Goal: Task Accomplishment & Management: Use online tool/utility

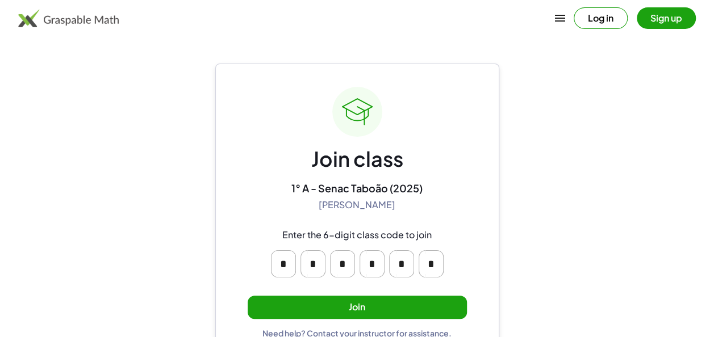
click at [327, 304] on button "Join" at bounding box center [357, 307] width 219 height 23
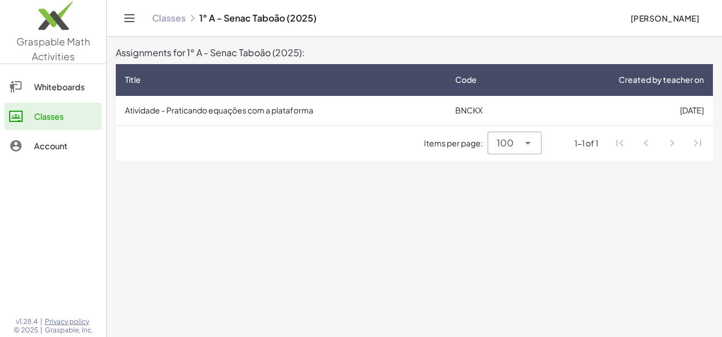
click at [479, 101] on td "BNCKX" at bounding box center [487, 111] width 82 height 30
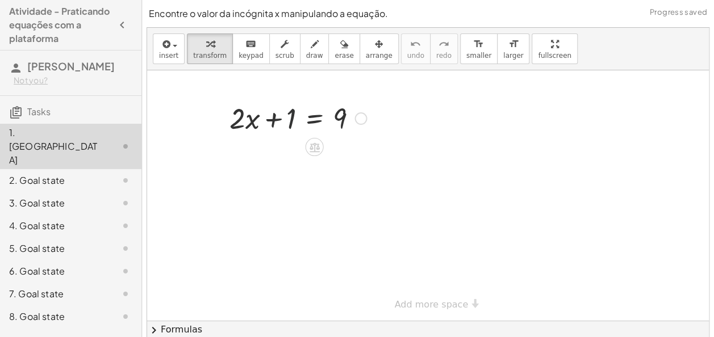
click at [288, 122] on div at bounding box center [298, 117] width 148 height 39
drag, startPoint x: 288, startPoint y: 122, endPoint x: 381, endPoint y: 129, distance: 93.3
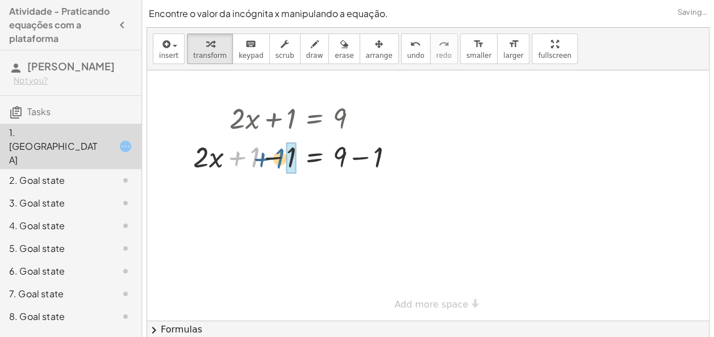
drag, startPoint x: 253, startPoint y: 156, endPoint x: 287, endPoint y: 156, distance: 34.1
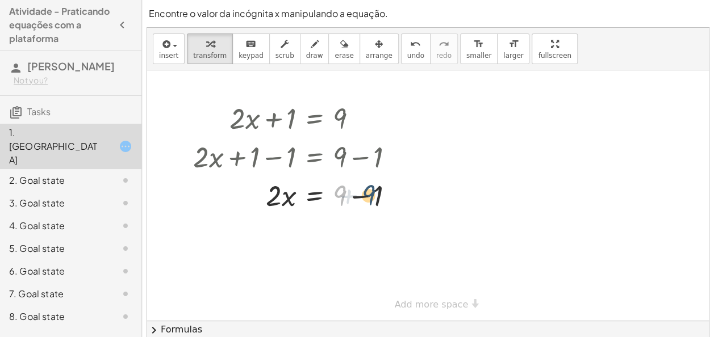
drag, startPoint x: 343, startPoint y: 197, endPoint x: 373, endPoint y: 196, distance: 30.1
click at [373, 196] on div at bounding box center [297, 194] width 221 height 39
click at [361, 195] on div at bounding box center [297, 194] width 221 height 39
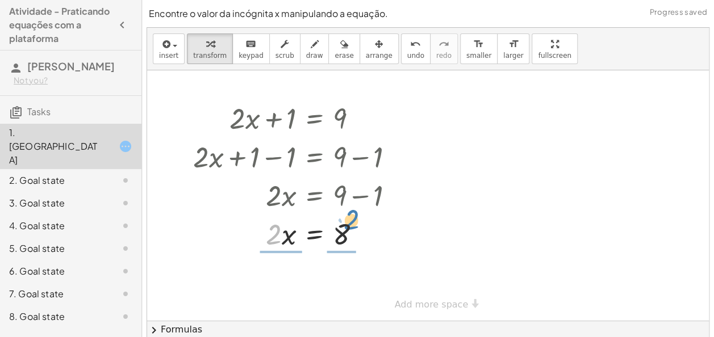
drag, startPoint x: 267, startPoint y: 240, endPoint x: 346, endPoint y: 234, distance: 79.1
click at [346, 234] on div at bounding box center [297, 233] width 221 height 39
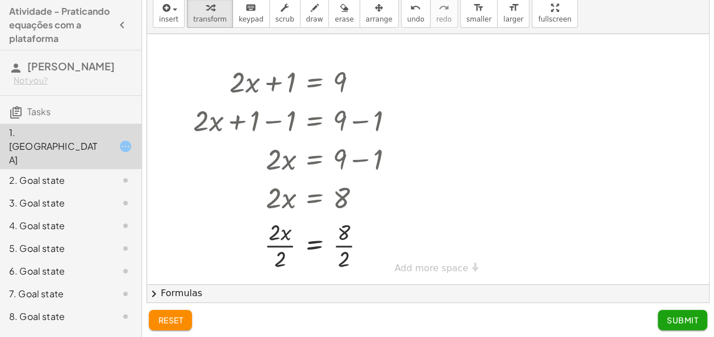
scroll to position [39, 0]
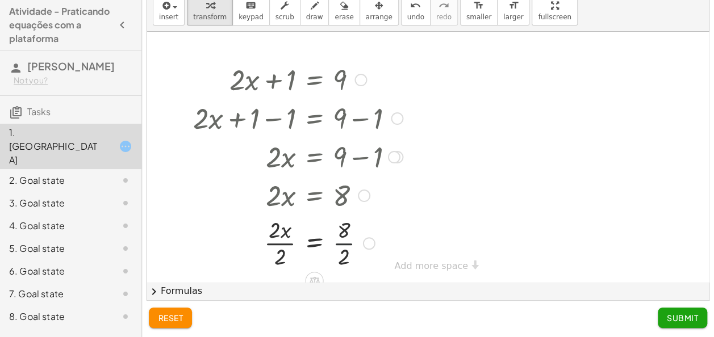
click at [349, 248] on div at bounding box center [297, 242] width 221 height 57
click at [272, 235] on div at bounding box center [297, 242] width 221 height 57
click at [276, 242] on div at bounding box center [297, 242] width 221 height 57
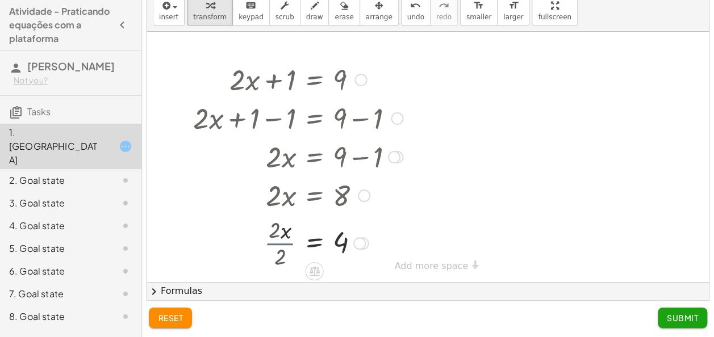
click at [276, 242] on div at bounding box center [297, 242] width 221 height 37
click at [664, 310] on button "Submit" at bounding box center [681, 318] width 49 height 20
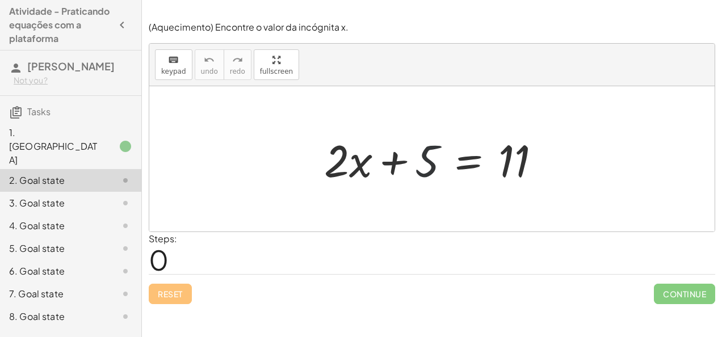
click at [422, 153] on div at bounding box center [436, 159] width 237 height 58
drag, startPoint x: 422, startPoint y: 153, endPoint x: 576, endPoint y: 136, distance: 154.2
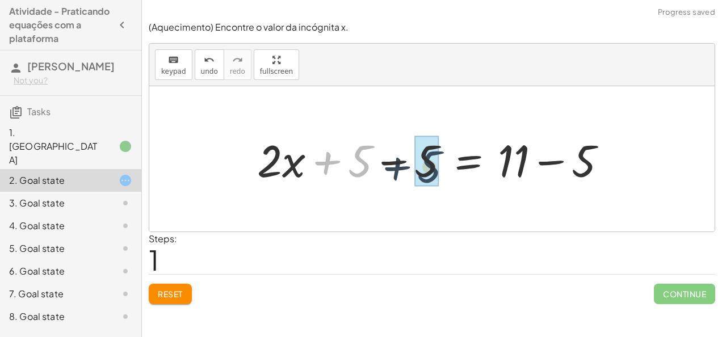
drag, startPoint x: 357, startPoint y: 159, endPoint x: 427, endPoint y: 165, distance: 70.6
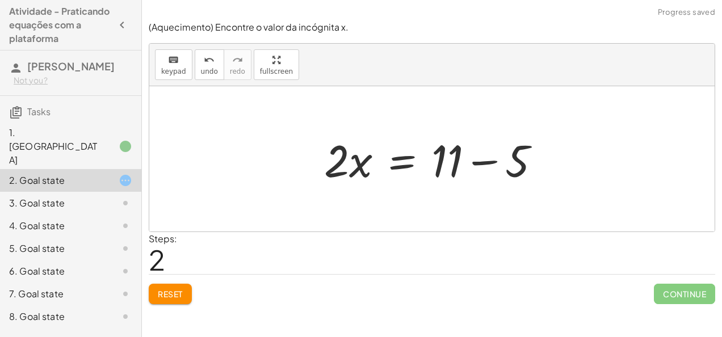
click at [473, 162] on div at bounding box center [436, 159] width 237 height 58
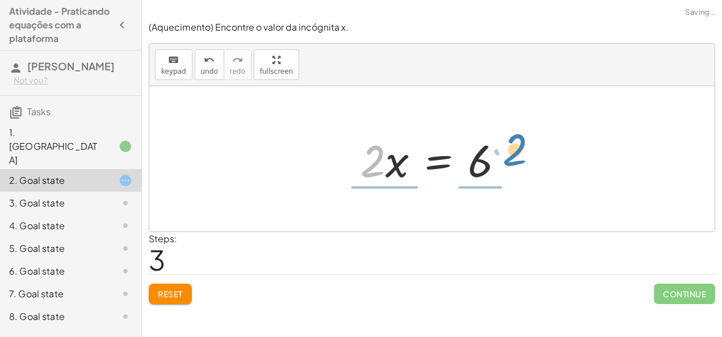
drag, startPoint x: 355, startPoint y: 158, endPoint x: 498, endPoint y: 149, distance: 143.3
click at [498, 149] on div at bounding box center [436, 159] width 163 height 58
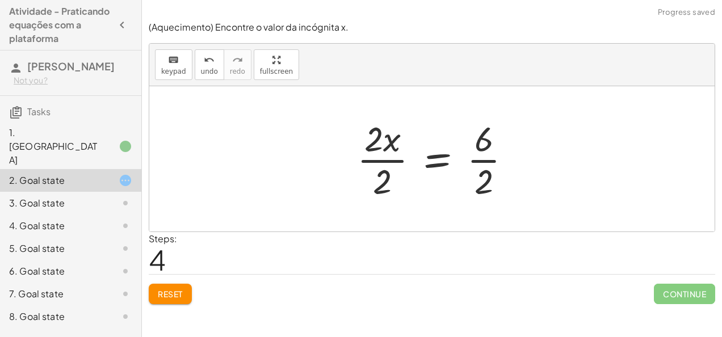
click at [498, 149] on div at bounding box center [438, 158] width 175 height 87
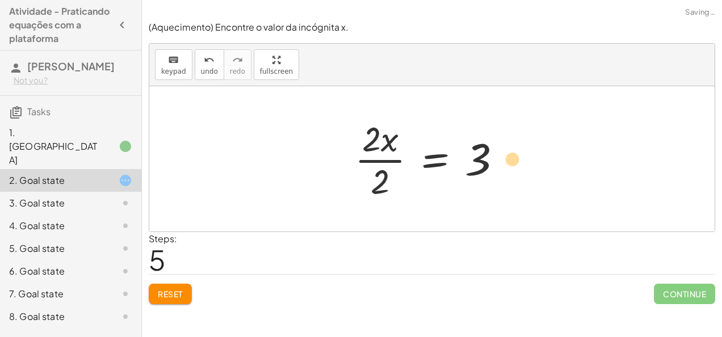
drag, startPoint x: 498, startPoint y: 149, endPoint x: 569, endPoint y: 143, distance: 71.8
click at [569, 143] on div "+ · 2 · x + 5 = 11 + · 2 · x + 5 − 5 = + 11 − 5 + · 2 · x + 0 = + 11 − 5 · 2 · …" at bounding box center [431, 158] width 565 height 145
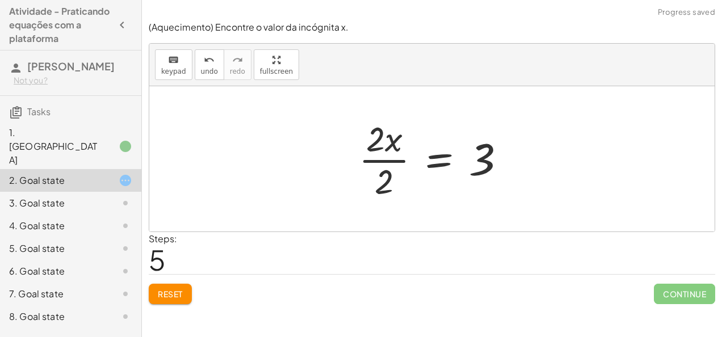
click at [378, 149] on div at bounding box center [436, 158] width 167 height 87
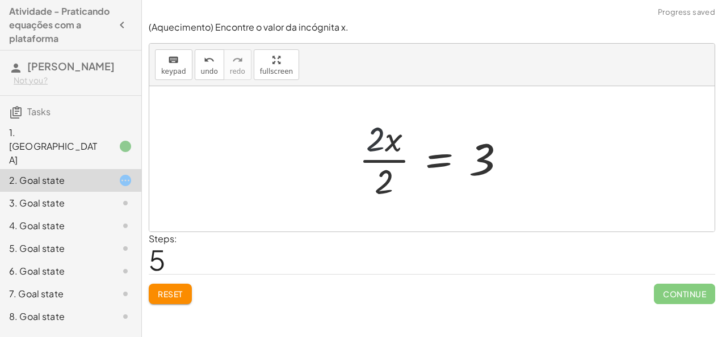
click at [378, 149] on div at bounding box center [436, 158] width 167 height 87
click at [380, 160] on div at bounding box center [436, 158] width 167 height 87
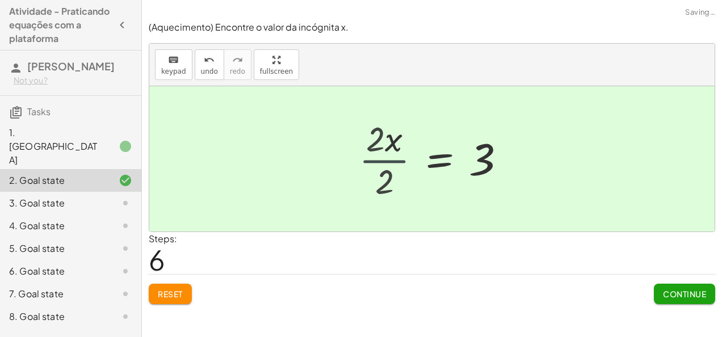
click at [380, 160] on div "+ · 2 · x + 5 = 11 + · 2 · x + 5 − 5 = + 11 − 5 + · 2 · x + 0 = + 11 − 5 · 2 · …" at bounding box center [447, 159] width 154 height 62
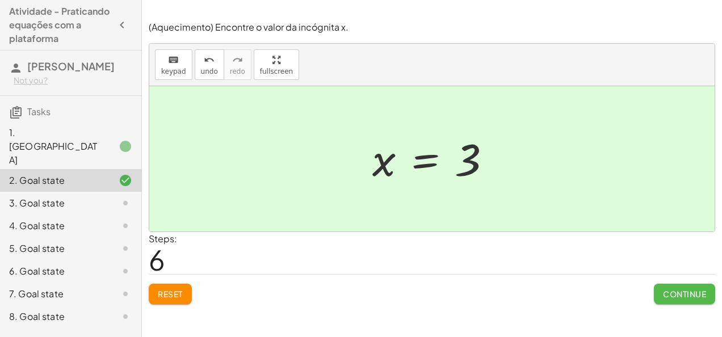
click at [682, 299] on button "Continue" at bounding box center [684, 294] width 61 height 20
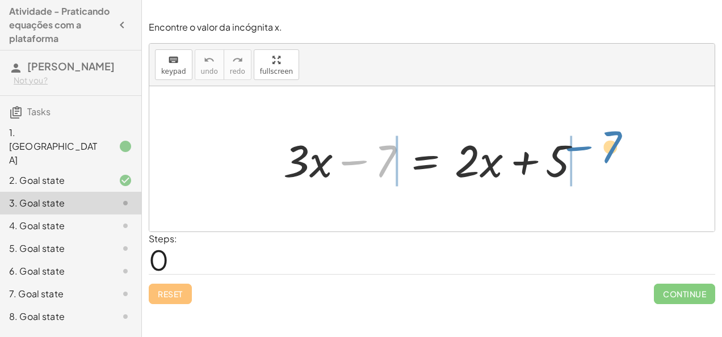
drag, startPoint x: 381, startPoint y: 161, endPoint x: 607, endPoint y: 148, distance: 226.3
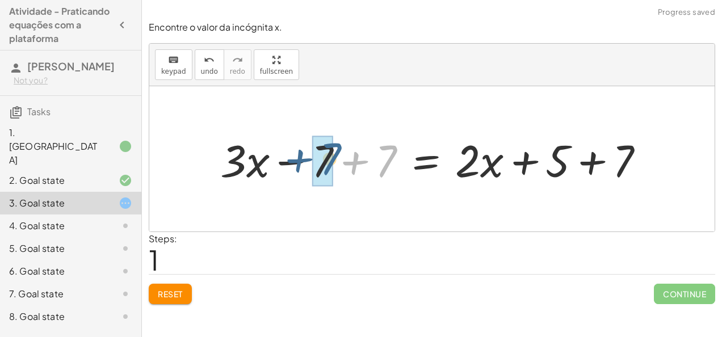
drag, startPoint x: 381, startPoint y: 163, endPoint x: 320, endPoint y: 162, distance: 61.3
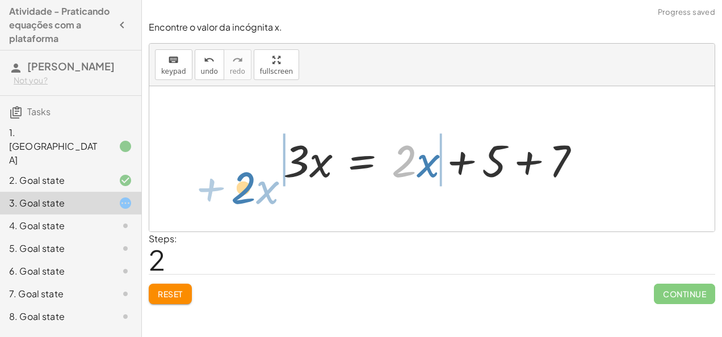
drag, startPoint x: 400, startPoint y: 158, endPoint x: 242, endPoint y: 162, distance: 157.9
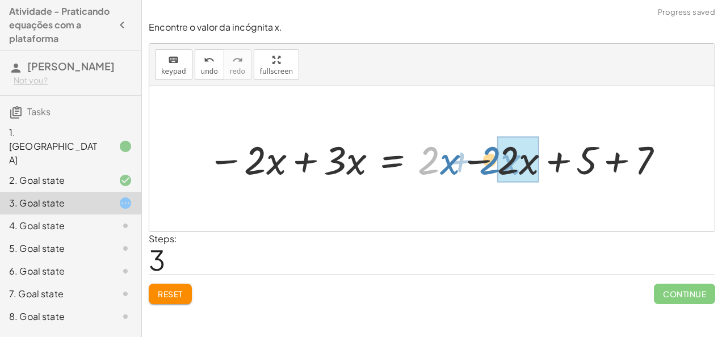
drag, startPoint x: 436, startPoint y: 149, endPoint x: 498, endPoint y: 149, distance: 62.4
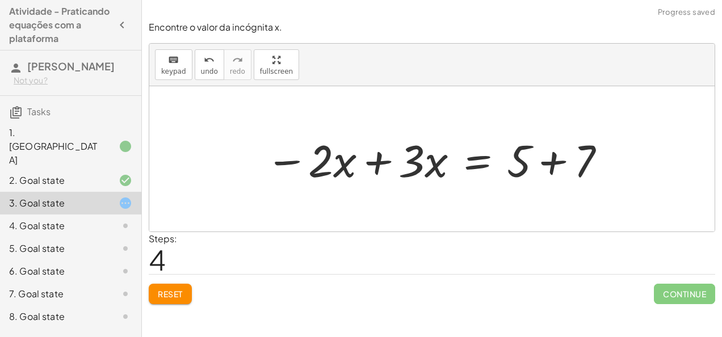
click at [545, 158] on div at bounding box center [436, 159] width 353 height 58
click at [545, 158] on div at bounding box center [412, 159] width 305 height 58
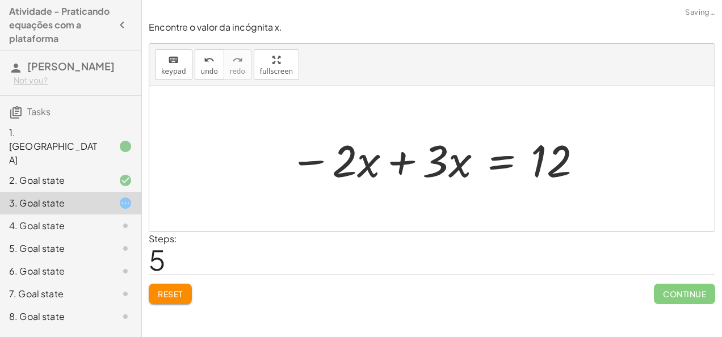
click at [408, 163] on div at bounding box center [436, 159] width 305 height 58
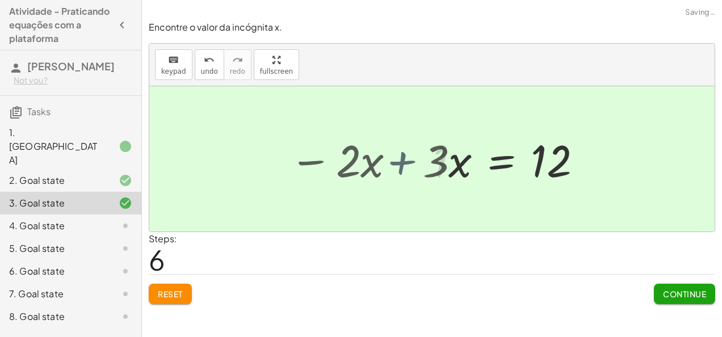
click at [408, 163] on div at bounding box center [431, 158] width 565 height 145
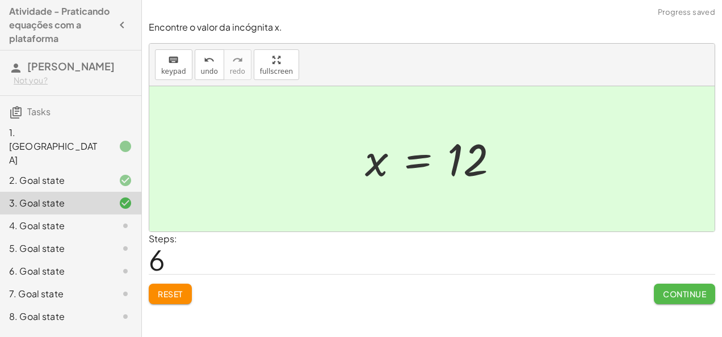
click at [685, 298] on button "Continue" at bounding box center [684, 294] width 61 height 20
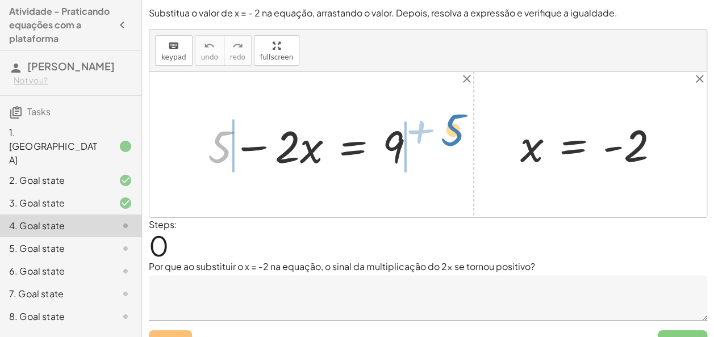
drag, startPoint x: 210, startPoint y: 154, endPoint x: 450, endPoint y: 150, distance: 240.2
click at [450, 150] on div "+ 5 + 5 − · 2 · x = 9 x = - 2" at bounding box center [427, 144] width 557 height 145
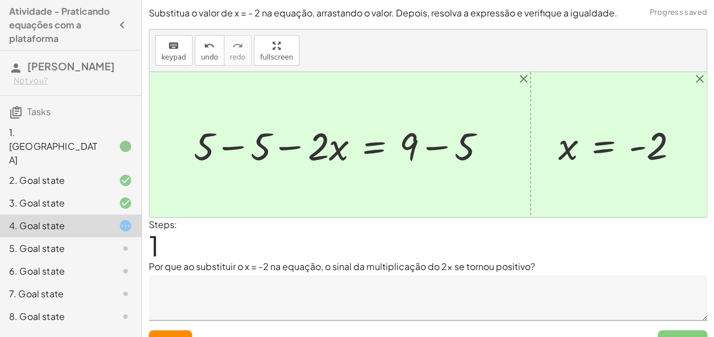
click at [260, 146] on div at bounding box center [344, 144] width 312 height 51
click at [260, 146] on div at bounding box center [427, 144] width 557 height 145
click at [444, 146] on div at bounding box center [392, 144] width 216 height 51
click at [444, 146] on div at bounding box center [365, 144] width 162 height 51
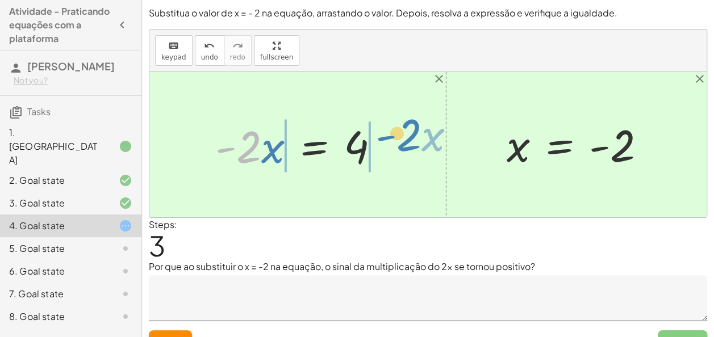
drag, startPoint x: 250, startPoint y: 137, endPoint x: 411, endPoint y: 129, distance: 161.4
click at [411, 129] on div "+ 5 − · 2 · x = 9 + 5 − 5 − · 2 · x = + 9 − 5 + 0 − · 2 · x = + 9 − 5 · - 2 · x…" at bounding box center [427, 144] width 557 height 145
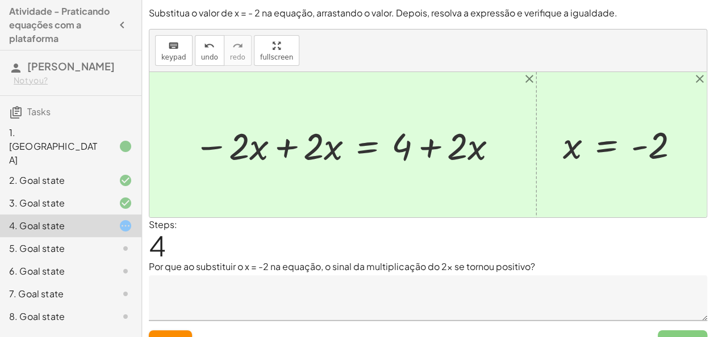
click at [291, 147] on div at bounding box center [347, 144] width 318 height 49
click at [291, 147] on div at bounding box center [427, 144] width 557 height 145
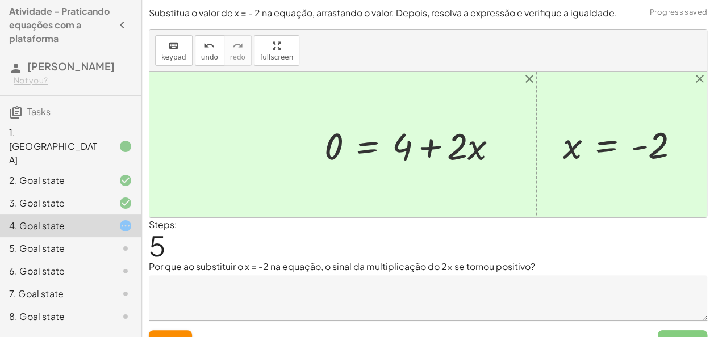
click at [422, 148] on div at bounding box center [415, 144] width 194 height 49
drag, startPoint x: 467, startPoint y: 150, endPoint x: 483, endPoint y: 142, distance: 18.3
click at [483, 142] on div at bounding box center [415, 144] width 194 height 49
drag, startPoint x: 478, startPoint y: 147, endPoint x: 338, endPoint y: 154, distance: 139.8
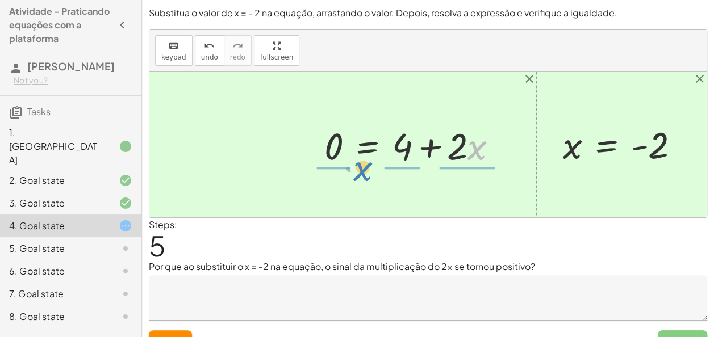
click at [338, 154] on div at bounding box center [415, 144] width 194 height 49
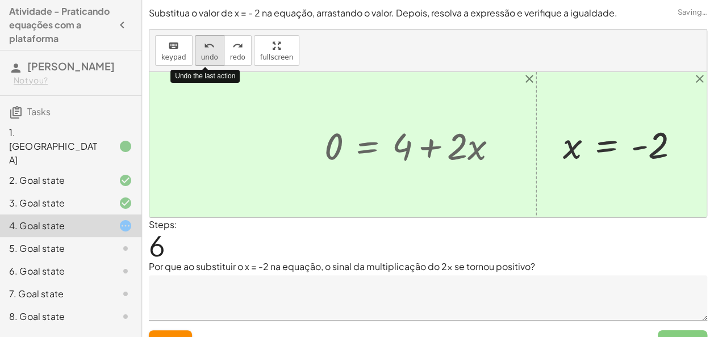
click at [204, 42] on icon "undo" at bounding box center [209, 46] width 11 height 14
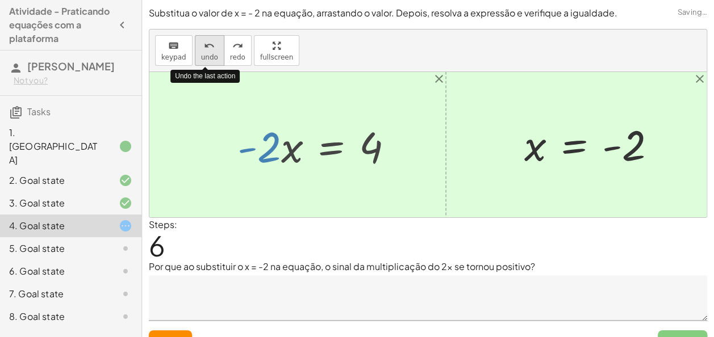
click at [204, 42] on icon "undo" at bounding box center [209, 46] width 11 height 14
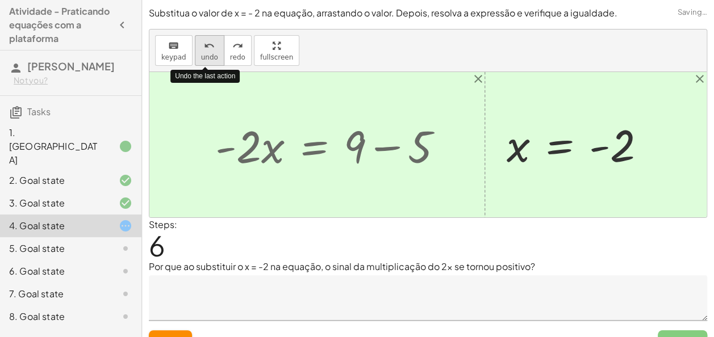
click at [204, 42] on icon "undo" at bounding box center [209, 46] width 11 height 14
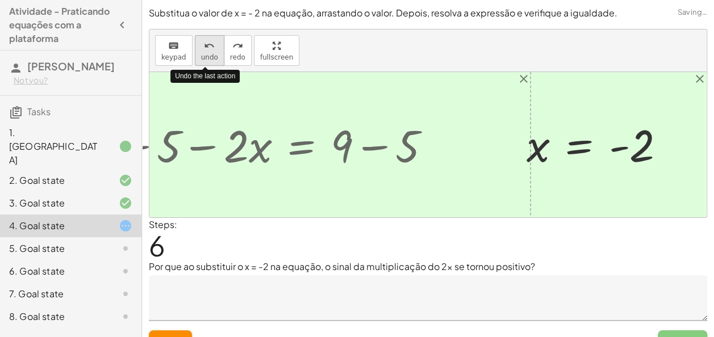
click at [204, 42] on icon "undo" at bounding box center [209, 46] width 11 height 14
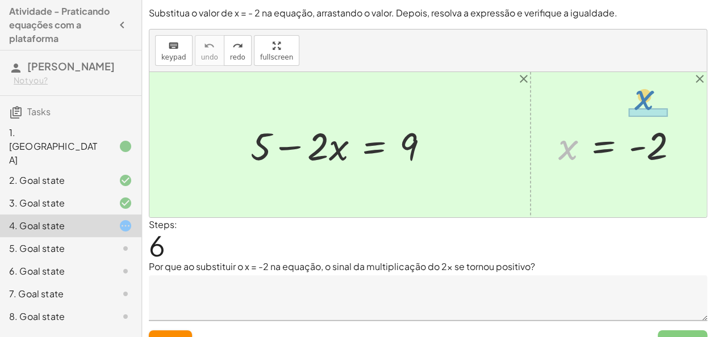
drag, startPoint x: 565, startPoint y: 147, endPoint x: 640, endPoint y: 99, distance: 88.3
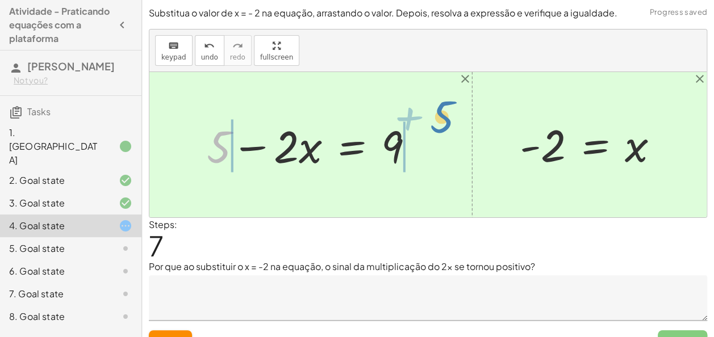
drag, startPoint x: 219, startPoint y: 140, endPoint x: 444, endPoint y: 112, distance: 227.0
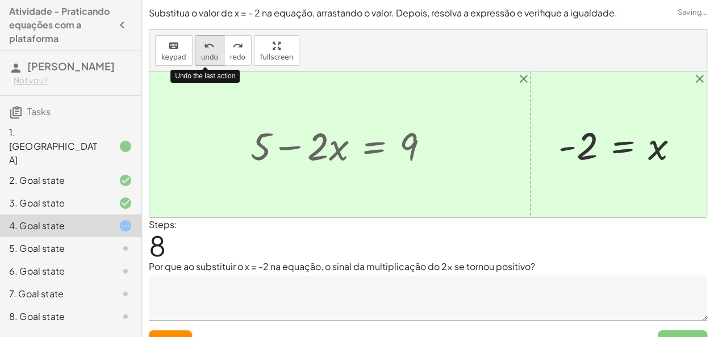
click at [195, 42] on button "undo undo" at bounding box center [210, 50] width 30 height 31
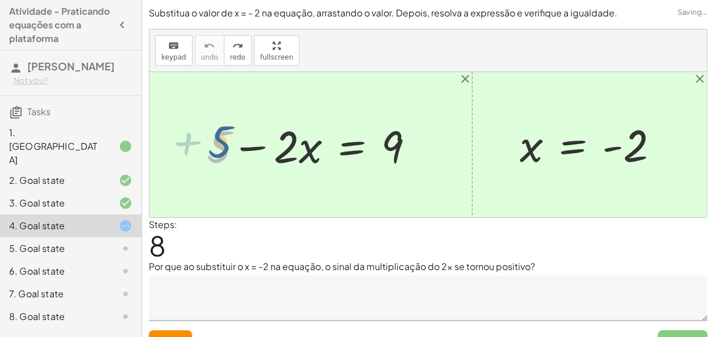
click at [225, 136] on div at bounding box center [315, 145] width 228 height 58
drag, startPoint x: 219, startPoint y: 140, endPoint x: 439, endPoint y: 137, distance: 220.8
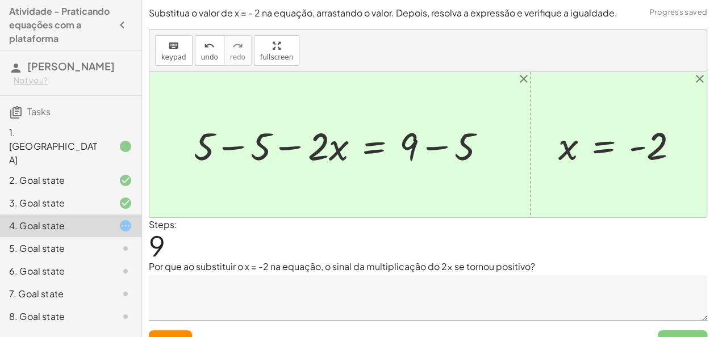
click at [232, 144] on div at bounding box center [344, 144] width 312 height 51
click at [232, 144] on div at bounding box center [427, 144] width 557 height 145
click at [565, 146] on div at bounding box center [622, 144] width 140 height 49
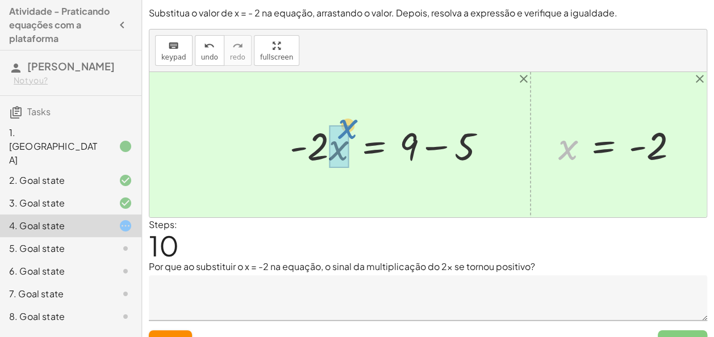
drag, startPoint x: 565, startPoint y: 146, endPoint x: 344, endPoint y: 120, distance: 222.4
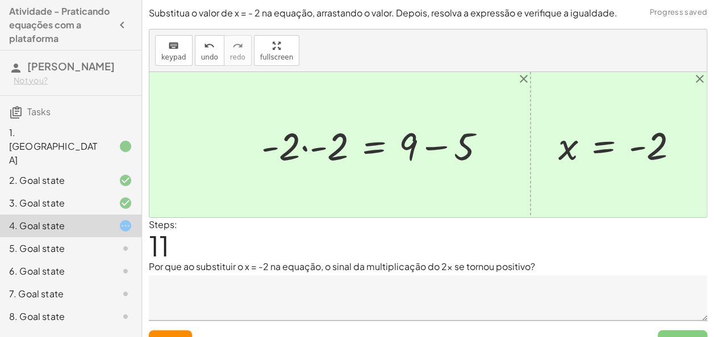
click at [324, 142] on div at bounding box center [377, 144] width 245 height 51
click at [324, 142] on div at bounding box center [410, 144] width 179 height 51
click at [434, 145] on div at bounding box center [410, 144] width 179 height 51
click at [434, 145] on div at bounding box center [383, 144] width 124 height 49
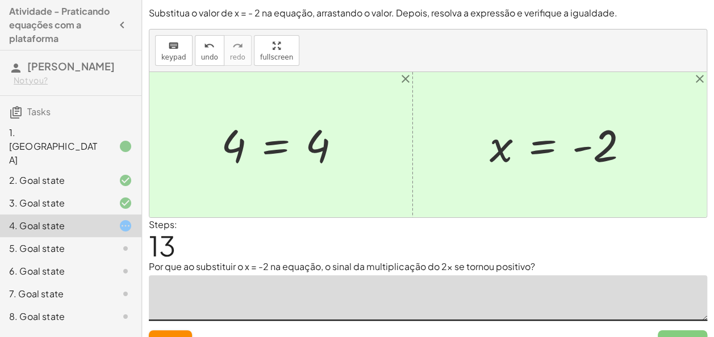
click at [314, 295] on textarea at bounding box center [428, 297] width 558 height 45
type textarea "*"
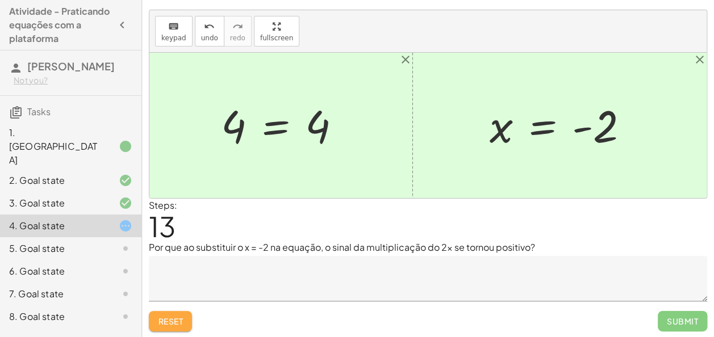
click at [165, 320] on span "Reset" at bounding box center [170, 321] width 25 height 10
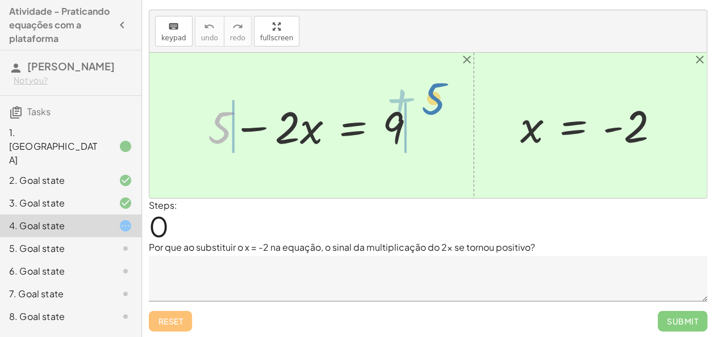
drag, startPoint x: 223, startPoint y: 129, endPoint x: 437, endPoint y: 112, distance: 215.3
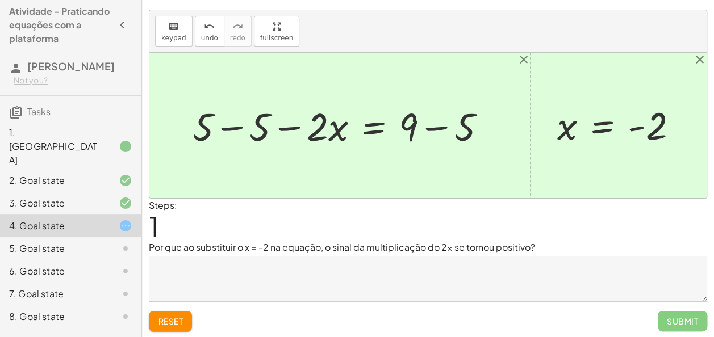
click at [431, 123] on div at bounding box center [343, 125] width 312 height 51
click at [231, 121] on div at bounding box center [317, 125] width 258 height 51
click at [231, 121] on div at bounding box center [427, 125] width 557 height 145
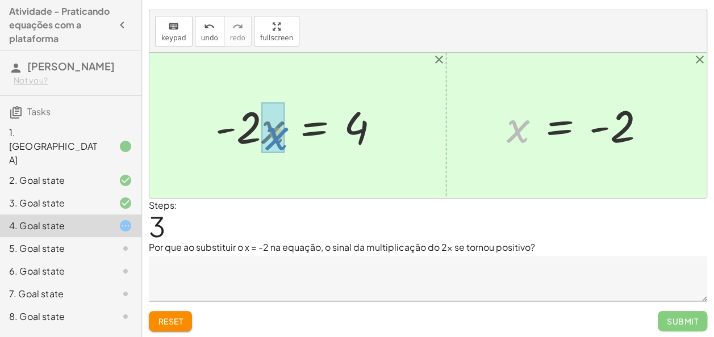
drag, startPoint x: 509, startPoint y: 126, endPoint x: 267, endPoint y: 133, distance: 241.9
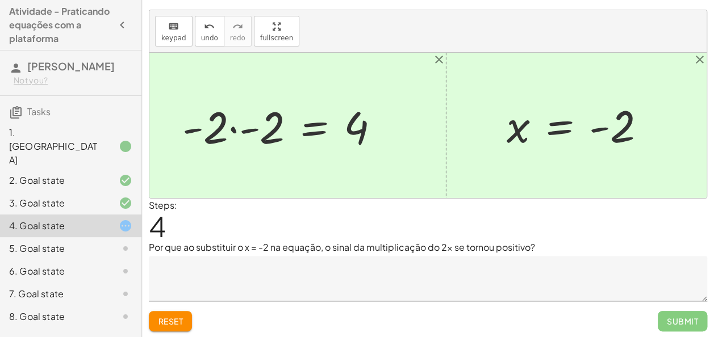
click at [253, 132] on div at bounding box center [285, 126] width 217 height 58
click at [254, 132] on div at bounding box center [324, 126] width 140 height 56
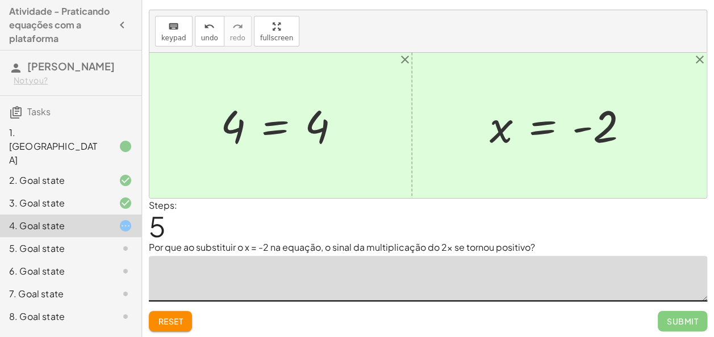
click at [211, 286] on textarea at bounding box center [428, 278] width 558 height 45
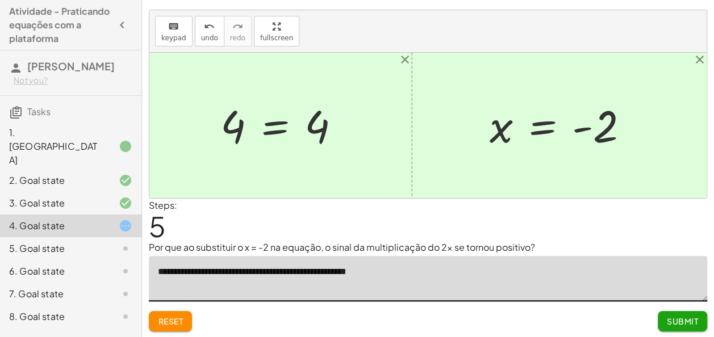
type textarea "**********"
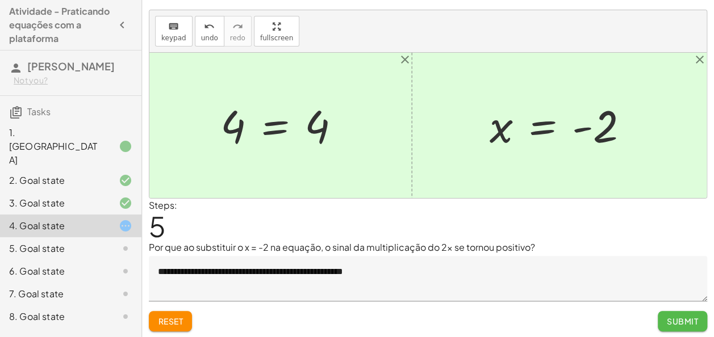
click at [691, 322] on span "Submit" at bounding box center [681, 321] width 31 height 10
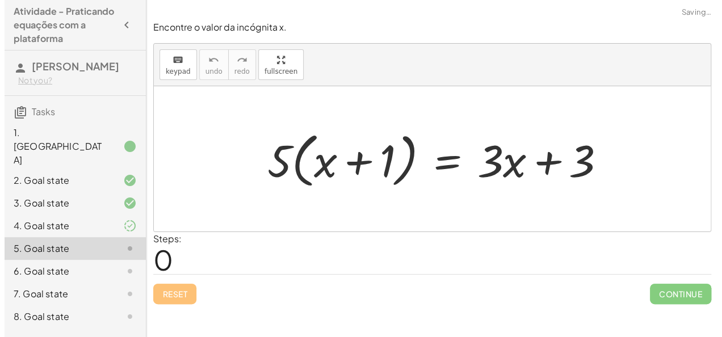
scroll to position [0, 0]
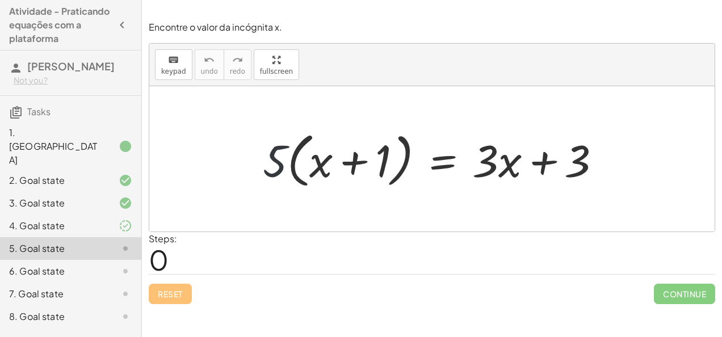
click at [276, 167] on div at bounding box center [436, 159] width 359 height 65
click at [320, 163] on div at bounding box center [436, 159] width 359 height 65
drag, startPoint x: 320, startPoint y: 163, endPoint x: 326, endPoint y: 150, distance: 15.0
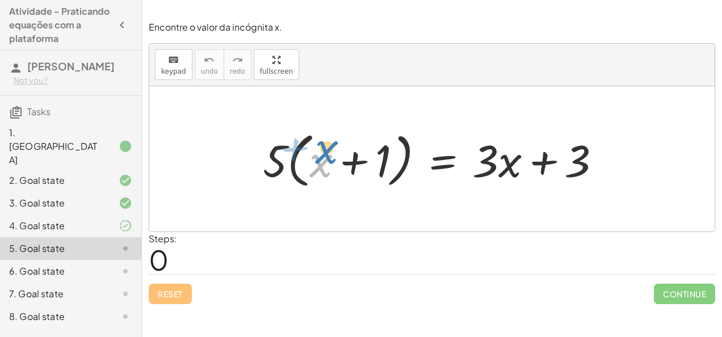
click at [326, 150] on div at bounding box center [436, 159] width 359 height 65
click at [287, 141] on div at bounding box center [436, 159] width 359 height 65
drag, startPoint x: 287, startPoint y: 141, endPoint x: 286, endPoint y: 157, distance: 15.9
click at [286, 157] on div at bounding box center [436, 159] width 359 height 65
drag, startPoint x: 286, startPoint y: 157, endPoint x: 334, endPoint y: 145, distance: 49.7
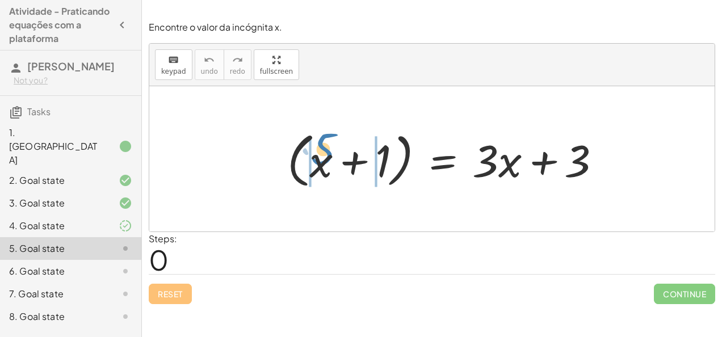
click at [334, 145] on div at bounding box center [436, 159] width 359 height 65
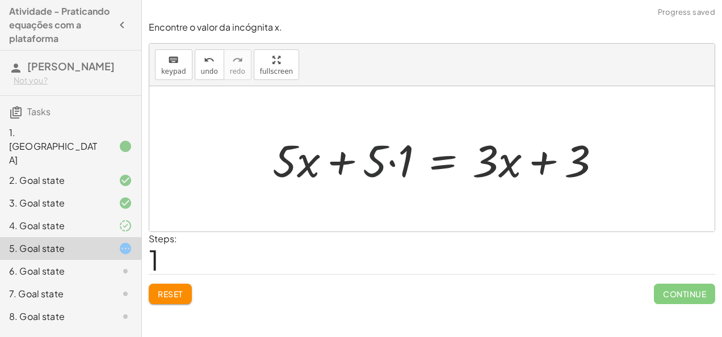
click at [385, 158] on div at bounding box center [441, 159] width 349 height 58
click at [389, 161] on div at bounding box center [441, 159] width 349 height 58
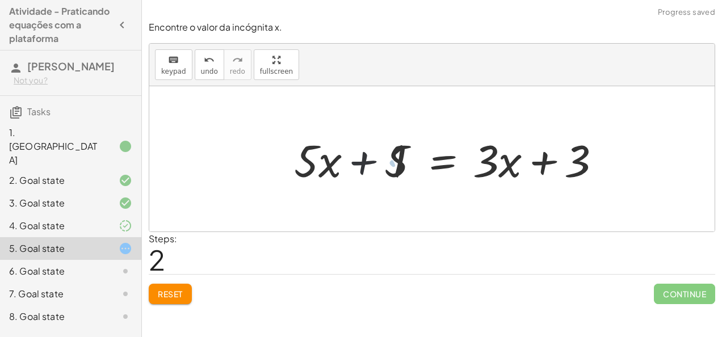
click at [389, 161] on div at bounding box center [454, 159] width 322 height 58
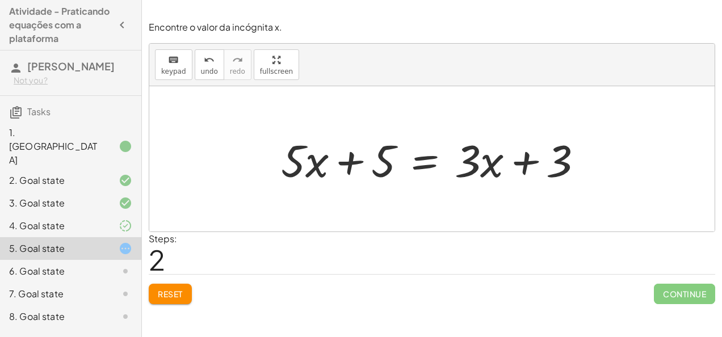
click at [388, 158] on div at bounding box center [436, 159] width 322 height 58
drag, startPoint x: 386, startPoint y: 160, endPoint x: 598, endPoint y: 140, distance: 213.2
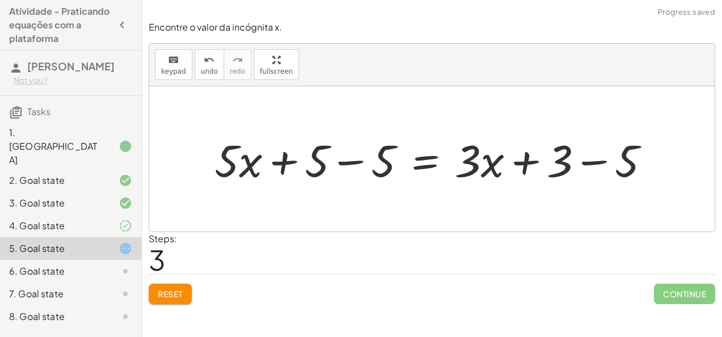
click at [346, 163] on div at bounding box center [437, 159] width 456 height 58
click at [346, 163] on div at bounding box center [503, 159] width 322 height 58
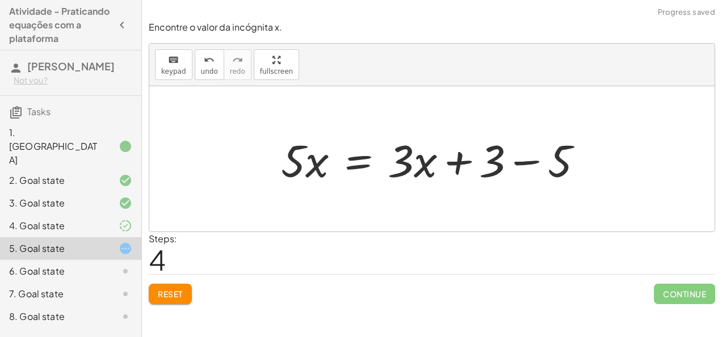
click at [527, 170] on div at bounding box center [436, 159] width 322 height 58
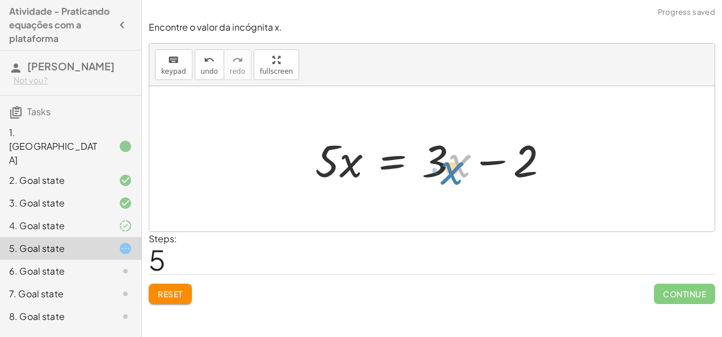
drag, startPoint x: 451, startPoint y: 157, endPoint x: 443, endPoint y: 165, distance: 11.2
click at [443, 165] on div at bounding box center [436, 159] width 254 height 58
drag, startPoint x: 439, startPoint y: 163, endPoint x: 444, endPoint y: 161, distance: 5.8
click at [444, 161] on div at bounding box center [436, 159] width 254 height 58
drag, startPoint x: 339, startPoint y: 168, endPoint x: 329, endPoint y: 167, distance: 10.3
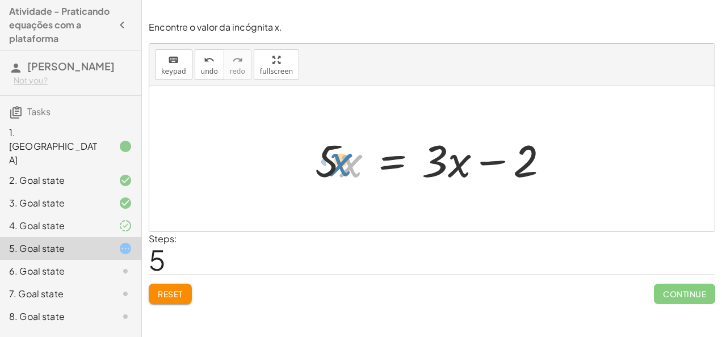
click at [329, 167] on div at bounding box center [436, 159] width 254 height 58
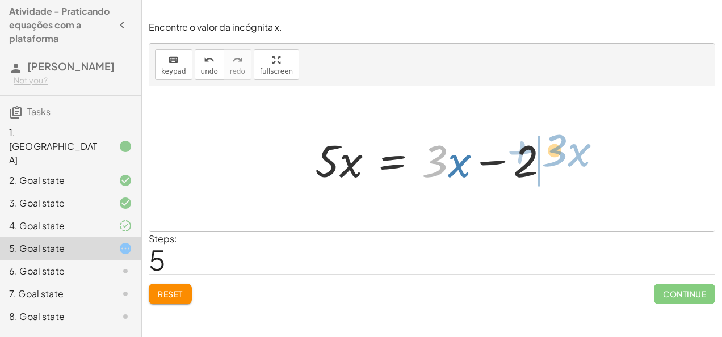
drag, startPoint x: 442, startPoint y: 157, endPoint x: 568, endPoint y: 150, distance: 126.2
click at [568, 150] on div "· 5 · ( + x + 1 ) = + · 3 · x + 3 + · 5 · x + · 5 · 1 = + · 3 · x + 3 + · 5 · x…" at bounding box center [431, 158] width 565 height 145
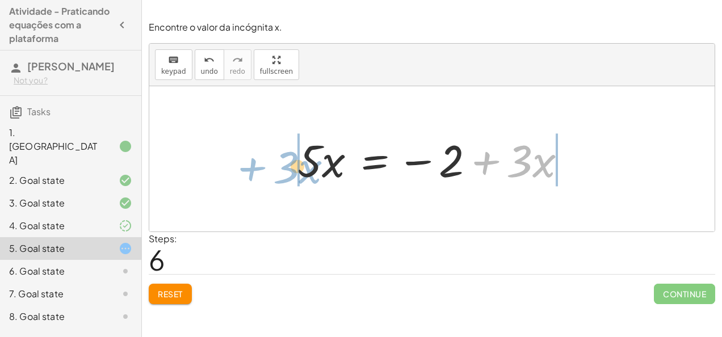
drag, startPoint x: 481, startPoint y: 161, endPoint x: 247, endPoint y: 167, distance: 234.0
click at [247, 167] on div "· 5 · ( + x + 1 ) = + · 3 · x + 3 + · 5 · x + · 5 · 1 = + · 3 · x + 3 + · 5 · x…" at bounding box center [431, 158] width 565 height 145
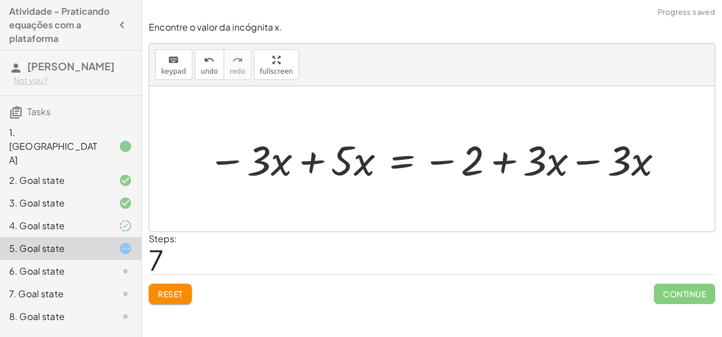
click at [308, 160] on div at bounding box center [436, 159] width 469 height 54
click at [308, 160] on div at bounding box center [431, 158] width 565 height 145
click at [584, 159] on div at bounding box center [501, 159] width 353 height 54
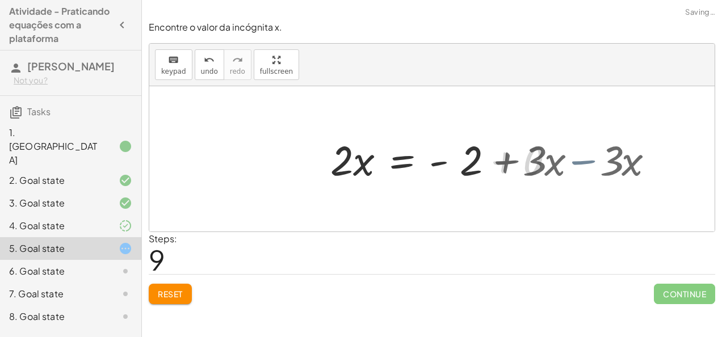
click at [584, 159] on div at bounding box center [431, 158] width 565 height 145
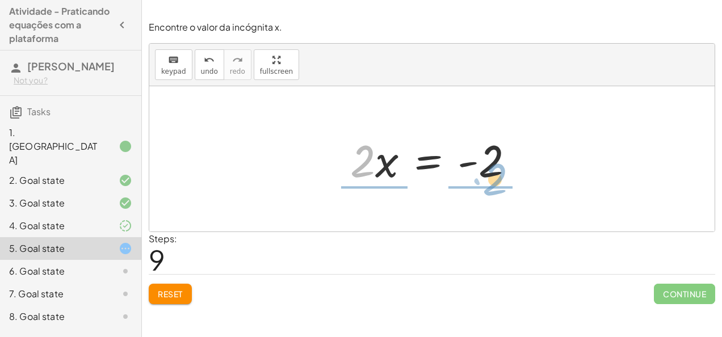
drag, startPoint x: 363, startPoint y: 160, endPoint x: 498, endPoint y: 189, distance: 138.2
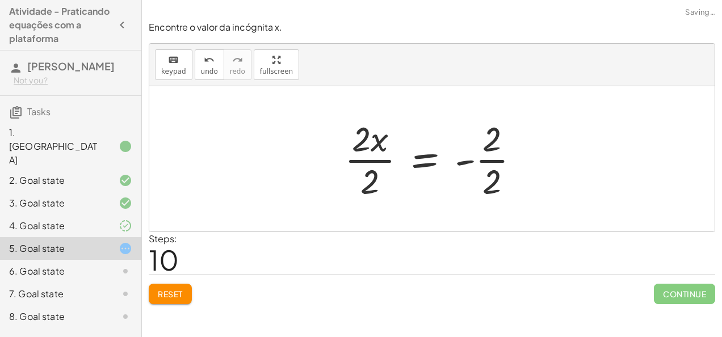
click at [498, 189] on div at bounding box center [436, 158] width 195 height 87
click at [498, 189] on div at bounding box center [428, 158] width 178 height 87
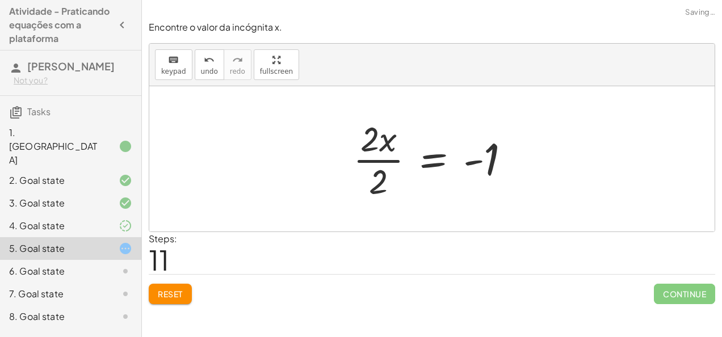
click at [372, 170] on div at bounding box center [436, 158] width 178 height 87
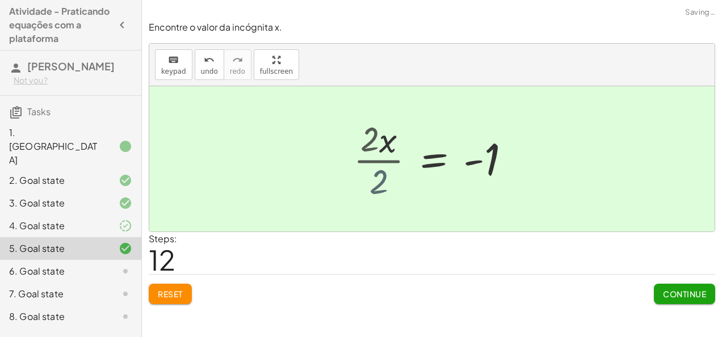
click at [372, 170] on div "· 5 · ( + x + 1 ) = + · 3 · x + 3 + · 5 · x + · 5 · 1 = + · 3 · x + 3 + · 5 · x…" at bounding box center [446, 159] width 164 height 62
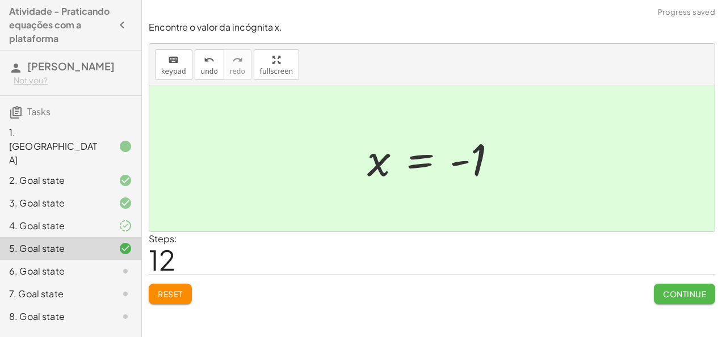
click at [707, 288] on button "Continue" at bounding box center [684, 294] width 61 height 20
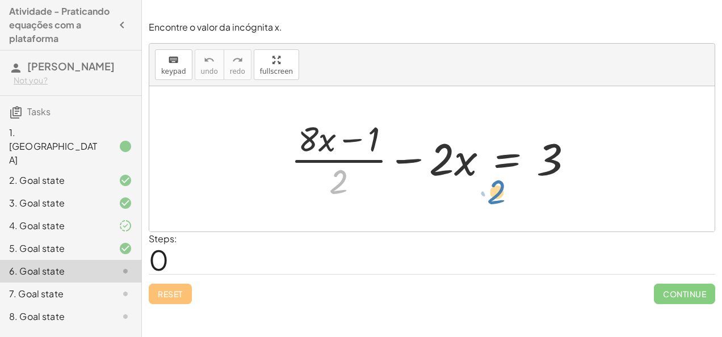
drag, startPoint x: 332, startPoint y: 182, endPoint x: 489, endPoint y: 192, distance: 158.2
click at [489, 192] on div at bounding box center [436, 158] width 303 height 87
drag, startPoint x: 347, startPoint y: 183, endPoint x: 601, endPoint y: 156, distance: 255.2
drag, startPoint x: 339, startPoint y: 173, endPoint x: 570, endPoint y: 149, distance: 231.7
click at [570, 149] on div at bounding box center [436, 158] width 303 height 87
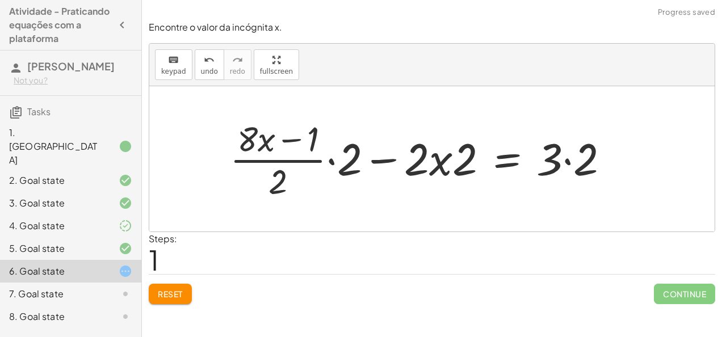
click at [566, 148] on div at bounding box center [424, 158] width 400 height 87
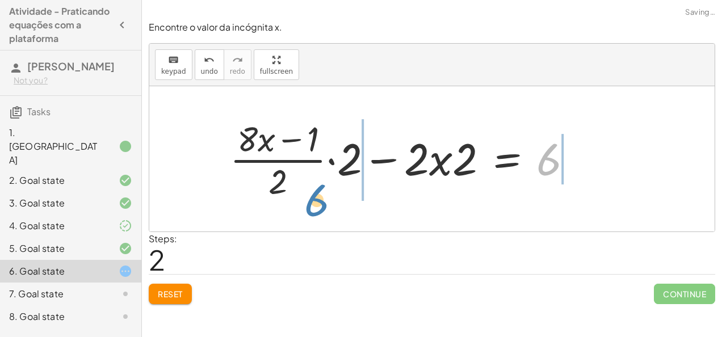
drag, startPoint x: 566, startPoint y: 148, endPoint x: 350, endPoint y: 165, distance: 216.9
click at [350, 165] on div at bounding box center [405, 158] width 363 height 87
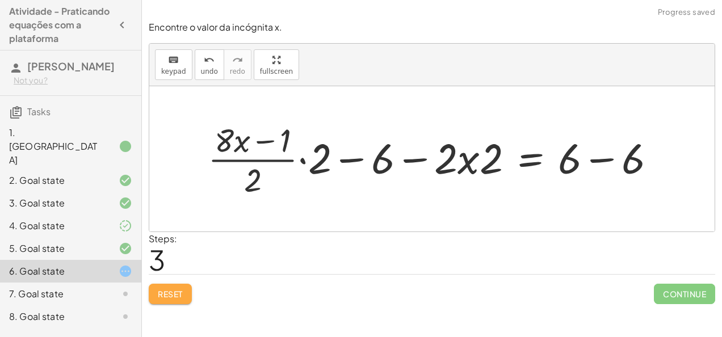
click at [190, 301] on button "Reset" at bounding box center [170, 294] width 43 height 20
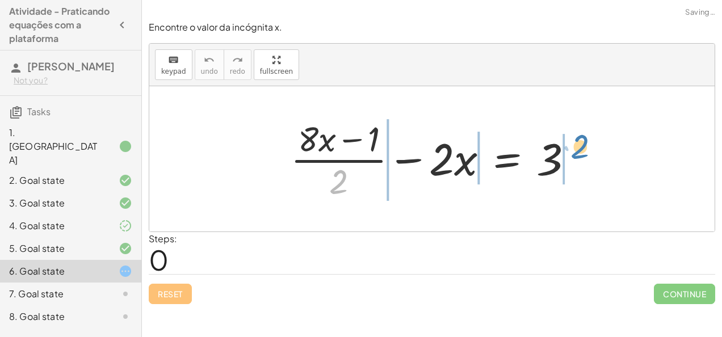
drag, startPoint x: 346, startPoint y: 184, endPoint x: 589, endPoint y: 150, distance: 245.3
click at [589, 150] on div "· 2 + · ( + · 8 · x − 1 ) · 2 − · 2 · x = 3" at bounding box center [432, 158] width 317 height 93
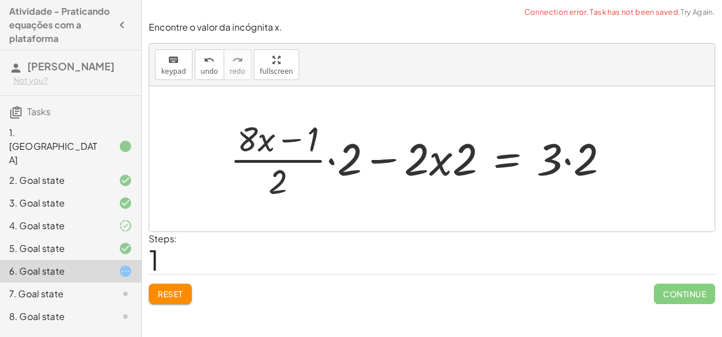
click at [565, 157] on div at bounding box center [424, 158] width 400 height 87
click at [565, 157] on div at bounding box center [405, 158] width 363 height 87
click at [324, 163] on div at bounding box center [405, 158] width 363 height 87
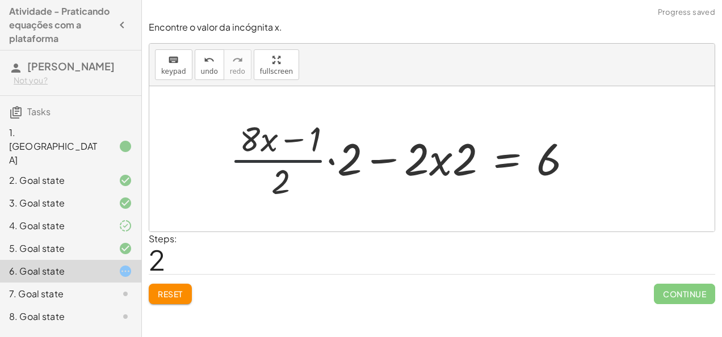
click at [324, 163] on div at bounding box center [405, 158] width 363 height 87
click at [330, 163] on div at bounding box center [405, 158] width 363 height 87
click at [330, 163] on div at bounding box center [398, 158] width 380 height 93
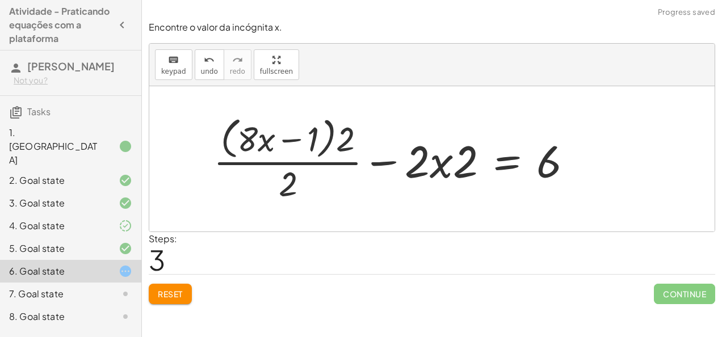
click at [347, 144] on div at bounding box center [398, 158] width 380 height 93
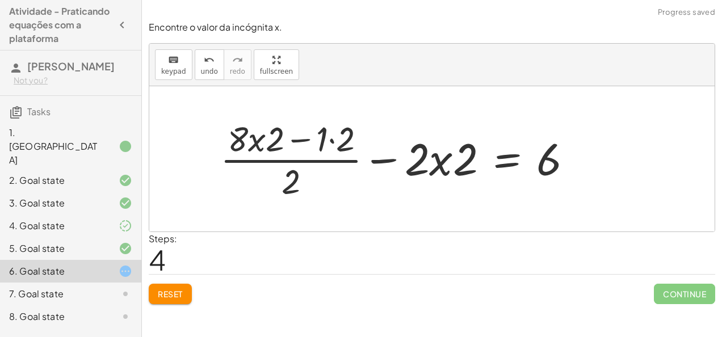
click at [335, 139] on div at bounding box center [401, 158] width 373 height 87
click at [335, 139] on div at bounding box center [410, 158] width 353 height 87
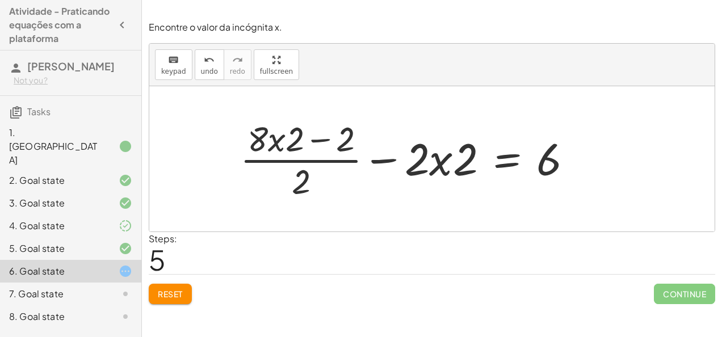
click at [431, 157] on div at bounding box center [410, 158] width 353 height 87
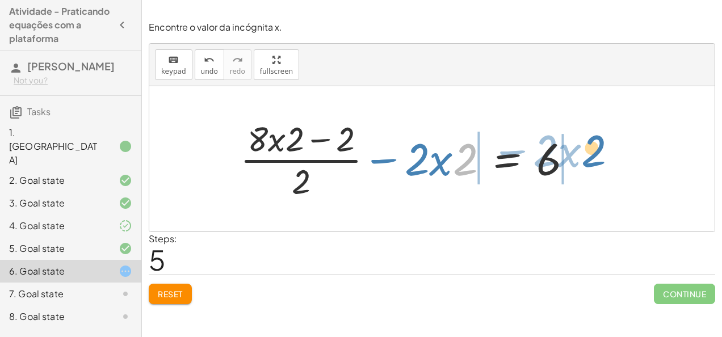
drag, startPoint x: 468, startPoint y: 158, endPoint x: 598, endPoint y: 155, distance: 130.6
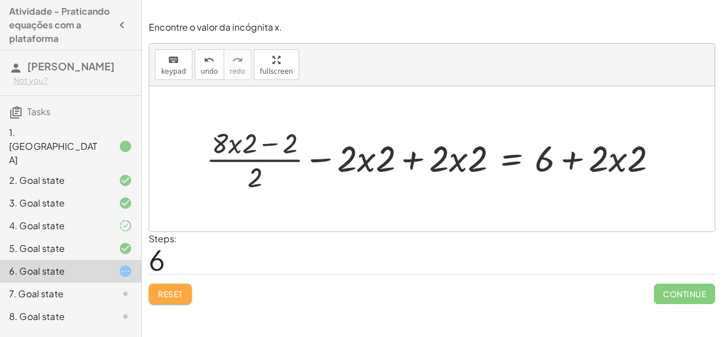
click at [167, 292] on span "Reset" at bounding box center [170, 294] width 25 height 10
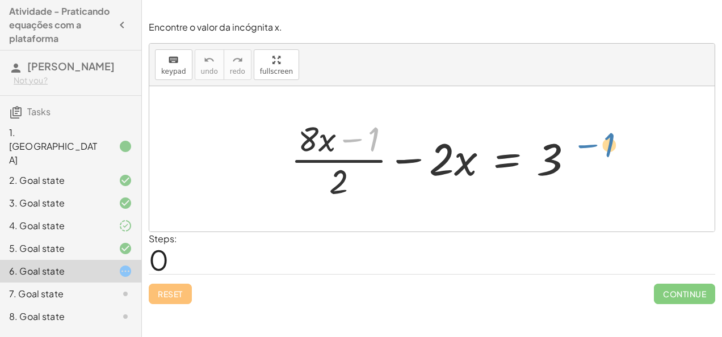
drag, startPoint x: 376, startPoint y: 140, endPoint x: 612, endPoint y: 147, distance: 235.7
click at [380, 142] on div at bounding box center [436, 158] width 303 height 87
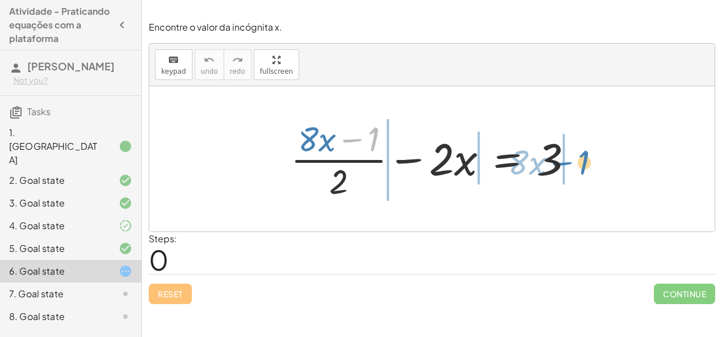
drag, startPoint x: 380, startPoint y: 142, endPoint x: 589, endPoint y: 163, distance: 210.0
click at [589, 163] on div "− 1 · ( + · 8 · x ) + · ( + · 8 · x − 1 ) · 2 − · 2 · x = 3" at bounding box center [432, 158] width 317 height 93
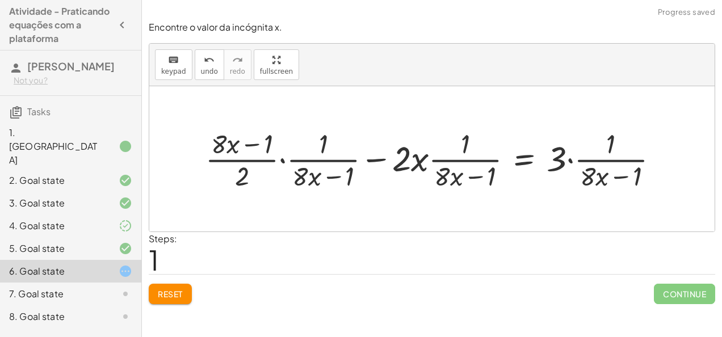
click at [571, 160] on div at bounding box center [436, 159] width 473 height 68
click at [571, 160] on div at bounding box center [423, 159] width 446 height 68
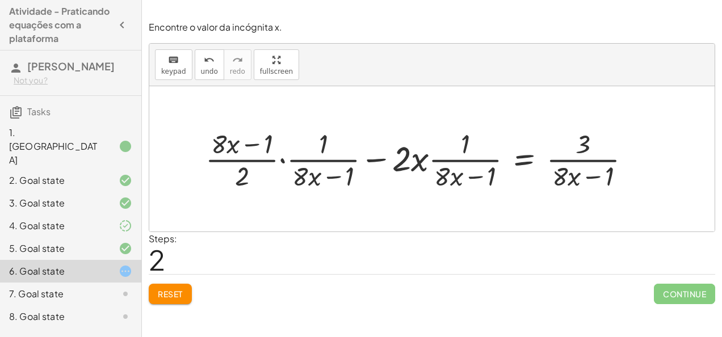
click at [283, 163] on div at bounding box center [423, 159] width 446 height 68
click at [283, 163] on div at bounding box center [443, 159] width 404 height 72
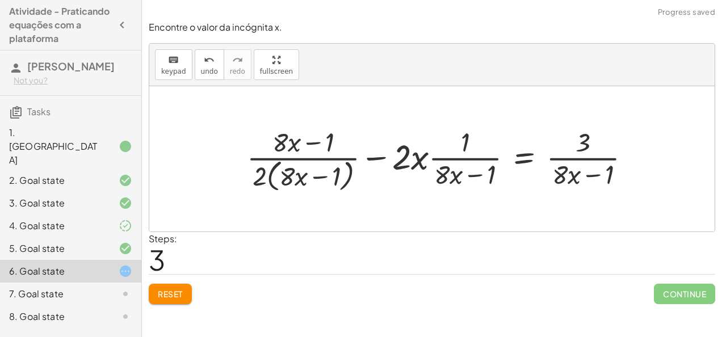
click at [253, 175] on div at bounding box center [443, 159] width 404 height 72
click at [257, 176] on div at bounding box center [443, 159] width 404 height 72
click at [257, 166] on div at bounding box center [443, 159] width 404 height 72
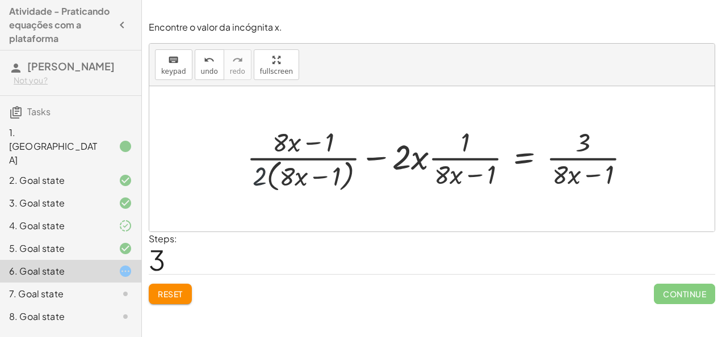
click at [257, 166] on div at bounding box center [443, 159] width 404 height 72
click at [267, 173] on div at bounding box center [443, 159] width 404 height 72
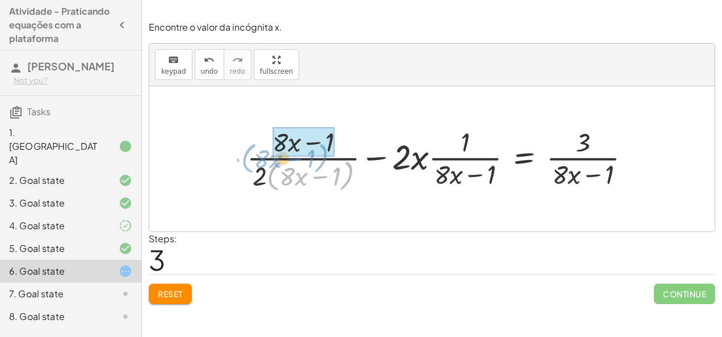
drag, startPoint x: 267, startPoint y: 173, endPoint x: 249, endPoint y: 153, distance: 26.9
click at [249, 153] on div at bounding box center [443, 159] width 404 height 72
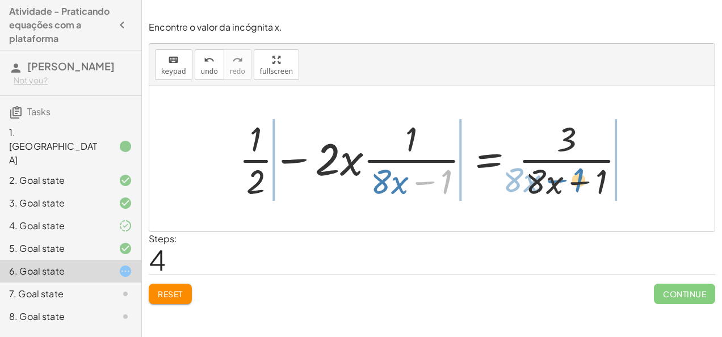
drag, startPoint x: 409, startPoint y: 177, endPoint x: 547, endPoint y: 176, distance: 137.9
click at [547, 176] on div at bounding box center [436, 158] width 407 height 87
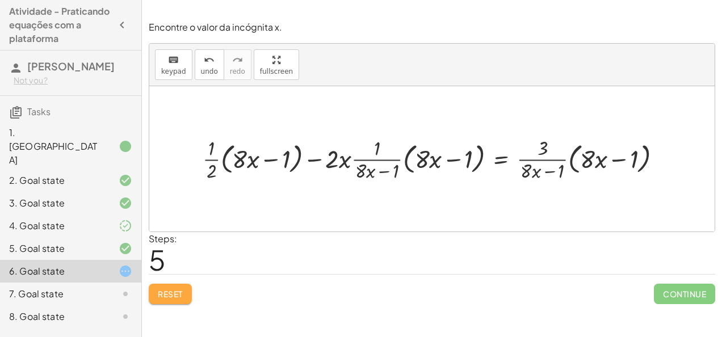
click at [170, 300] on button "Reset" at bounding box center [170, 294] width 43 height 20
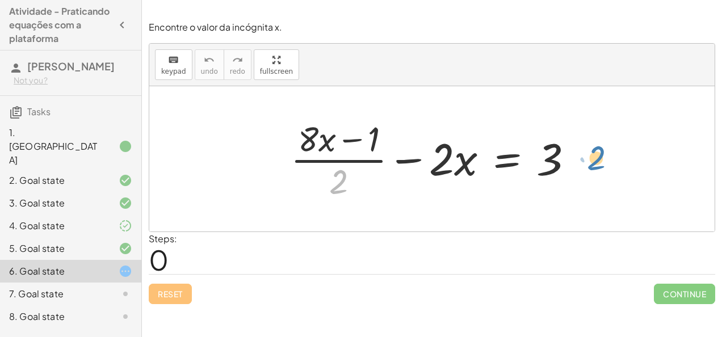
drag, startPoint x: 333, startPoint y: 177, endPoint x: 587, endPoint y: 156, distance: 254.6
click at [587, 156] on div at bounding box center [436, 158] width 303 height 87
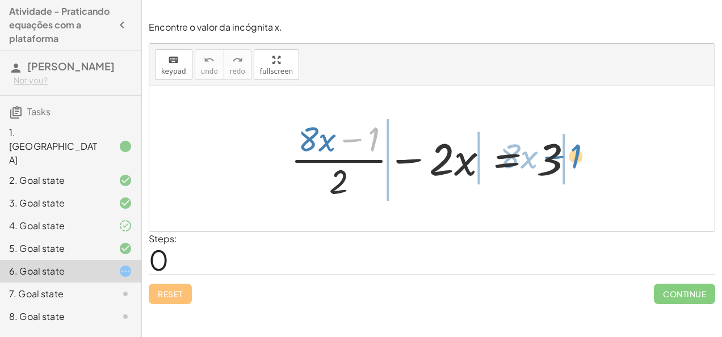
drag, startPoint x: 376, startPoint y: 144, endPoint x: 578, endPoint y: 161, distance: 202.8
click at [578, 161] on div at bounding box center [436, 158] width 303 height 87
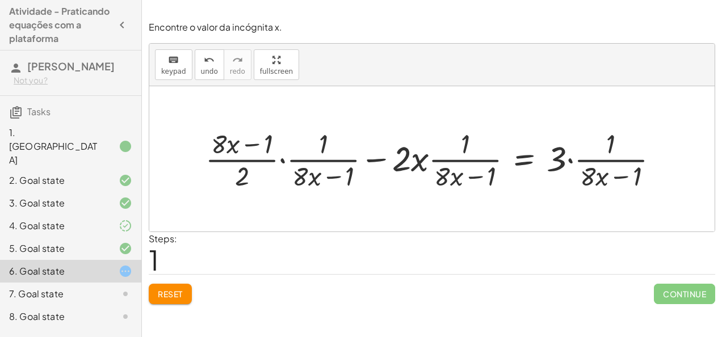
click at [286, 165] on div at bounding box center [436, 159] width 473 height 68
click at [286, 165] on div at bounding box center [457, 159] width 432 height 72
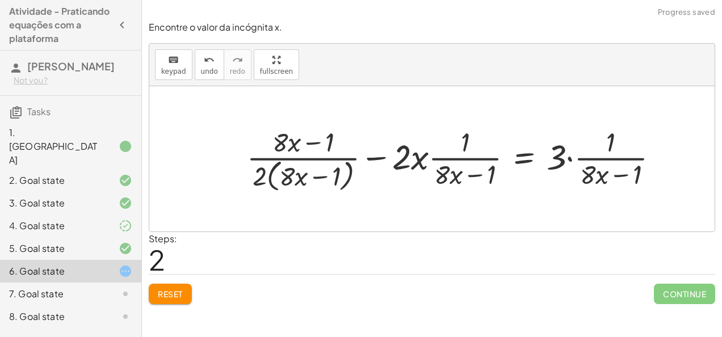
click at [252, 181] on div at bounding box center [457, 159] width 432 height 72
drag, startPoint x: 309, startPoint y: 173, endPoint x: 314, endPoint y: 165, distance: 9.2
click at [314, 165] on div at bounding box center [457, 159] width 432 height 72
drag, startPoint x: 291, startPoint y: 169, endPoint x: 299, endPoint y: 165, distance: 9.2
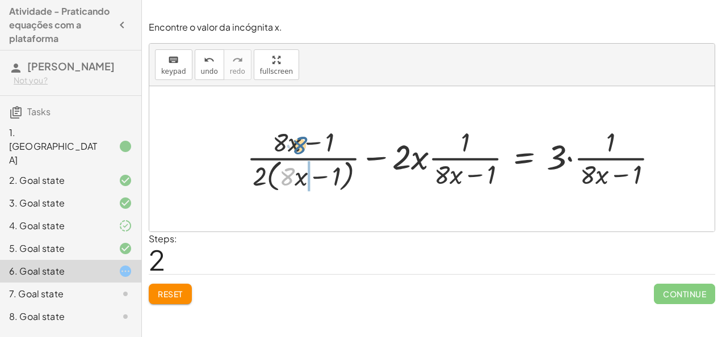
click at [299, 165] on div at bounding box center [457, 159] width 432 height 72
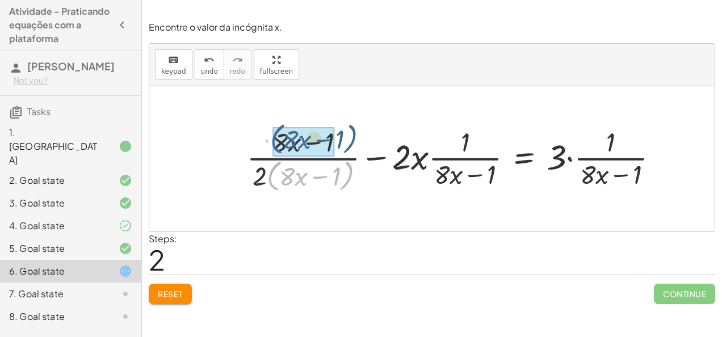
drag, startPoint x: 269, startPoint y: 173, endPoint x: 272, endPoint y: 154, distance: 19.0
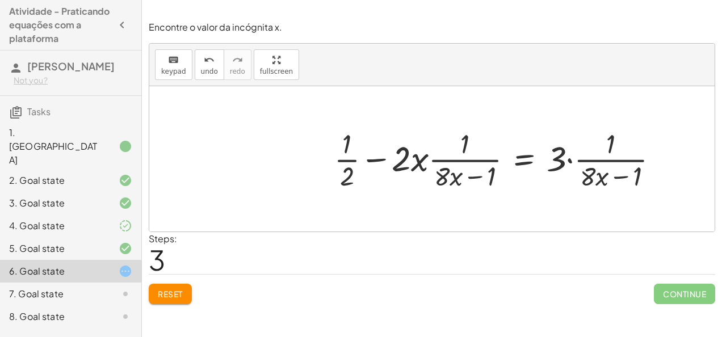
click at [568, 158] on div at bounding box center [501, 159] width 344 height 68
click at [568, 158] on div at bounding box center [487, 159] width 316 height 68
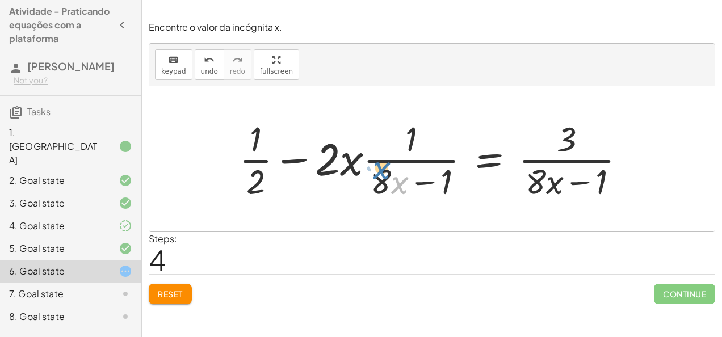
drag, startPoint x: 402, startPoint y: 185, endPoint x: 383, endPoint y: 177, distance: 20.6
click at [383, 177] on div at bounding box center [436, 158] width 407 height 87
click at [383, 178] on div at bounding box center [436, 158] width 407 height 87
drag, startPoint x: 347, startPoint y: 169, endPoint x: 351, endPoint y: 174, distance: 6.1
click at [351, 174] on div at bounding box center [436, 158] width 407 height 87
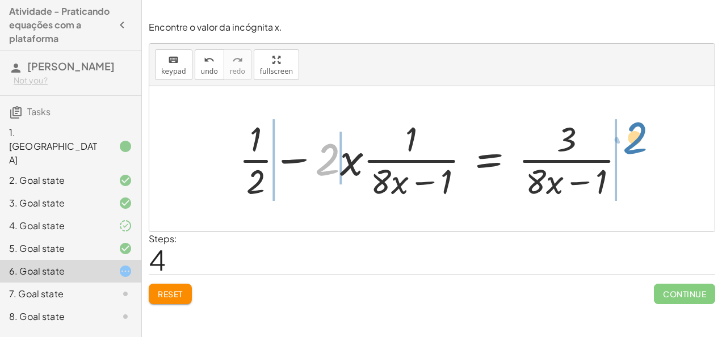
drag, startPoint x: 324, startPoint y: 166, endPoint x: 632, endPoint y: 146, distance: 308.3
click at [632, 146] on div at bounding box center [436, 158] width 407 height 87
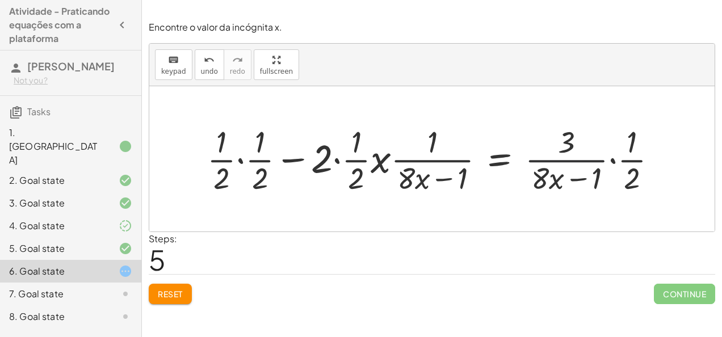
click at [606, 161] on div at bounding box center [437, 159] width 471 height 77
click at [611, 161] on div at bounding box center [437, 159] width 471 height 77
click at [611, 161] on div at bounding box center [440, 159] width 477 height 81
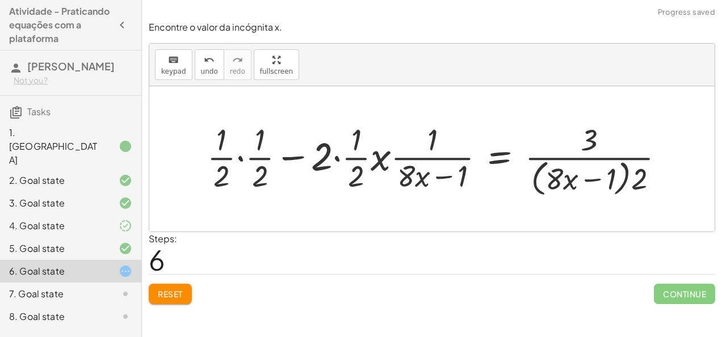
click at [240, 162] on div at bounding box center [440, 159] width 477 height 81
click at [240, 162] on div at bounding box center [447, 159] width 463 height 81
click at [246, 178] on div at bounding box center [447, 159] width 463 height 81
click at [335, 161] on div at bounding box center [437, 159] width 481 height 81
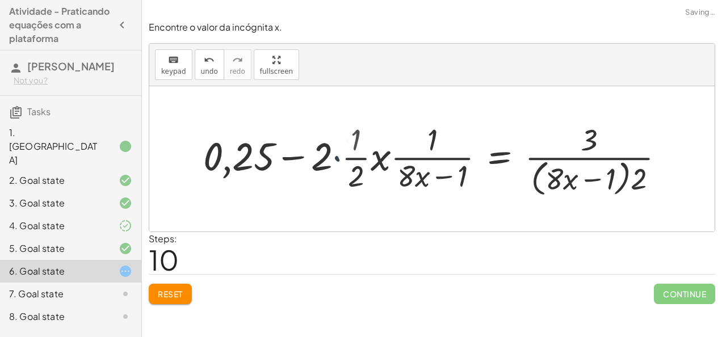
click at [335, 161] on div at bounding box center [453, 159] width 451 height 81
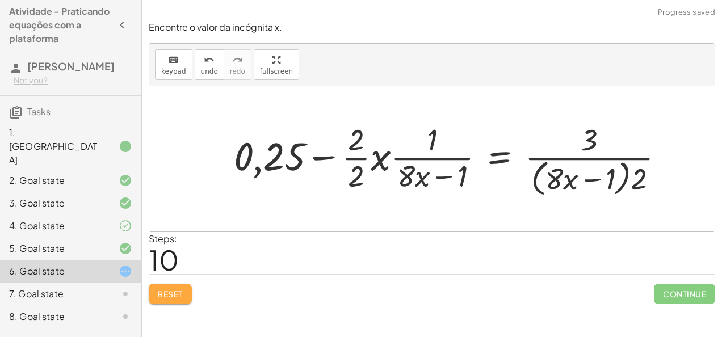
click at [181, 293] on span "Reset" at bounding box center [170, 294] width 25 height 10
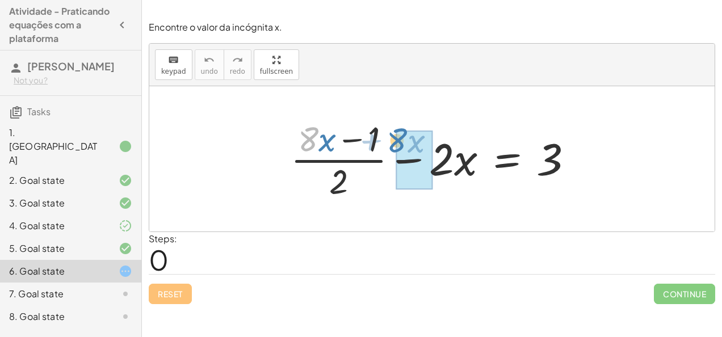
drag, startPoint x: 304, startPoint y: 135, endPoint x: 393, endPoint y: 136, distance: 89.1
click at [393, 136] on div at bounding box center [436, 158] width 303 height 87
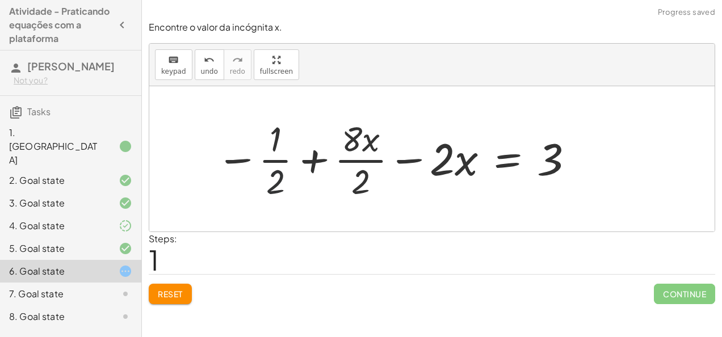
click at [284, 181] on div at bounding box center [396, 158] width 370 height 87
click at [367, 141] on div at bounding box center [396, 158] width 370 height 87
click at [368, 186] on div at bounding box center [396, 158] width 370 height 87
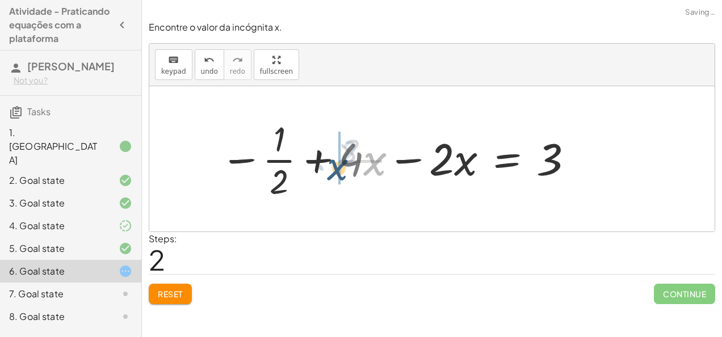
drag, startPoint x: 368, startPoint y: 186, endPoint x: 332, endPoint y: 195, distance: 37.4
click at [332, 195] on div at bounding box center [398, 158] width 366 height 87
click at [276, 163] on div at bounding box center [398, 158] width 366 height 87
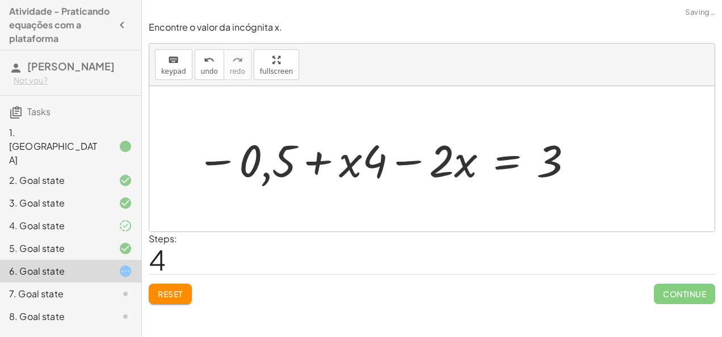
click at [398, 158] on div at bounding box center [386, 159] width 390 height 58
click at [398, 158] on div at bounding box center [431, 159] width 299 height 58
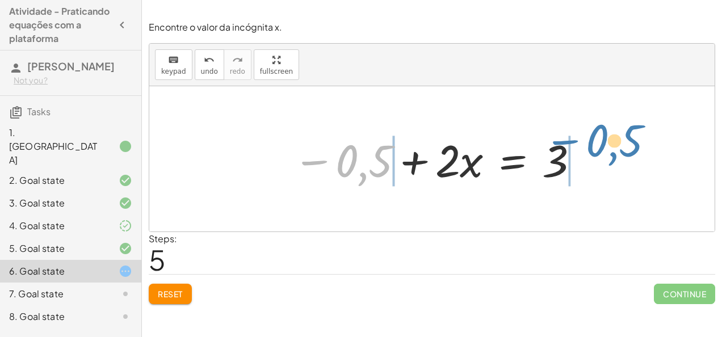
drag, startPoint x: 380, startPoint y: 169, endPoint x: 632, endPoint y: 157, distance: 252.3
click at [632, 157] on div "+ · ( + · 8 · x − 1 ) · 2 − · 2 · x = 3 − · 1 · 2 + · 8 · x · 2 − · 2 · x = 3 −…" at bounding box center [431, 158] width 565 height 145
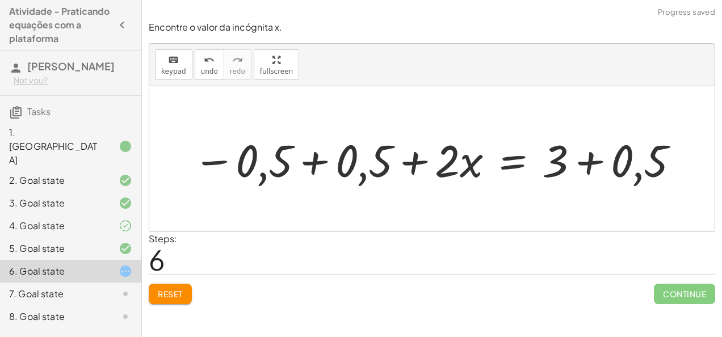
click at [326, 164] on div at bounding box center [436, 159] width 499 height 58
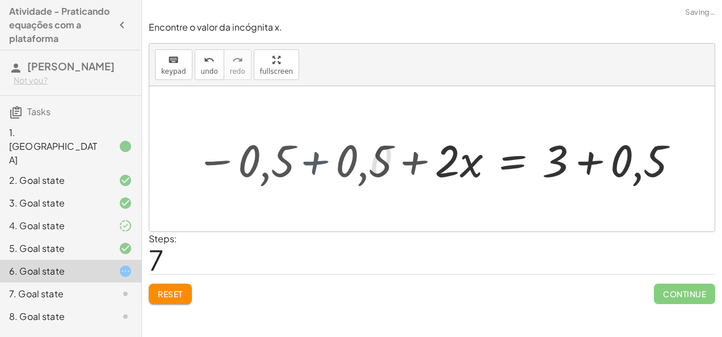
click at [326, 164] on div at bounding box center [431, 158] width 565 height 145
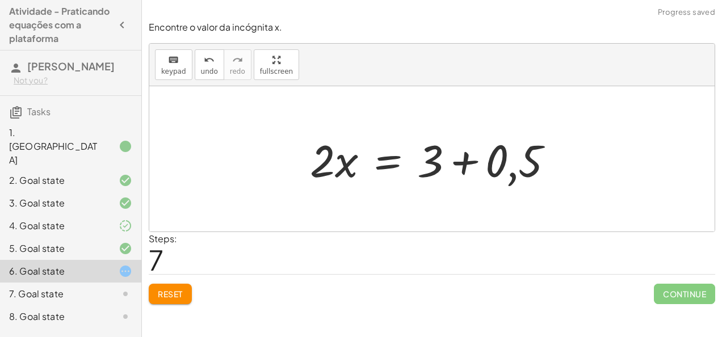
click at [475, 167] on div at bounding box center [436, 159] width 264 height 58
click at [475, 167] on div at bounding box center [403, 159] width 199 height 58
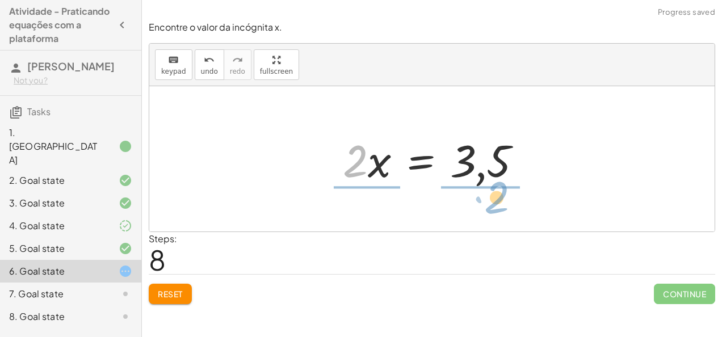
drag, startPoint x: 356, startPoint y: 171, endPoint x: 502, endPoint y: 203, distance: 148.9
click at [502, 203] on div "+ · ( + · 8 · x − 1 ) · 2 − · 2 · x = 3 − · 1 · 2 + · 8 · x · 2 − · 2 · x = 3 −…" at bounding box center [431, 158] width 565 height 145
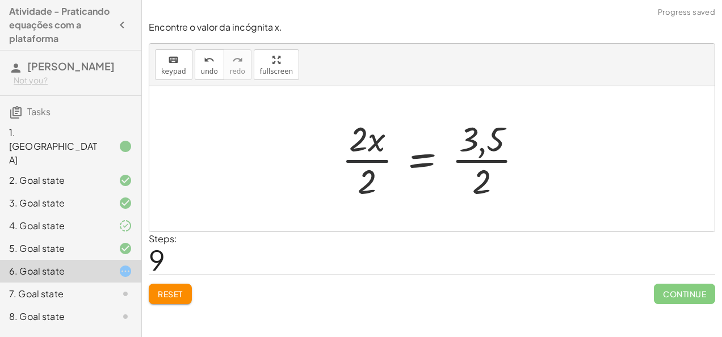
click at [372, 168] on div at bounding box center [437, 158] width 202 height 87
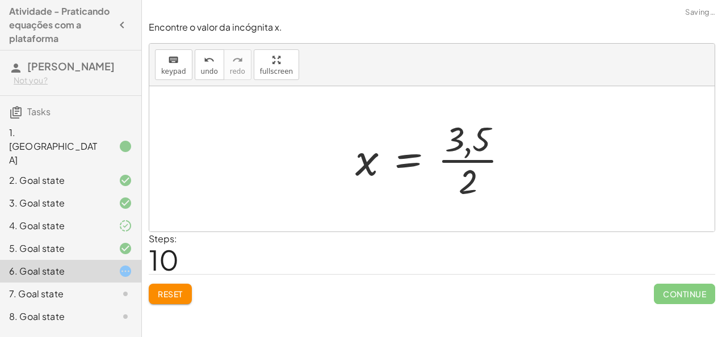
click at [479, 173] on div at bounding box center [437, 158] width 174 height 87
click at [479, 173] on div at bounding box center [442, 159] width 185 height 56
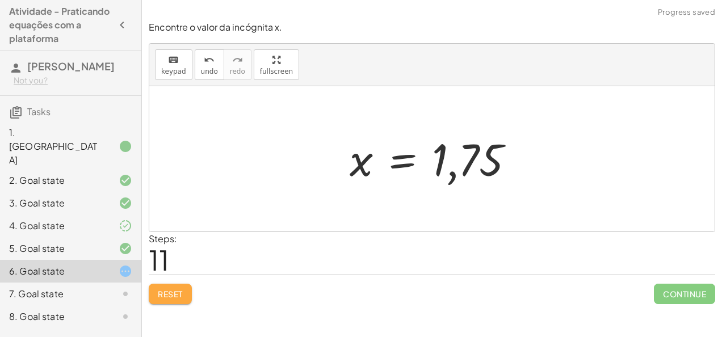
click at [177, 289] on span "Reset" at bounding box center [170, 294] width 25 height 10
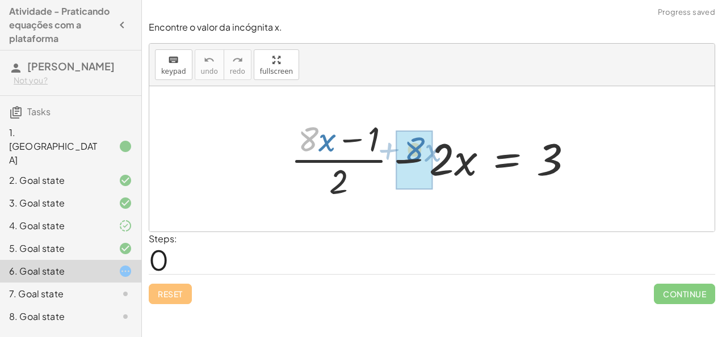
drag, startPoint x: 307, startPoint y: 141, endPoint x: 413, endPoint y: 151, distance: 106.6
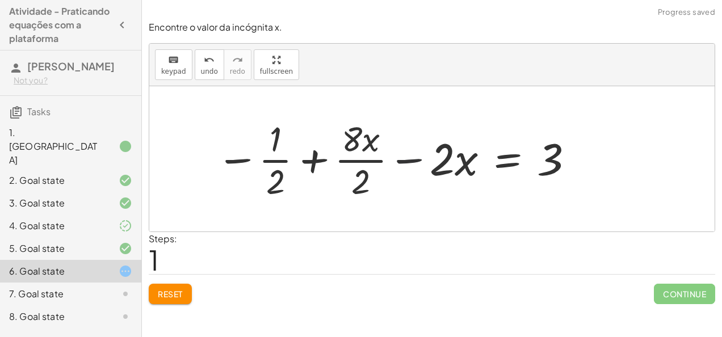
click at [398, 161] on div at bounding box center [396, 158] width 370 height 87
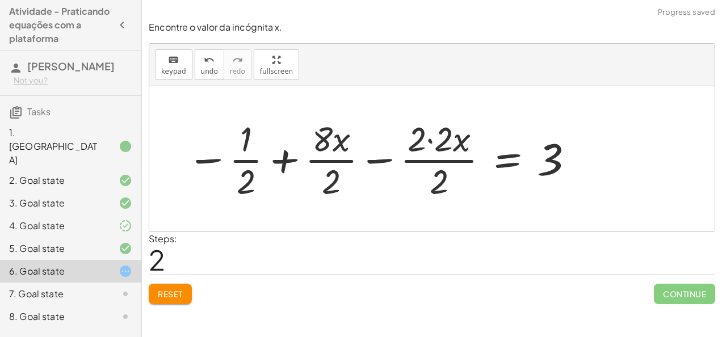
click at [416, 139] on div at bounding box center [381, 158] width 400 height 87
click at [159, 303] on button "Reset" at bounding box center [170, 294] width 43 height 20
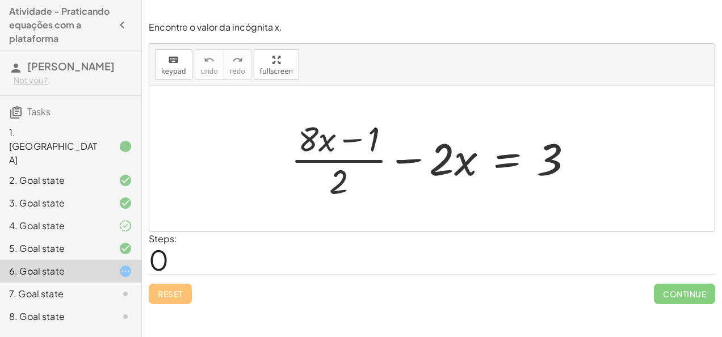
click at [337, 186] on div at bounding box center [436, 158] width 303 height 87
drag, startPoint x: 337, startPoint y: 186, endPoint x: 580, endPoint y: 160, distance: 244.4
click at [580, 160] on div at bounding box center [436, 158] width 303 height 87
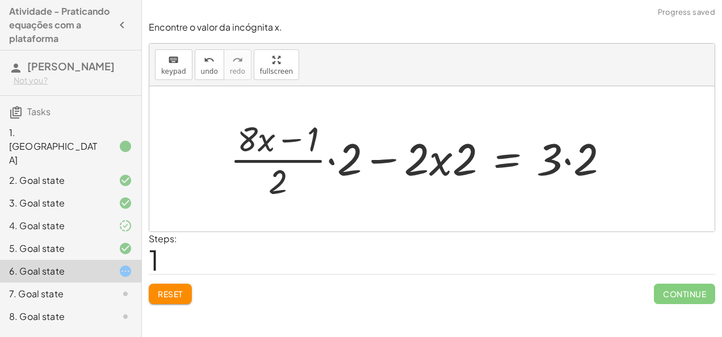
click at [332, 155] on div at bounding box center [424, 158] width 400 height 87
click at [332, 155] on div at bounding box center [416, 158] width 416 height 93
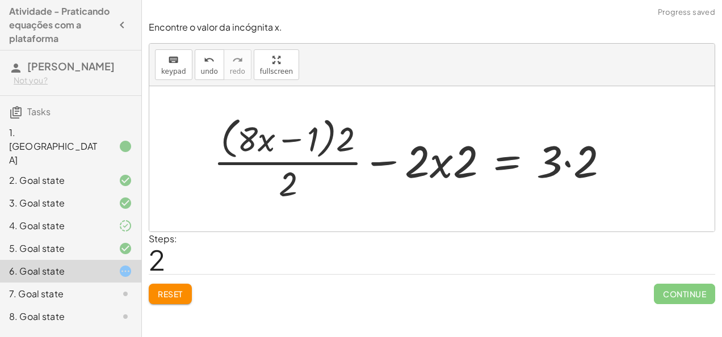
click at [571, 161] on div at bounding box center [416, 158] width 416 height 93
click at [571, 161] on div at bounding box center [398, 158] width 380 height 93
click at [336, 132] on div at bounding box center [398, 158] width 380 height 93
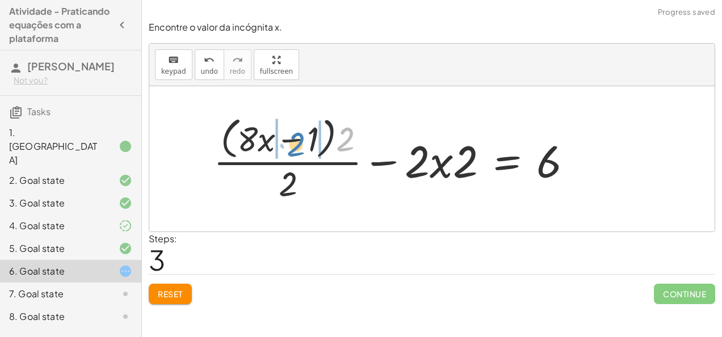
drag, startPoint x: 336, startPoint y: 132, endPoint x: 287, endPoint y: 136, distance: 49.0
click at [287, 136] on div at bounding box center [398, 158] width 380 height 93
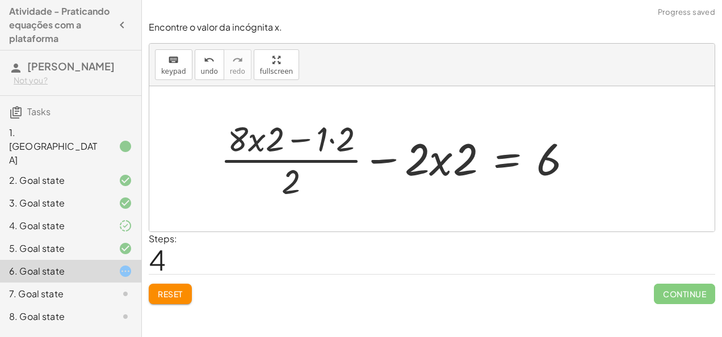
click at [343, 136] on div at bounding box center [401, 158] width 373 height 87
click at [343, 136] on div at bounding box center [410, 158] width 353 height 87
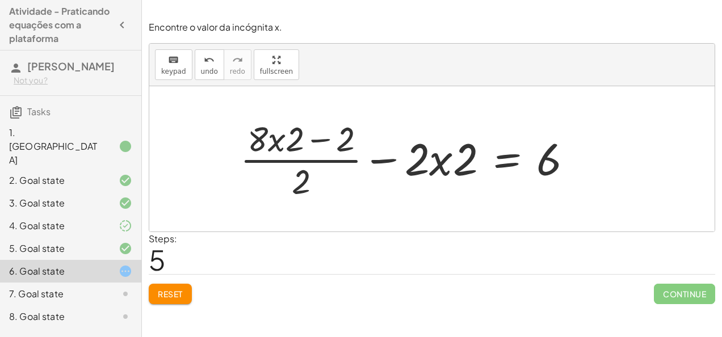
click at [0, 0] on div "Encontre o valor da incógnita x. keyboard keypad undo undo redo redo fullscreen…" at bounding box center [0, 0] width 0 height 0
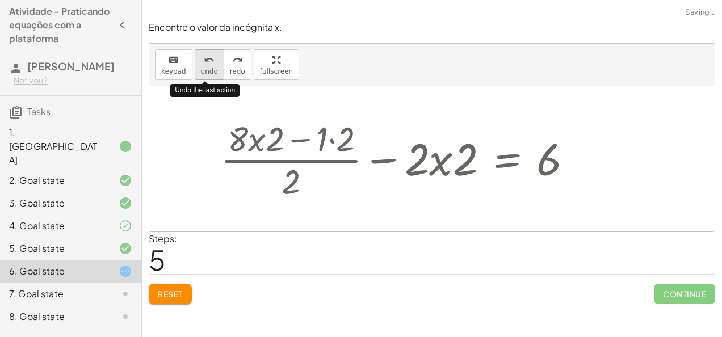
click at [199, 52] on button "undo undo" at bounding box center [210, 64] width 30 height 31
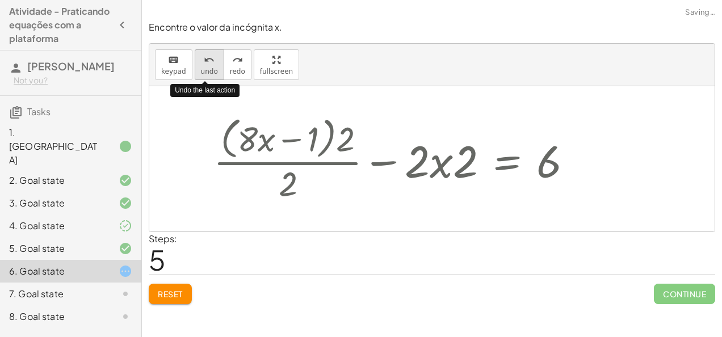
click at [195, 70] on button "undo undo" at bounding box center [210, 64] width 30 height 31
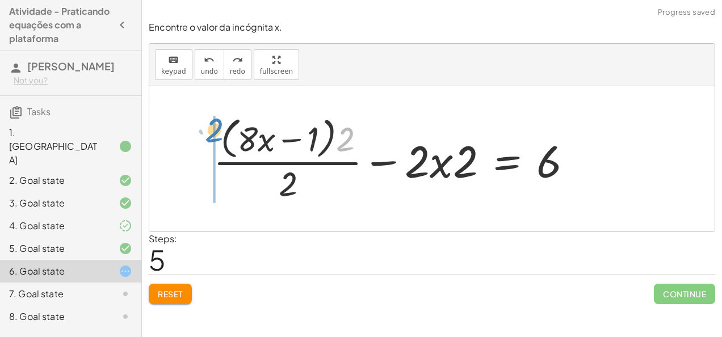
drag, startPoint x: 346, startPoint y: 132, endPoint x: 215, endPoint y: 123, distance: 131.4
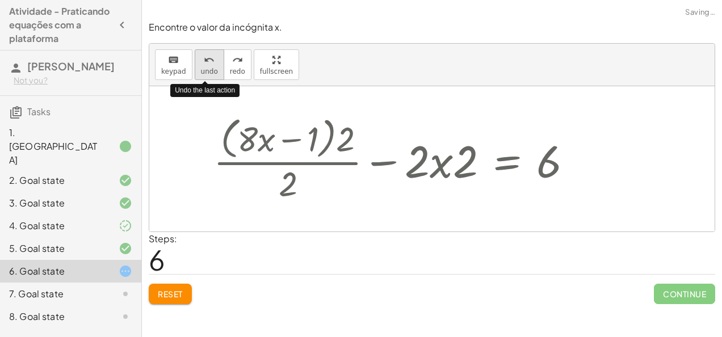
click at [206, 54] on icon "undo" at bounding box center [209, 60] width 11 height 14
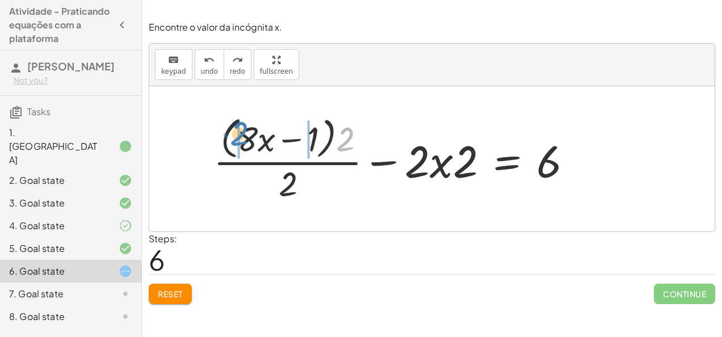
drag, startPoint x: 349, startPoint y: 131, endPoint x: 239, endPoint y: 127, distance: 109.6
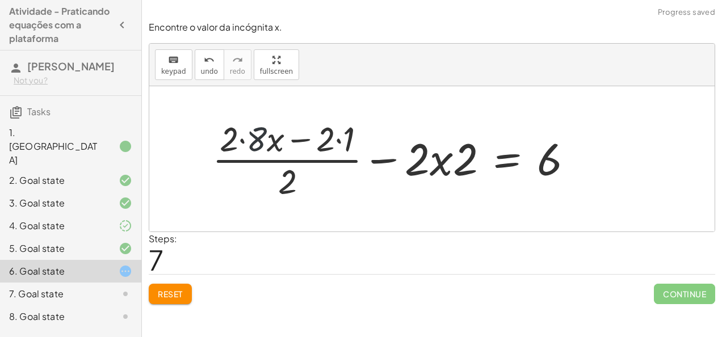
click at [247, 133] on div at bounding box center [397, 158] width 381 height 87
click at [335, 149] on div at bounding box center [405, 158] width 364 height 87
click at [335, 149] on div at bounding box center [415, 158] width 345 height 87
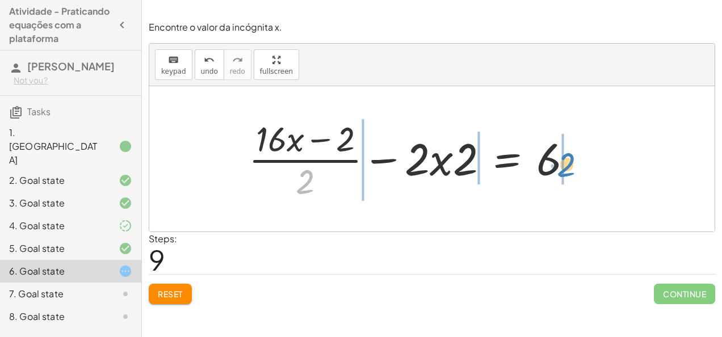
drag, startPoint x: 316, startPoint y: 186, endPoint x: 587, endPoint y: 161, distance: 272.4
click at [587, 161] on div "+ · ( + · 8 · x − 1 ) · 2 − · 2 · x = 3 + · · ( + · 8 · x − 1 ) · 2 · 2 − · 2 ·…" at bounding box center [411, 158] width 359 height 93
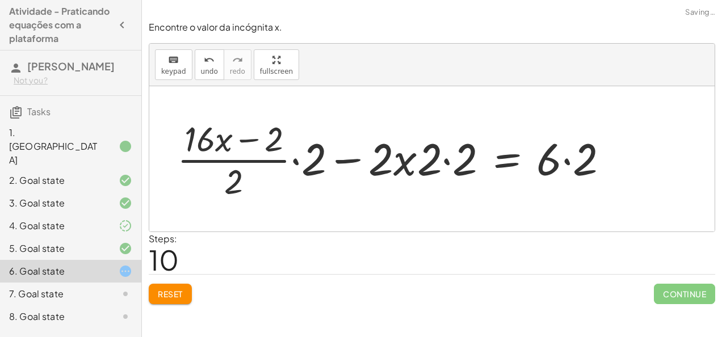
click at [578, 158] on div at bounding box center [397, 158] width 452 height 87
click at [578, 158] on div at bounding box center [386, 158] width 431 height 87
click at [433, 158] on div at bounding box center [386, 158] width 431 height 87
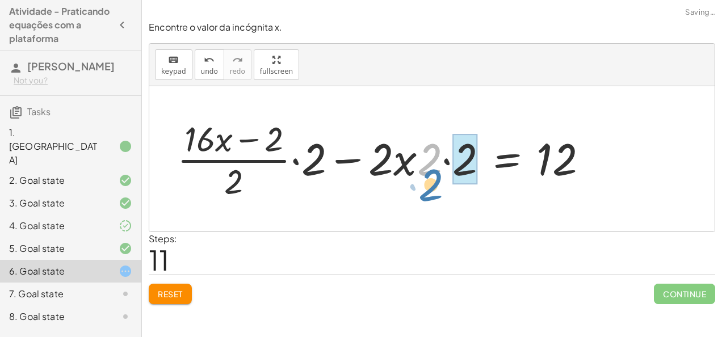
drag, startPoint x: 433, startPoint y: 158, endPoint x: 467, endPoint y: 172, distance: 37.4
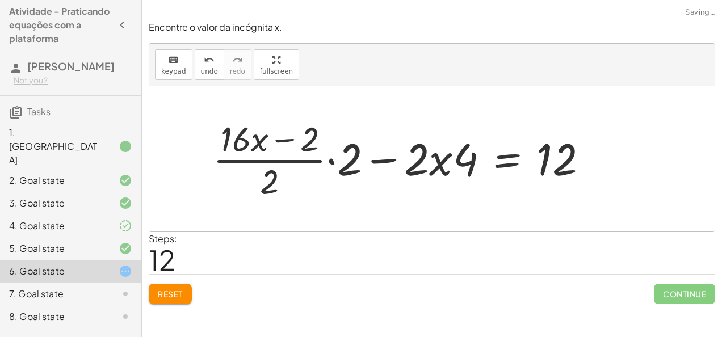
click at [326, 166] on div at bounding box center [405, 158] width 396 height 87
click at [337, 156] on div at bounding box center [405, 158] width 396 height 87
click at [337, 156] on div at bounding box center [396, 158] width 412 height 93
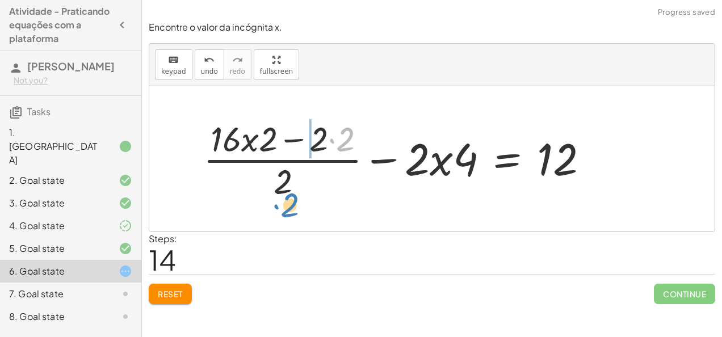
drag, startPoint x: 343, startPoint y: 149, endPoint x: 287, endPoint y: 215, distance: 86.2
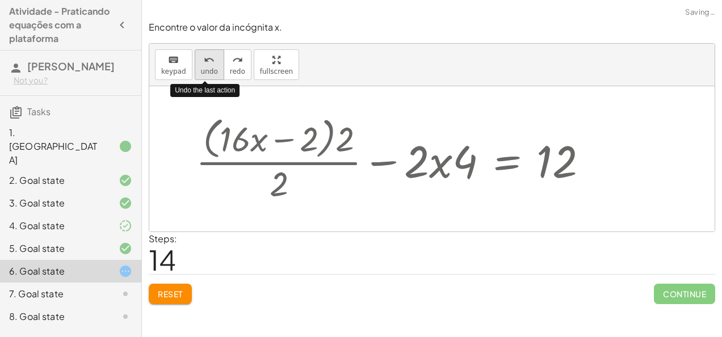
click at [201, 73] on span "undo" at bounding box center [209, 72] width 17 height 8
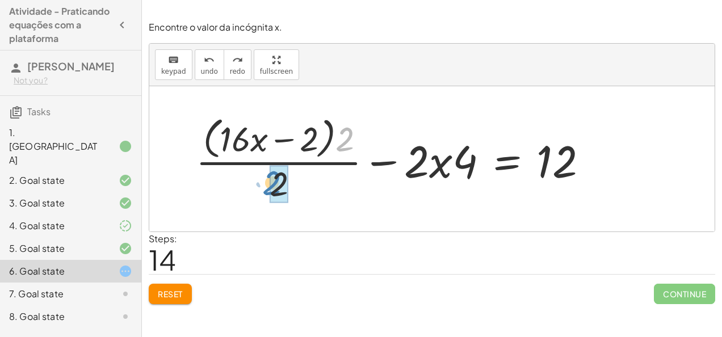
drag, startPoint x: 343, startPoint y: 137, endPoint x: 270, endPoint y: 181, distance: 85.3
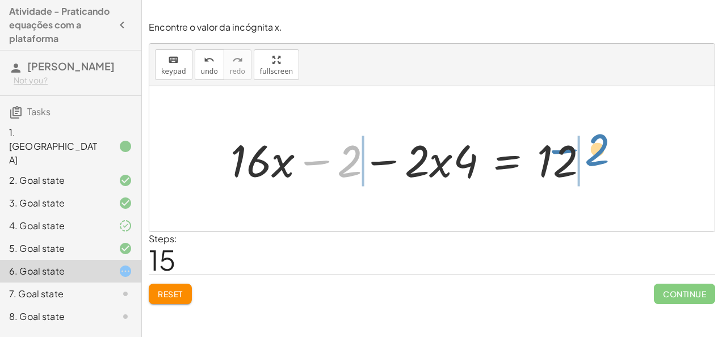
drag, startPoint x: 319, startPoint y: 166, endPoint x: 578, endPoint y: 156, distance: 259.6
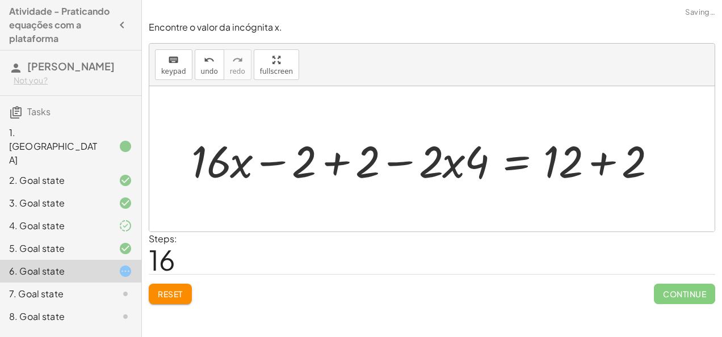
click at [578, 156] on div at bounding box center [431, 158] width 469 height 53
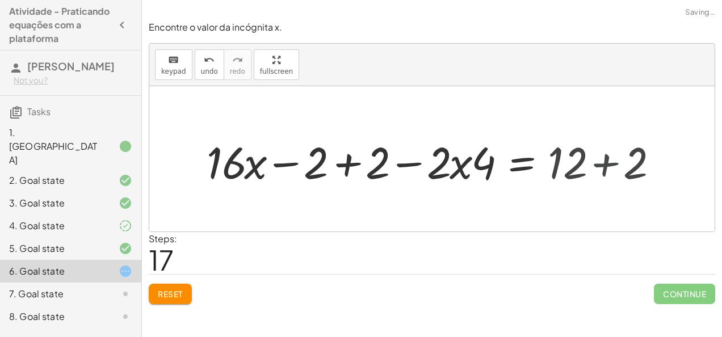
click at [578, 156] on div at bounding box center [406, 158] width 408 height 53
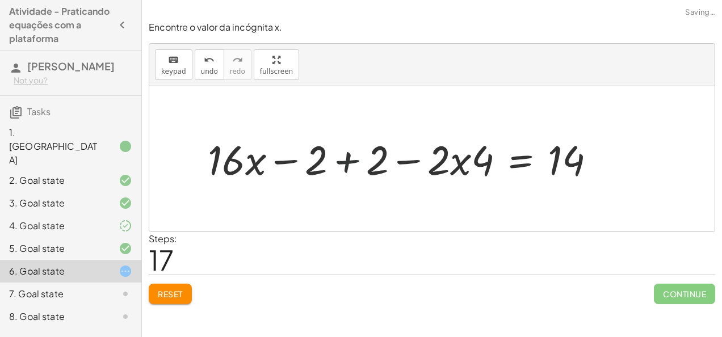
click at [336, 158] on div at bounding box center [406, 158] width 408 height 53
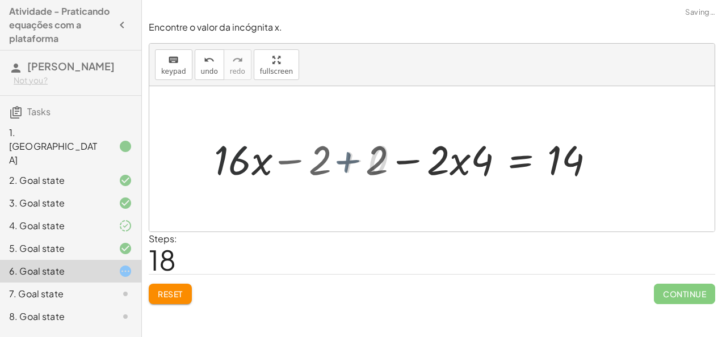
click at [336, 158] on div at bounding box center [467, 158] width 286 height 53
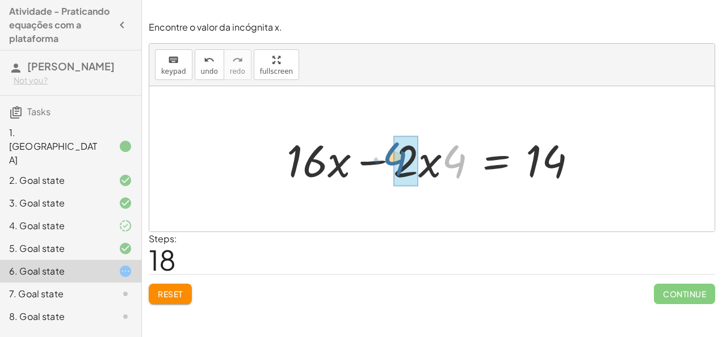
drag, startPoint x: 461, startPoint y: 163, endPoint x: 402, endPoint y: 162, distance: 59.1
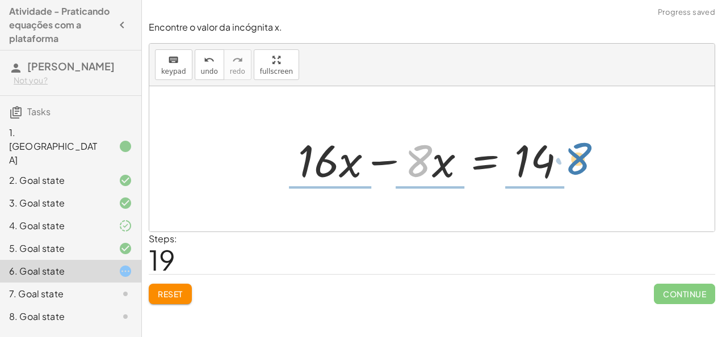
drag, startPoint x: 421, startPoint y: 163, endPoint x: 582, endPoint y: 167, distance: 160.7
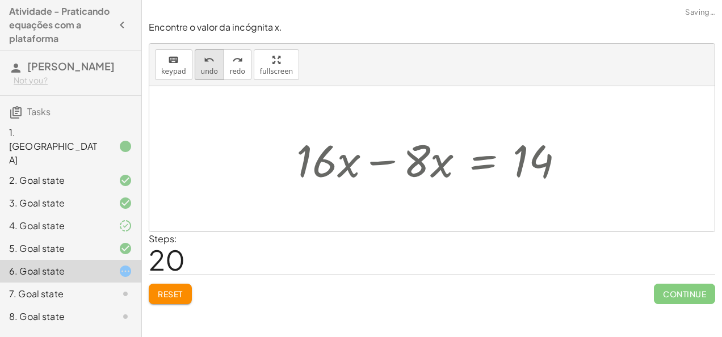
click at [211, 69] on span "undo" at bounding box center [209, 72] width 17 height 8
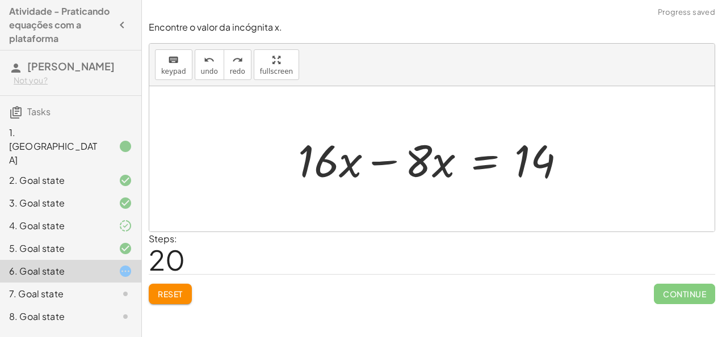
click at [387, 161] on div at bounding box center [436, 159] width 288 height 58
click at [387, 161] on div at bounding box center [431, 158] width 565 height 145
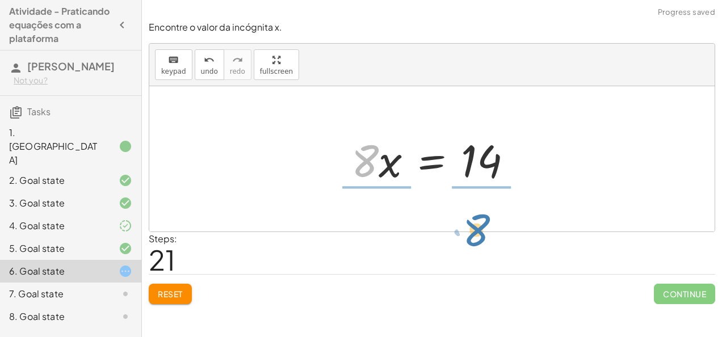
drag, startPoint x: 359, startPoint y: 158, endPoint x: 468, endPoint y: 225, distance: 128.4
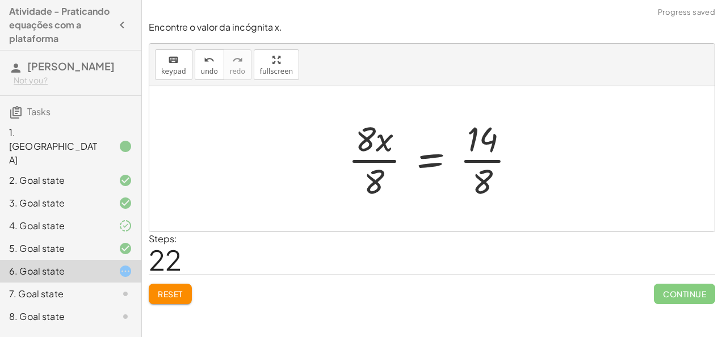
click at [496, 153] on div at bounding box center [436, 158] width 188 height 87
click at [496, 153] on div at bounding box center [430, 158] width 177 height 87
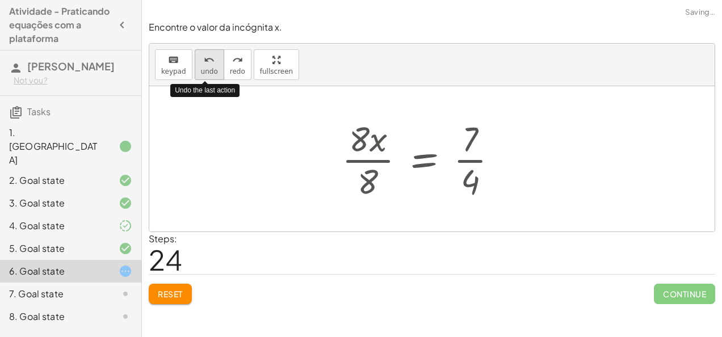
click at [201, 68] on span "undo" at bounding box center [209, 72] width 17 height 8
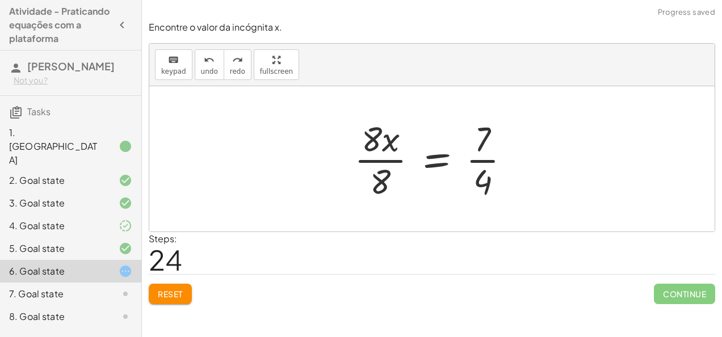
click at [364, 154] on div at bounding box center [437, 158] width 177 height 87
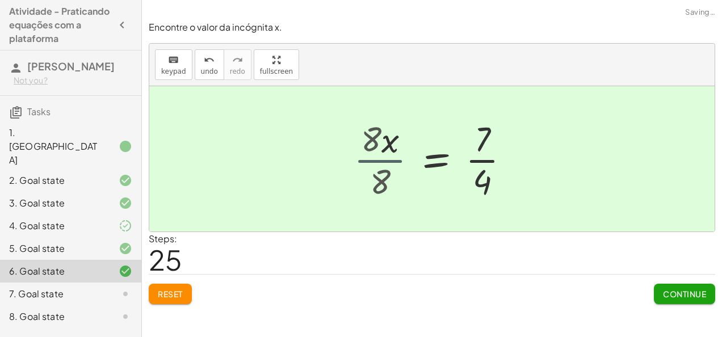
click at [364, 154] on div at bounding box center [431, 158] width 565 height 145
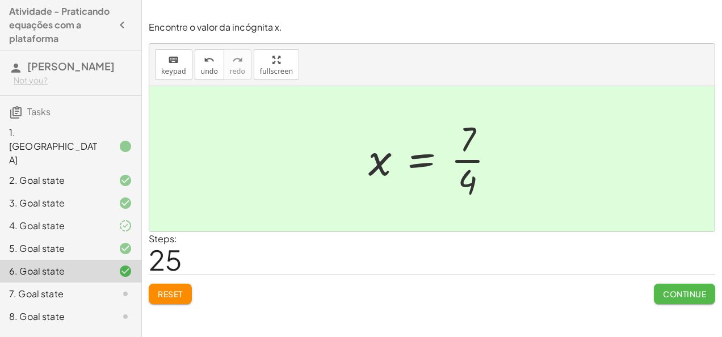
click at [691, 300] on button "Continue" at bounding box center [684, 294] width 61 height 20
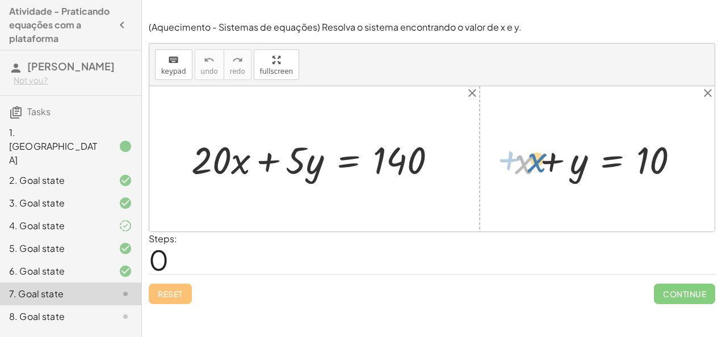
drag, startPoint x: 523, startPoint y: 167, endPoint x: 534, endPoint y: 165, distance: 10.9
click at [534, 165] on div at bounding box center [601, 158] width 185 height 49
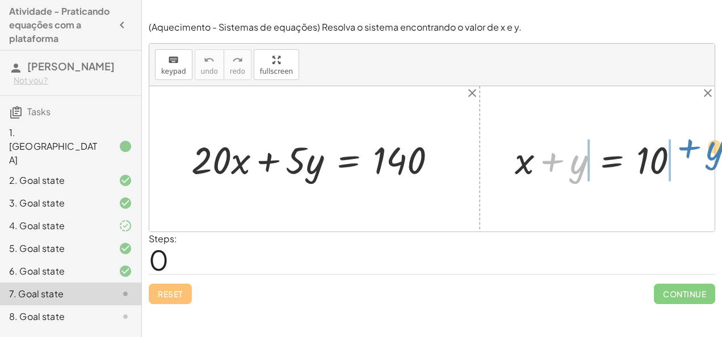
drag, startPoint x: 577, startPoint y: 168, endPoint x: 713, endPoint y: 154, distance: 136.9
click at [713, 154] on div "+ · 20 · x + · 5 · y = 140 + y + x + y = 10" at bounding box center [431, 158] width 565 height 145
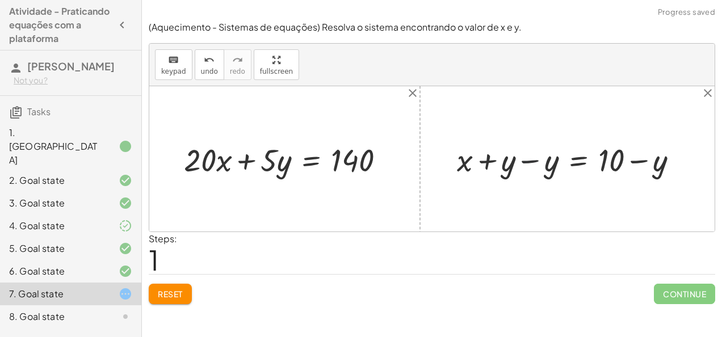
click at [532, 156] on div at bounding box center [572, 159] width 242 height 41
click at [532, 156] on div "+ x + y = 10 + x = 10 + y − y + − y" at bounding box center [568, 159] width 256 height 47
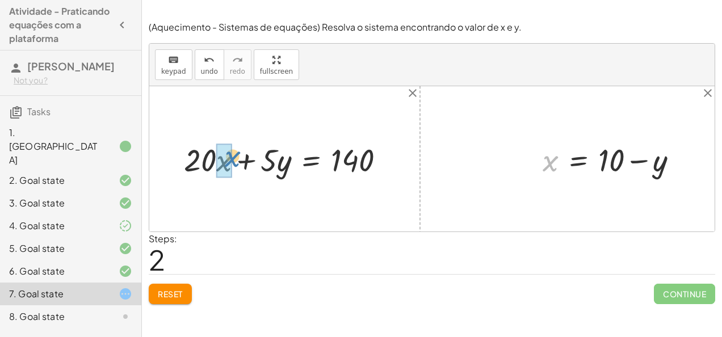
drag, startPoint x: 532, startPoint y: 156, endPoint x: 233, endPoint y: 161, distance: 299.2
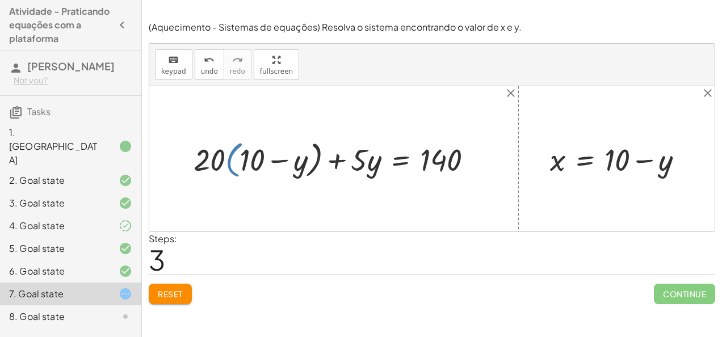
click at [239, 160] on div at bounding box center [338, 158] width 300 height 45
drag, startPoint x: 207, startPoint y: 167, endPoint x: 246, endPoint y: 162, distance: 38.9
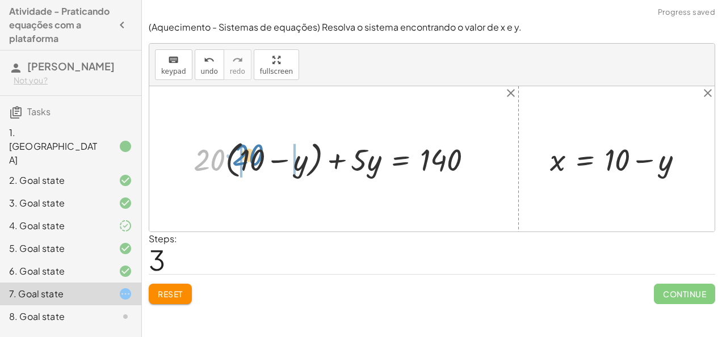
click at [246, 162] on div at bounding box center [338, 158] width 300 height 45
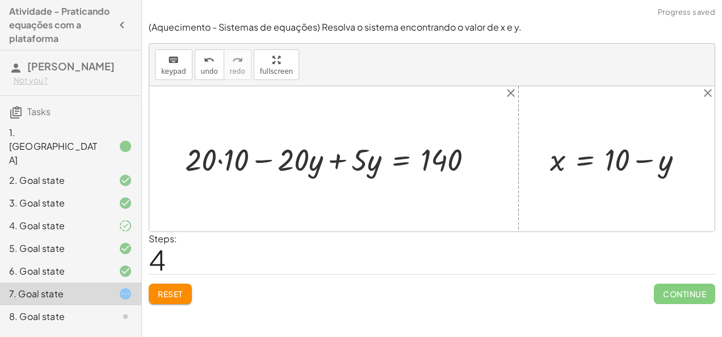
click at [234, 161] on div at bounding box center [333, 159] width 309 height 41
click at [234, 161] on div at bounding box center [342, 159] width 291 height 41
click at [333, 157] on div at bounding box center [342, 159] width 291 height 41
click at [333, 157] on div at bounding box center [374, 159] width 228 height 41
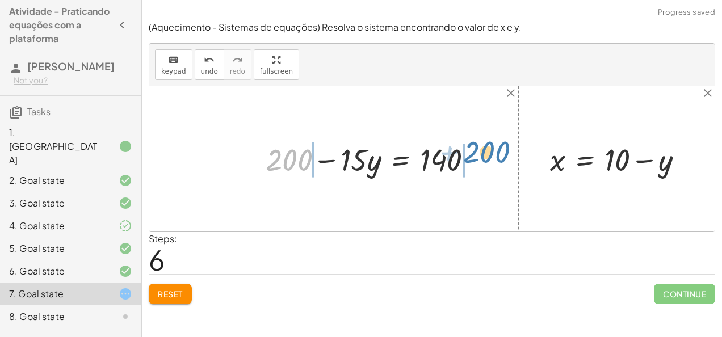
drag, startPoint x: 287, startPoint y: 160, endPoint x: 486, endPoint y: 154, distance: 199.3
click at [486, 154] on div at bounding box center [374, 159] width 228 height 41
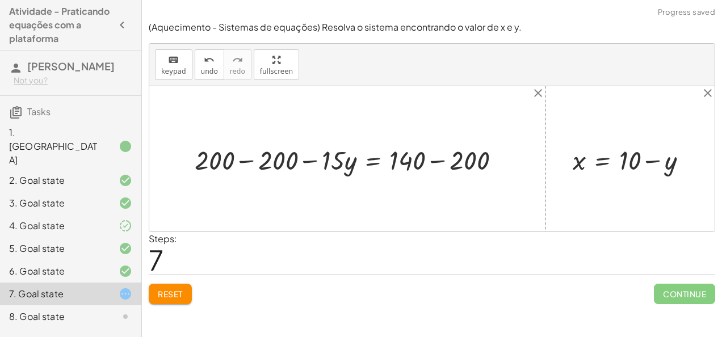
click at [247, 154] on div at bounding box center [351, 158] width 325 height 35
click at [247, 154] on div at bounding box center [431, 158] width 565 height 145
click at [439, 160] on div at bounding box center [409, 158] width 210 height 35
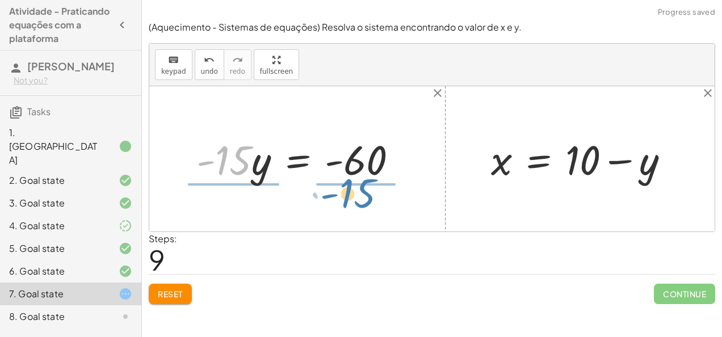
drag, startPoint x: 230, startPoint y: 166, endPoint x: 354, endPoint y: 199, distance: 128.1
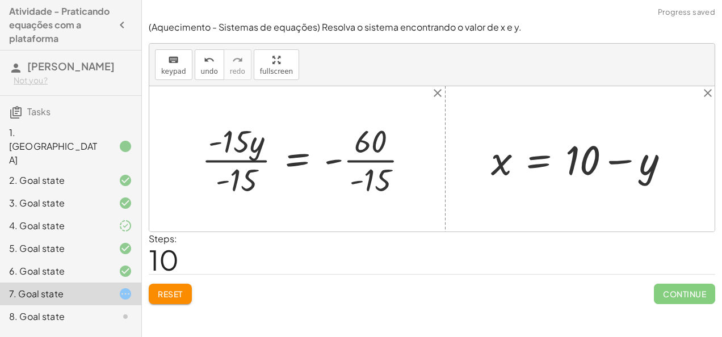
click at [363, 171] on div at bounding box center [310, 159] width 228 height 80
click at [355, 164] on div at bounding box center [310, 159] width 228 height 80
click at [238, 161] on div at bounding box center [310, 159] width 228 height 80
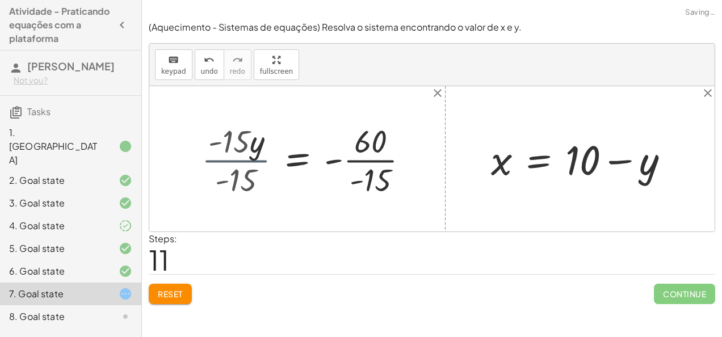
click at [238, 161] on div "+ · 20 · x + · 5 · y = 140 + · 20 · ( + 10 − y ) + · 5 · y = 140 + · 20 · 10 − …" at bounding box center [330, 159] width 192 height 86
drag, startPoint x: 238, startPoint y: 161, endPoint x: 356, endPoint y: 162, distance: 118.7
click at [356, 162] on div at bounding box center [335, 159] width 178 height 80
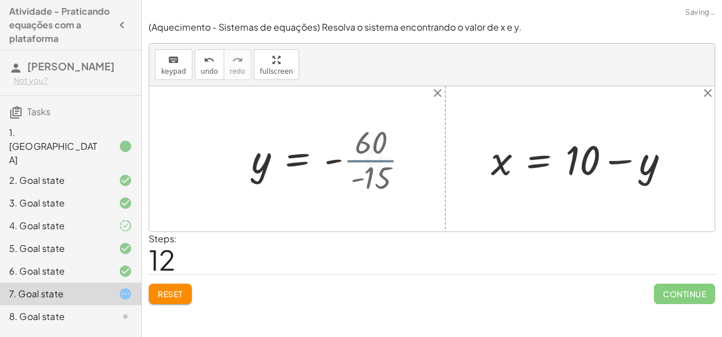
click at [356, 162] on div at bounding box center [328, 159] width 165 height 52
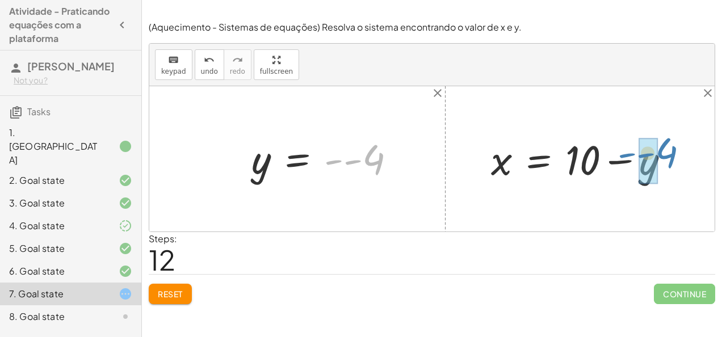
drag, startPoint x: 377, startPoint y: 153, endPoint x: 670, endPoint y: 151, distance: 292.9
click at [670, 151] on div "+ · 20 · x + · 5 · y = 140 + · 20 · ( + 10 − y ) + · 5 · y = 140 + · 20 · 10 − …" at bounding box center [431, 158] width 565 height 145
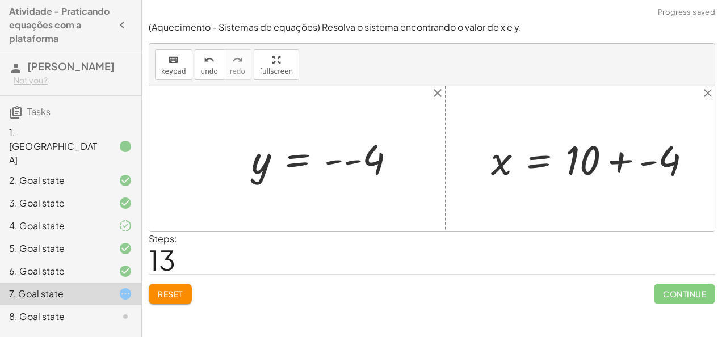
click at [627, 156] on div at bounding box center [595, 158] width 221 height 53
click at [627, 156] on div at bounding box center [586, 158] width 202 height 53
click at [627, 156] on div at bounding box center [431, 158] width 565 height 145
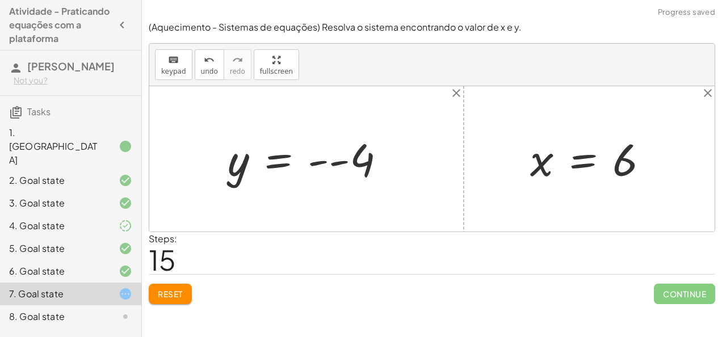
click at [332, 161] on div at bounding box center [311, 159] width 178 height 56
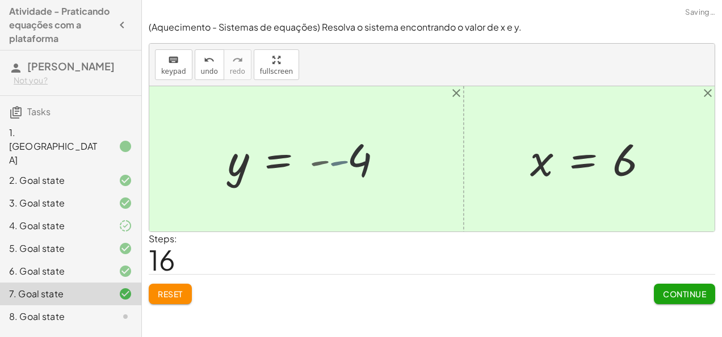
click at [332, 161] on div at bounding box center [290, 159] width 136 height 56
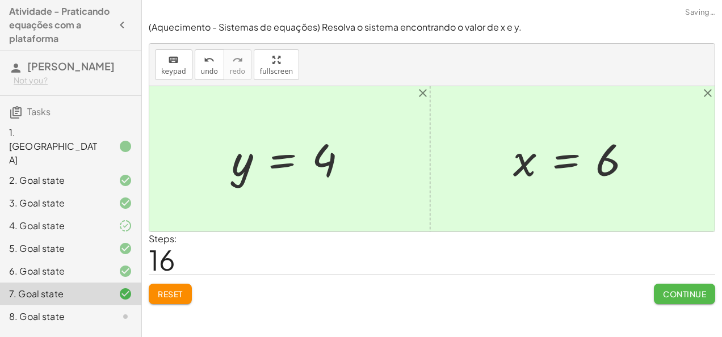
click at [670, 294] on span "Continue" at bounding box center [684, 294] width 43 height 10
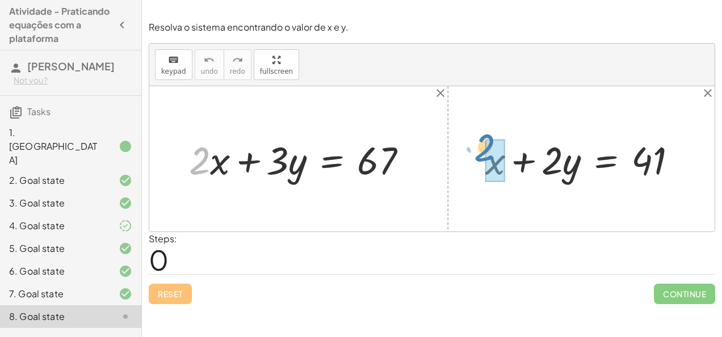
drag, startPoint x: 207, startPoint y: 151, endPoint x: 492, endPoint y: 139, distance: 285.2
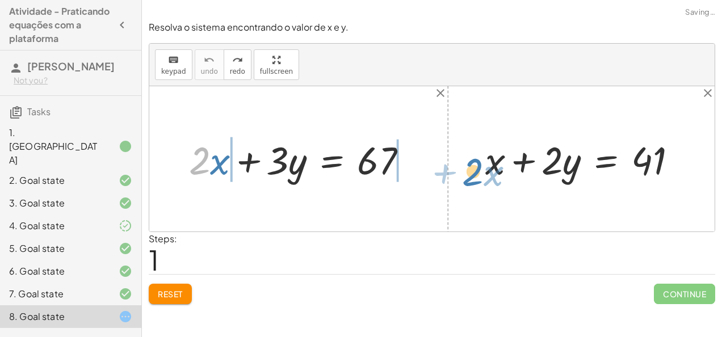
drag, startPoint x: 196, startPoint y: 164, endPoint x: 470, endPoint y: 175, distance: 273.8
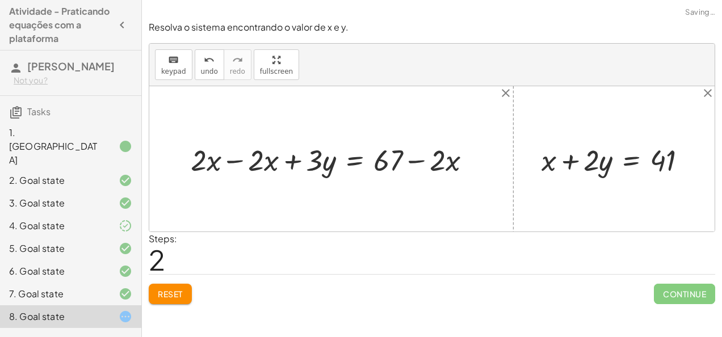
click at [234, 162] on div at bounding box center [335, 159] width 301 height 39
click at [234, 162] on div at bounding box center [431, 158] width 565 height 145
click at [403, 156] on div at bounding box center [393, 159] width 186 height 39
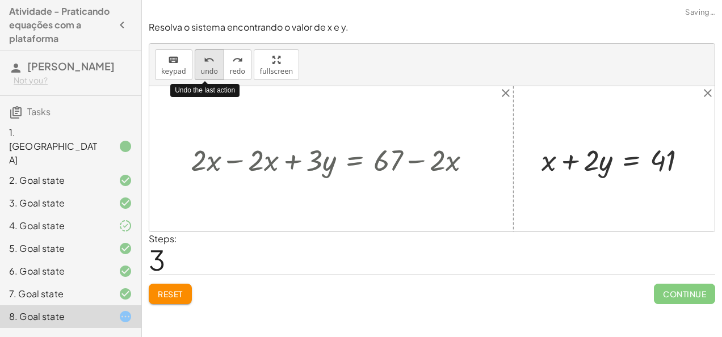
click at [211, 78] on button "undo undo" at bounding box center [210, 64] width 30 height 31
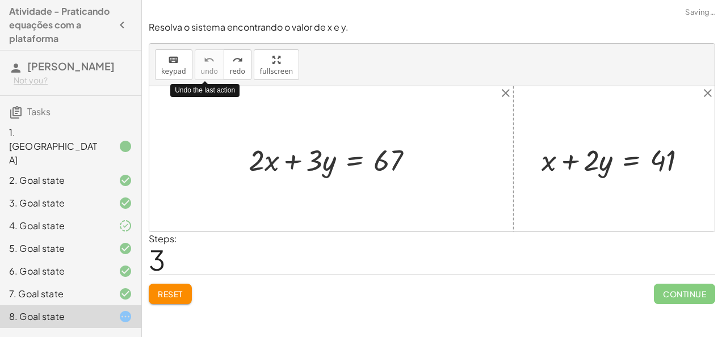
drag, startPoint x: 211, startPoint y: 78, endPoint x: 197, endPoint y: 240, distance: 163.0
click at [197, 240] on div "Resolva o sistema encontrando o valor de x e y. keyboard keypad undo undo redo …" at bounding box center [432, 162] width 580 height 297
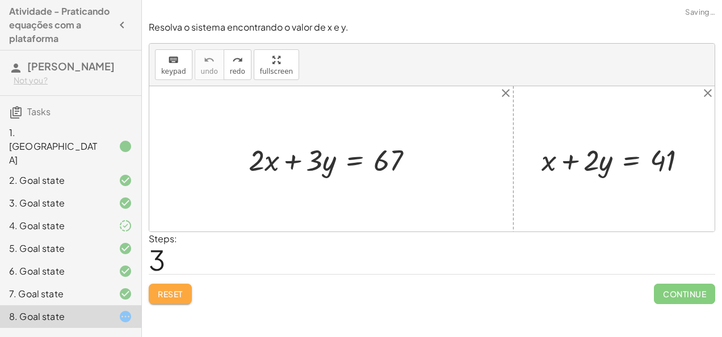
click at [184, 288] on button "Reset" at bounding box center [170, 294] width 43 height 20
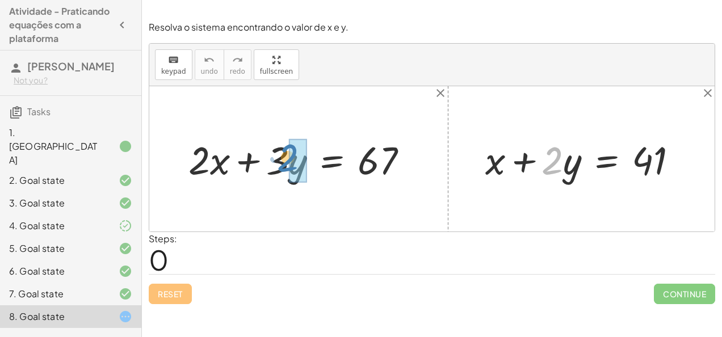
drag, startPoint x: 552, startPoint y: 158, endPoint x: 288, endPoint y: 155, distance: 264.0
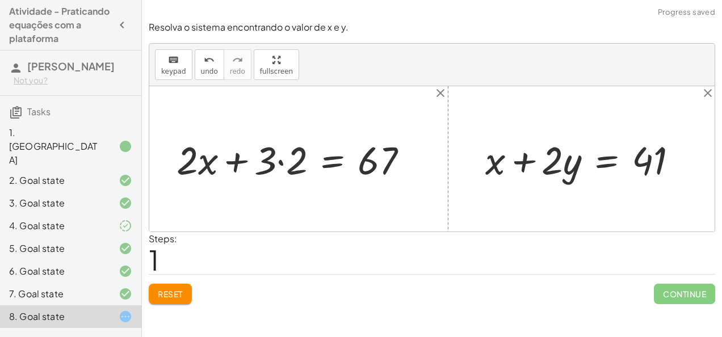
click at [288, 155] on div at bounding box center [297, 158] width 252 height 51
click at [288, 155] on div at bounding box center [312, 158] width 221 height 51
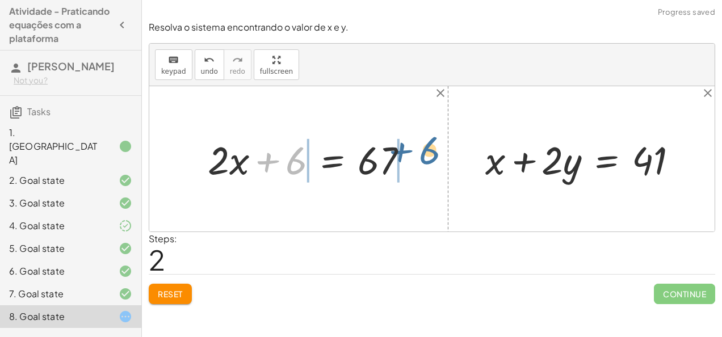
drag, startPoint x: 301, startPoint y: 153, endPoint x: 436, endPoint y: 143, distance: 135.5
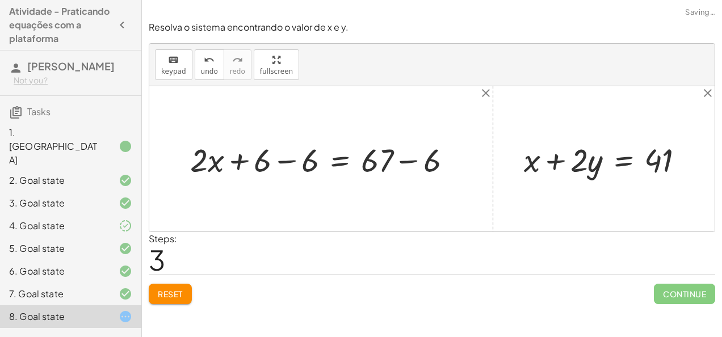
click at [421, 157] on div at bounding box center [325, 158] width 282 height 43
drag, startPoint x: 421, startPoint y: 157, endPoint x: 294, endPoint y: 162, distance: 126.7
click at [294, 162] on div "+ · 2 · x + · 3 · y = 67 + · 2 · x + · 3 · 2 = 67 + · 2 · x + 6 = 67 + · 2 · x …" at bounding box center [431, 158] width 565 height 145
click at [294, 162] on div at bounding box center [299, 158] width 231 height 43
click at [294, 162] on div at bounding box center [348, 158] width 136 height 43
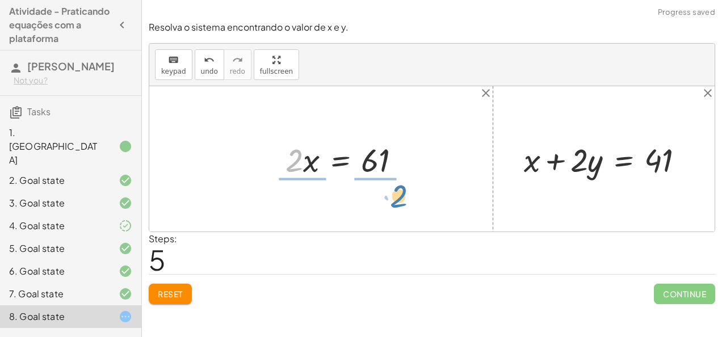
drag, startPoint x: 286, startPoint y: 157, endPoint x: 377, endPoint y: 194, distance: 98.6
click at [377, 194] on div "+ · 2 · x + · 3 · y = 67 + · 2 · x + · 3 · 2 = 67 + · 2 · x + 6 = 67 + · 2 · x …" at bounding box center [431, 158] width 565 height 145
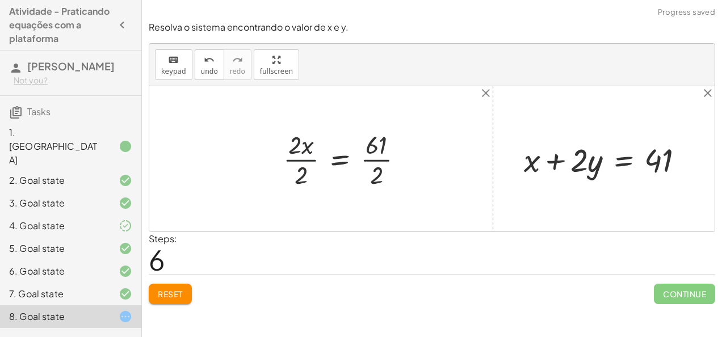
click at [310, 164] on div at bounding box center [348, 159] width 141 height 64
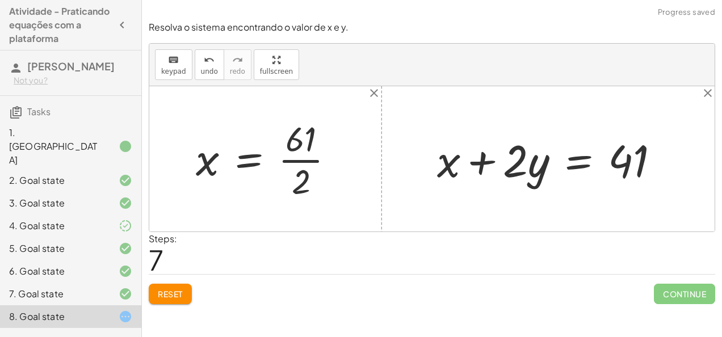
click at [312, 162] on div at bounding box center [269, 158] width 159 height 87
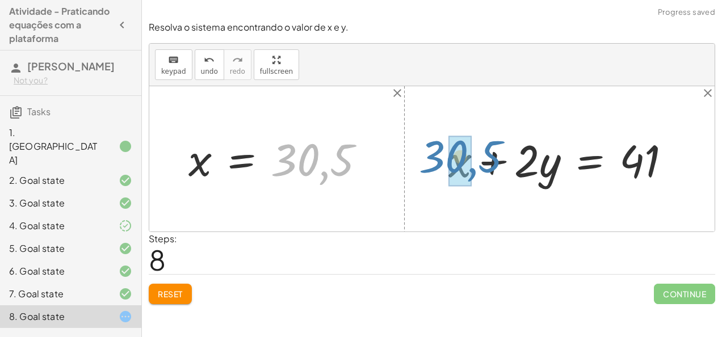
drag, startPoint x: 331, startPoint y: 163, endPoint x: 479, endPoint y: 160, distance: 148.2
click at [479, 160] on div "+ · 2 · x + · 3 · y = 67 + · 2 · x + · 3 · 2 = 67 + · 2 · x + 6 = 67 + · 2 · x …" at bounding box center [431, 158] width 565 height 145
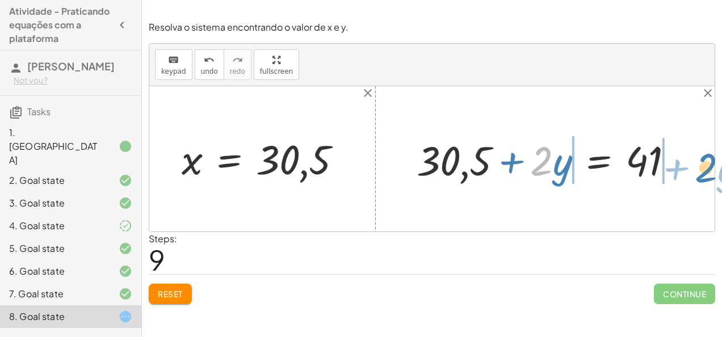
drag, startPoint x: 537, startPoint y: 160, endPoint x: 702, endPoint y: 167, distance: 164.8
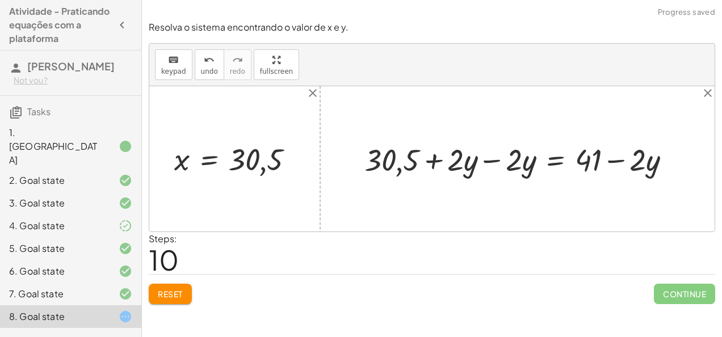
click at [490, 161] on div at bounding box center [522, 159] width 327 height 40
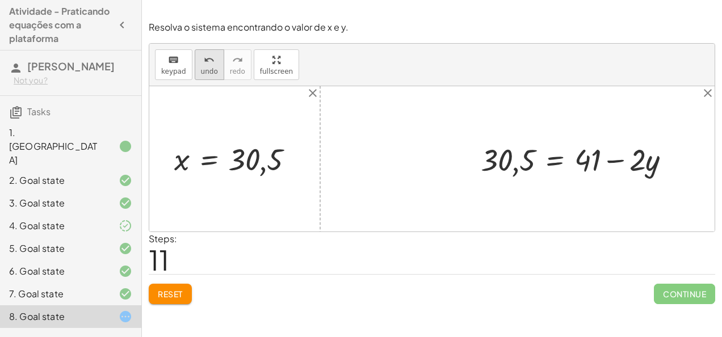
click at [204, 73] on span "undo" at bounding box center [209, 72] width 17 height 8
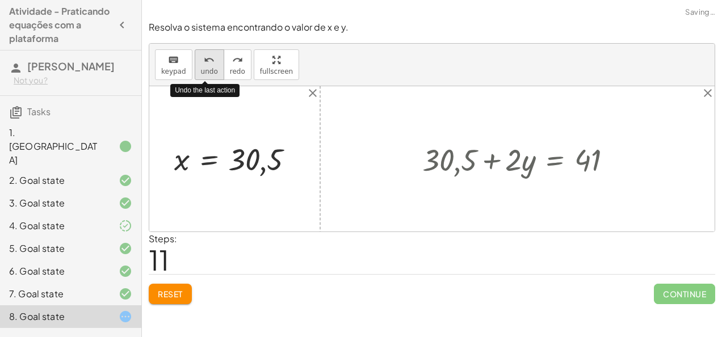
click at [204, 73] on span "undo" at bounding box center [209, 72] width 17 height 8
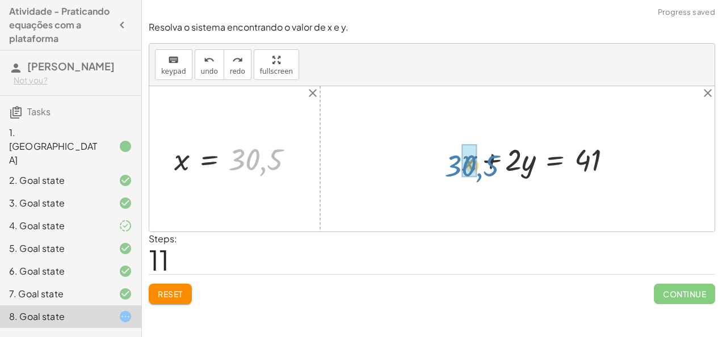
drag, startPoint x: 249, startPoint y: 158, endPoint x: 466, endPoint y: 167, distance: 217.6
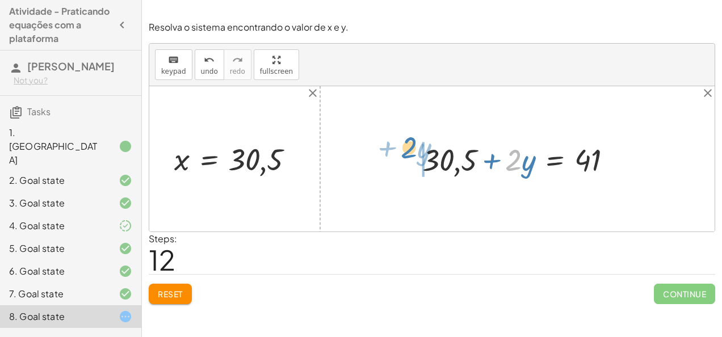
drag, startPoint x: 521, startPoint y: 154, endPoint x: 417, endPoint y: 142, distance: 105.2
click at [417, 142] on div at bounding box center [522, 159] width 210 height 40
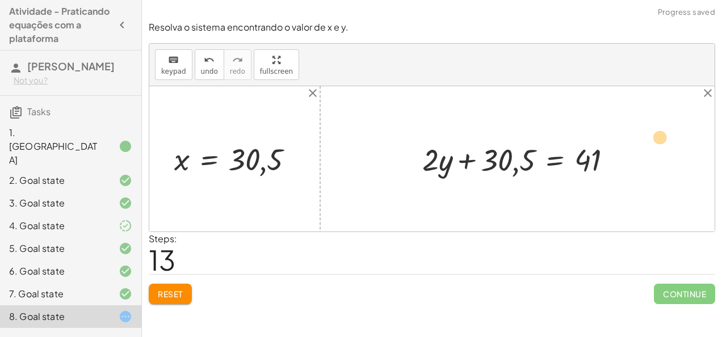
drag, startPoint x: 500, startPoint y: 146, endPoint x: 653, endPoint y: 133, distance: 153.8
click at [653, 133] on div "+ · 2 · x + · 3 · y = 67 + · 2 · x + · 3 · 2 = 67 + · 2 · x + 6 = 67 + · 2 · x …" at bounding box center [431, 158] width 565 height 145
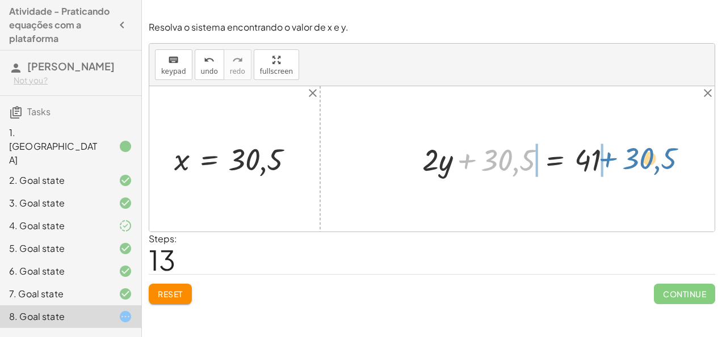
drag, startPoint x: 509, startPoint y: 162, endPoint x: 650, endPoint y: 160, distance: 141.4
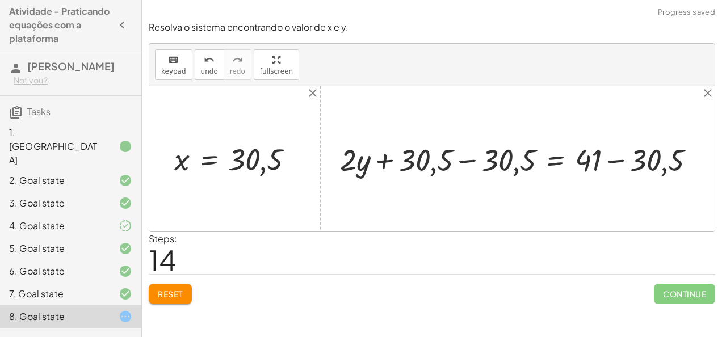
click at [618, 155] on div at bounding box center [522, 159] width 376 height 40
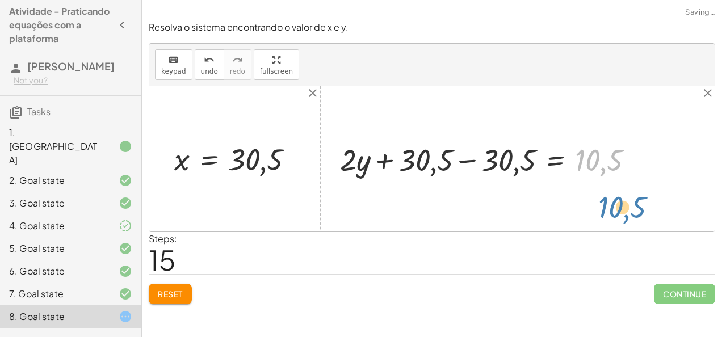
drag, startPoint x: 618, startPoint y: 155, endPoint x: 641, endPoint y: 203, distance: 53.3
click at [641, 203] on div "+ · 2 · x + · 3 · y = 67 + · 2 · x + · 3 · 2 = 67 + · 2 · x + 6 = 67 + · 2 · x …" at bounding box center [431, 158] width 565 height 145
click at [470, 170] on div at bounding box center [491, 159] width 314 height 40
click at [470, 170] on div at bounding box center [431, 158] width 565 height 145
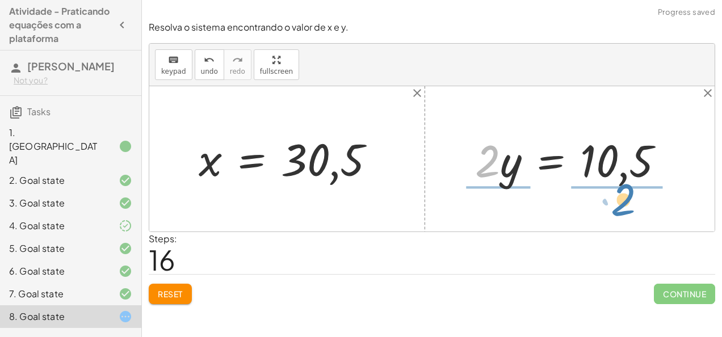
drag, startPoint x: 477, startPoint y: 168, endPoint x: 616, endPoint y: 215, distance: 146.8
click at [616, 215] on div "+ · 2 · x + · 3 · y = 67 + · 2 · x + · 3 · 2 = 67 + · 2 · x + 6 = 67 + · 2 · x …" at bounding box center [431, 158] width 565 height 145
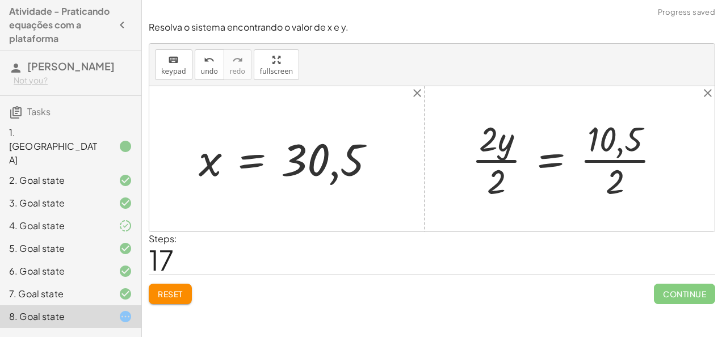
click at [593, 161] on div at bounding box center [570, 158] width 209 height 87
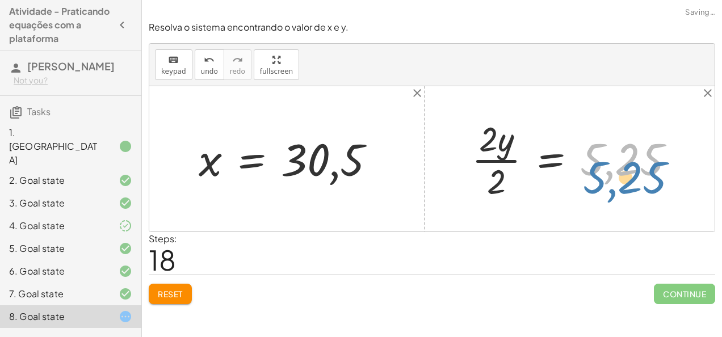
drag, startPoint x: 593, startPoint y: 161, endPoint x: 602, endPoint y: 182, distance: 22.1
click at [602, 182] on div at bounding box center [578, 158] width 224 height 87
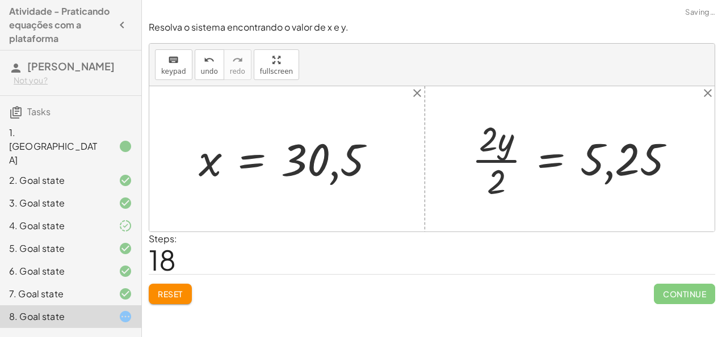
click at [510, 161] on div at bounding box center [578, 158] width 224 height 87
click at [510, 161] on div at bounding box center [591, 159] width 195 height 56
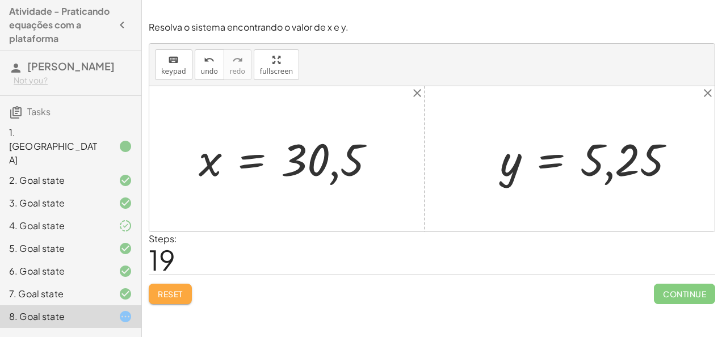
click at [165, 295] on span "Reset" at bounding box center [170, 294] width 25 height 10
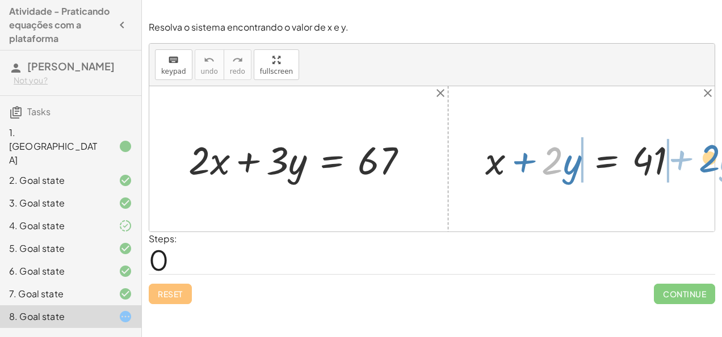
drag, startPoint x: 555, startPoint y: 156, endPoint x: 709, endPoint y: 156, distance: 153.8
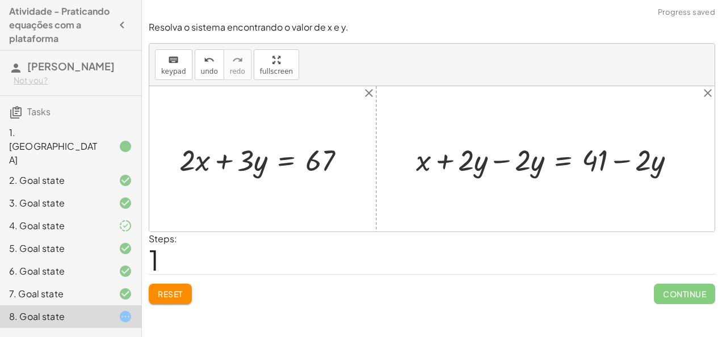
click at [501, 170] on div at bounding box center [550, 158] width 280 height 39
click at [501, 170] on div at bounding box center [431, 158] width 565 height 145
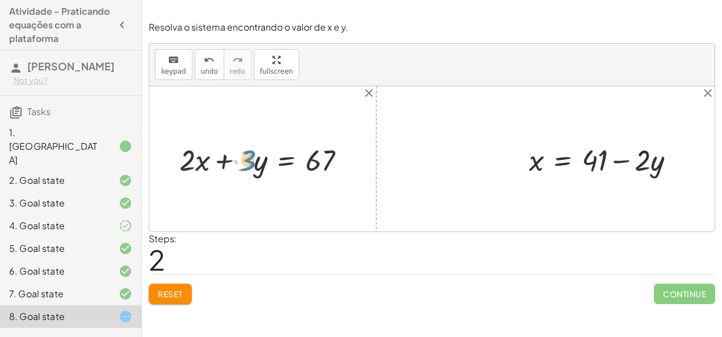
click at [244, 153] on div at bounding box center [267, 158] width 187 height 39
drag, startPoint x: 258, startPoint y: 159, endPoint x: 671, endPoint y: 157, distance: 413.3
click at [161, 284] on button "Reset" at bounding box center [170, 294] width 43 height 20
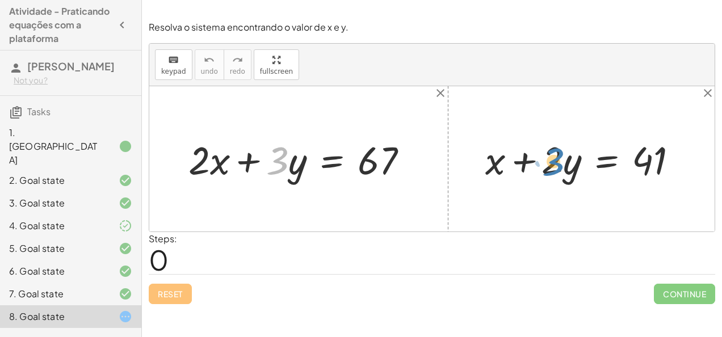
drag, startPoint x: 280, startPoint y: 157, endPoint x: 556, endPoint y: 158, distance: 276.5
drag, startPoint x: 299, startPoint y: 160, endPoint x: 564, endPoint y: 147, distance: 266.0
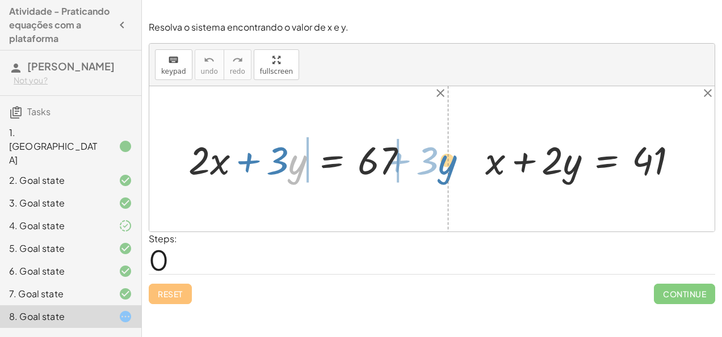
drag, startPoint x: 300, startPoint y: 167, endPoint x: 450, endPoint y: 167, distance: 149.9
click at [450, 167] on div "· y + · 3 + · 2 · x + · 3 · y = 67 + x + · 2 · y = 41" at bounding box center [431, 158] width 565 height 145
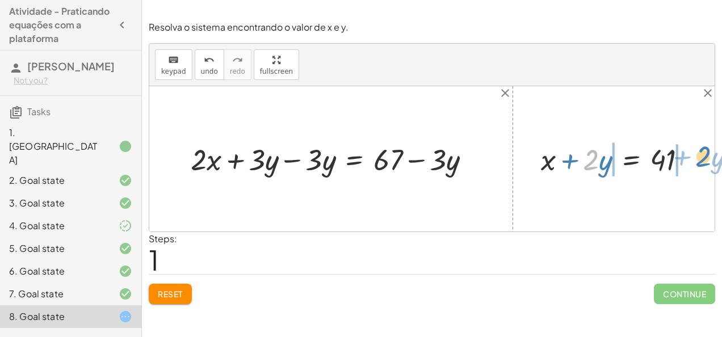
drag, startPoint x: 593, startPoint y: 154, endPoint x: 705, endPoint y: 150, distance: 111.9
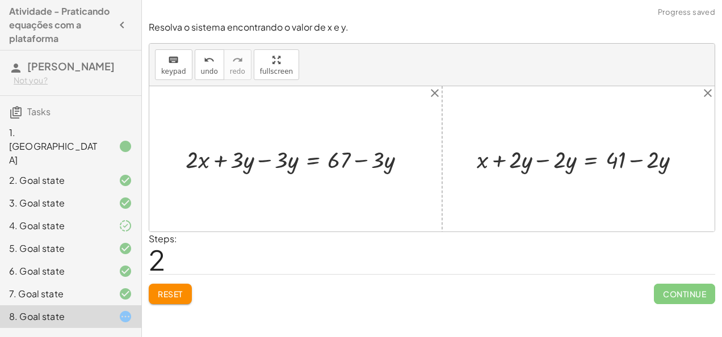
click at [545, 162] on div at bounding box center [583, 159] width 224 height 32
click at [545, 162] on div at bounding box center [431, 158] width 565 height 145
drag, startPoint x: 570, startPoint y: 153, endPoint x: 196, endPoint y: 158, distance: 374.1
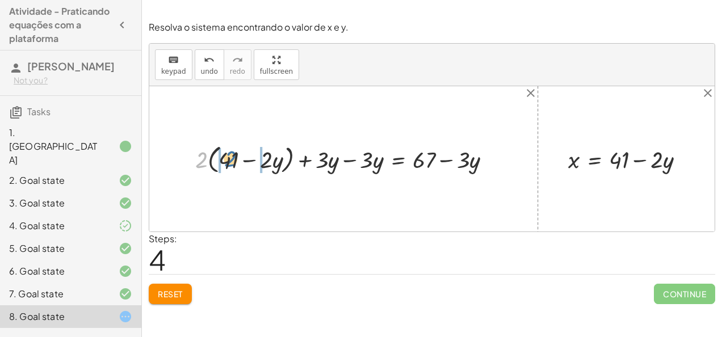
drag, startPoint x: 197, startPoint y: 162, endPoint x: 226, endPoint y: 161, distance: 29.0
click at [226, 161] on div at bounding box center [348, 158] width 316 height 35
click at [226, 161] on div at bounding box center [347, 159] width 317 height 32
click at [226, 161] on div at bounding box center [353, 159] width 305 height 32
click at [261, 162] on div at bounding box center [353, 159] width 305 height 32
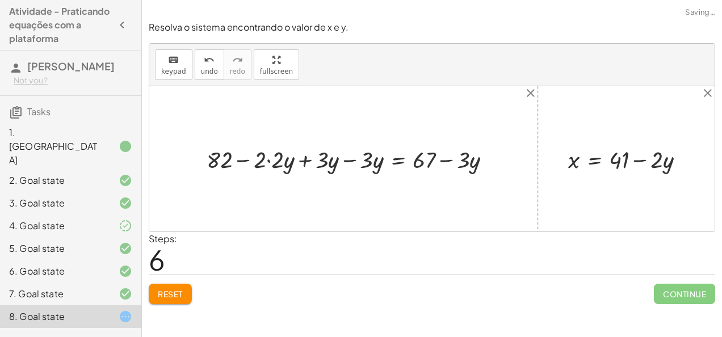
click at [261, 162] on div at bounding box center [353, 159] width 305 height 32
click at [268, 160] on div at bounding box center [353, 159] width 305 height 32
click at [268, 160] on div at bounding box center [362, 159] width 287 height 32
click at [313, 158] on div at bounding box center [362, 159] width 287 height 32
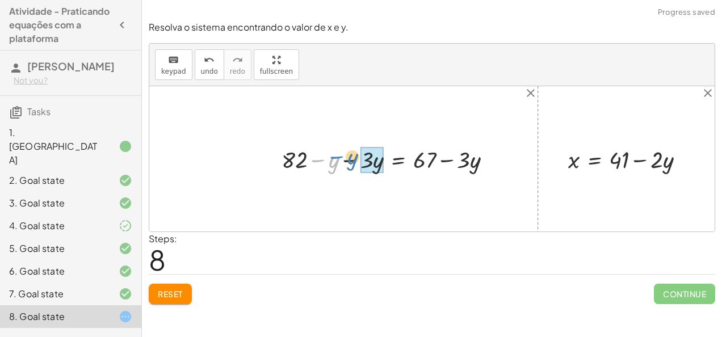
drag, startPoint x: 313, startPoint y: 158, endPoint x: 330, endPoint y: 154, distance: 17.5
click at [330, 154] on div at bounding box center [391, 159] width 230 height 32
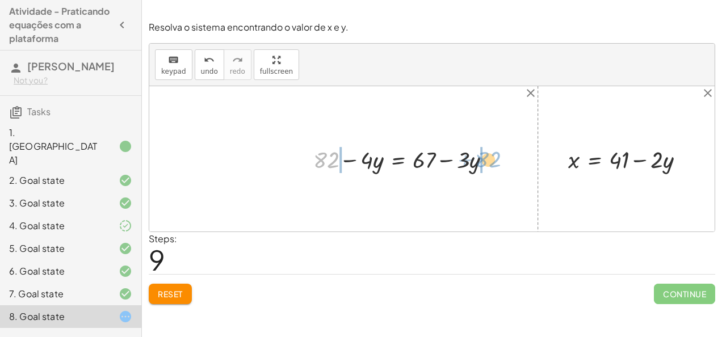
drag, startPoint x: 329, startPoint y: 157, endPoint x: 492, endPoint y: 158, distance: 163.5
click at [492, 158] on div at bounding box center [407, 159] width 198 height 32
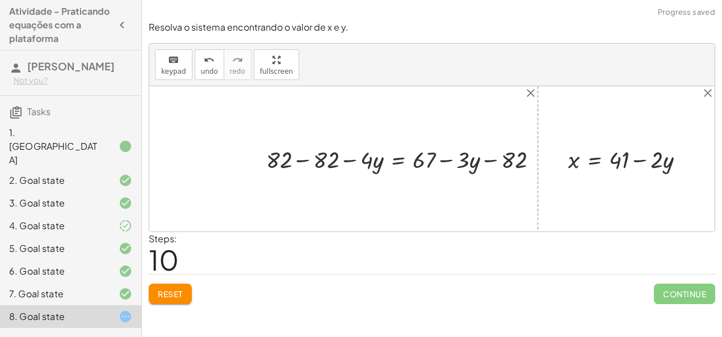
click at [492, 158] on div at bounding box center [407, 159] width 292 height 32
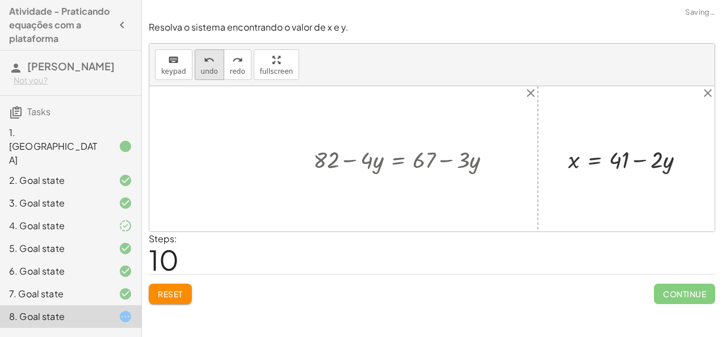
click at [204, 64] on icon "undo" at bounding box center [209, 60] width 11 height 14
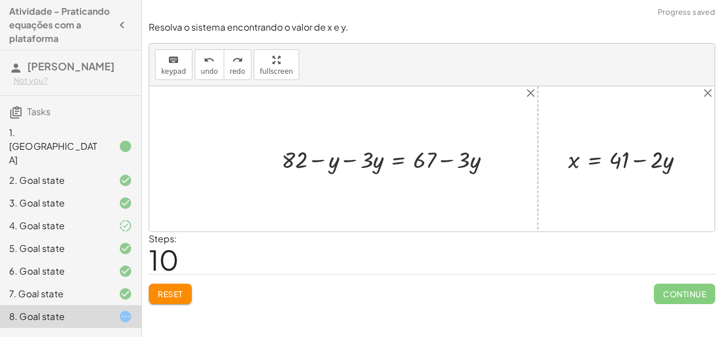
click at [356, 158] on div at bounding box center [391, 159] width 230 height 32
click at [356, 158] on div at bounding box center [407, 159] width 198 height 32
drag, startPoint x: 414, startPoint y: 153, endPoint x: 280, endPoint y: 161, distance: 134.7
click at [280, 161] on div "+ · 2 · x + · 3 · y = 67 + · 2 · x + · 3 · y − · 3 · y = + 67 − · 3 · y + · 2 ·…" at bounding box center [431, 158] width 565 height 145
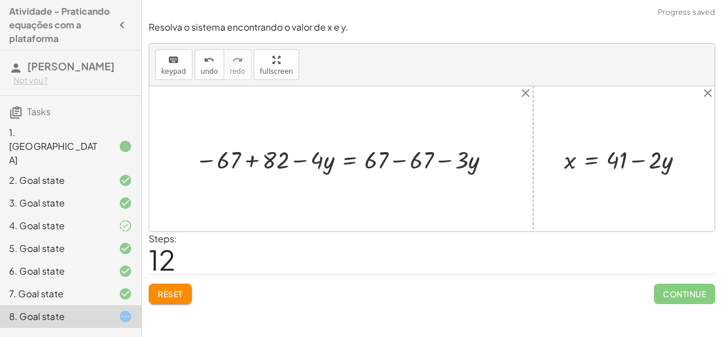
click at [251, 158] on div at bounding box center [346, 158] width 312 height 32
click at [251, 158] on div at bounding box center [431, 158] width 565 height 145
click at [403, 156] on div at bounding box center [384, 158] width 242 height 32
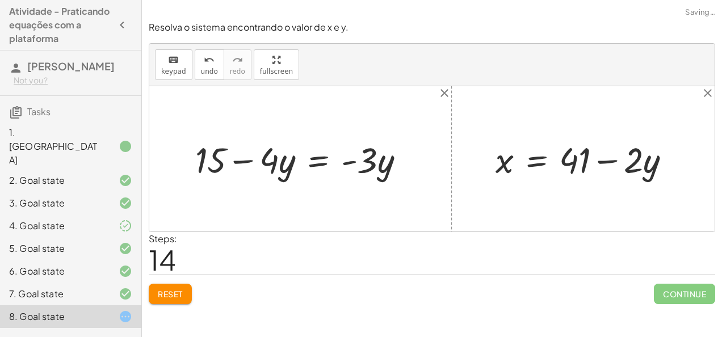
click at [318, 163] on div at bounding box center [305, 159] width 230 height 47
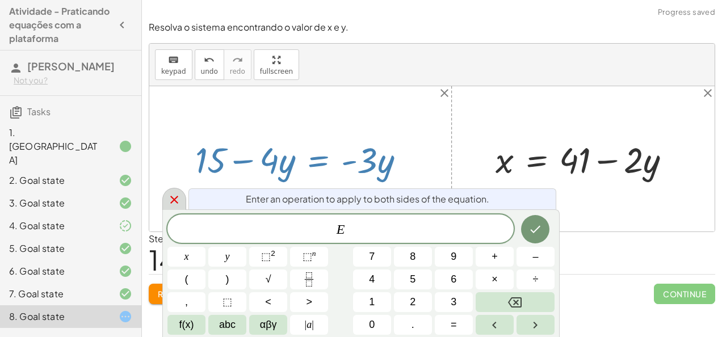
click at [167, 206] on icon at bounding box center [174, 200] width 14 height 14
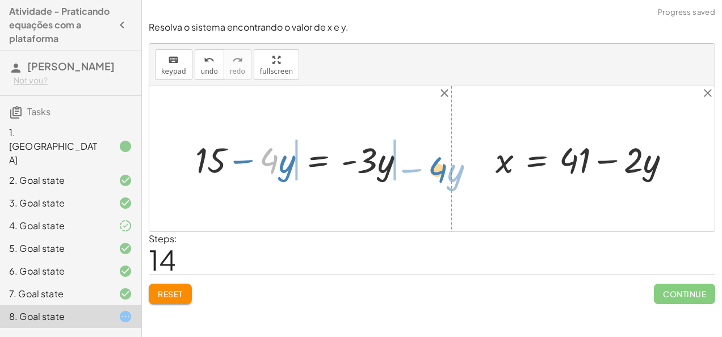
drag, startPoint x: 271, startPoint y: 158, endPoint x: 440, endPoint y: 168, distance: 168.9
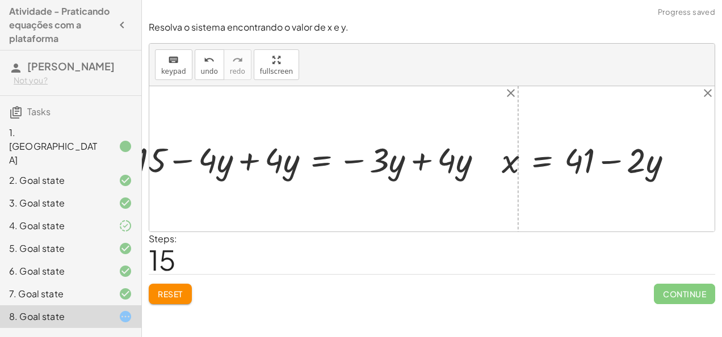
click at [426, 161] on div at bounding box center [317, 159] width 304 height 38
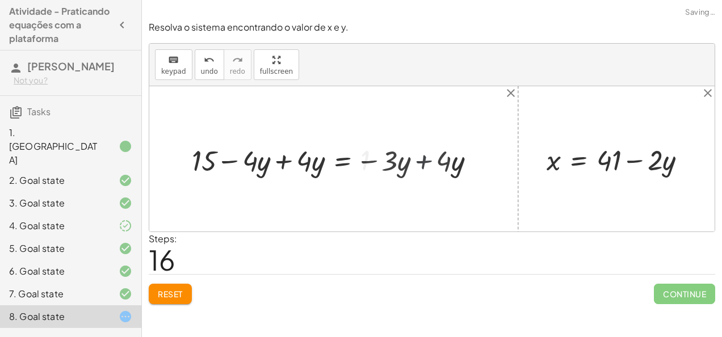
click at [426, 161] on div at bounding box center [431, 158] width 565 height 145
click at [284, 165] on div at bounding box center [292, 159] width 213 height 38
click at [284, 165] on div "+ · 2 · x + · 3 · y = 67 + · 2 · x + · 3 · y − · 3 · y = + 67 − · 3 · y + · 2 ·…" at bounding box center [342, 159] width 119 height 42
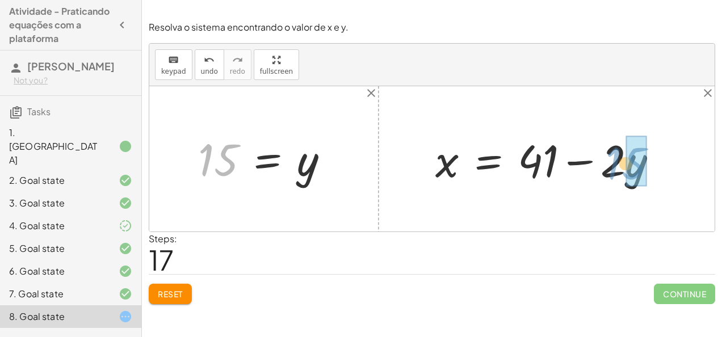
drag, startPoint x: 284, startPoint y: 165, endPoint x: 623, endPoint y: 166, distance: 339.5
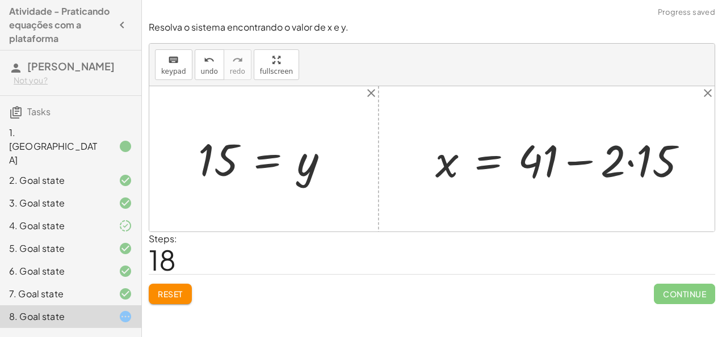
click at [623, 166] on div at bounding box center [566, 159] width 272 height 58
click at [634, 154] on div at bounding box center [566, 159] width 272 height 58
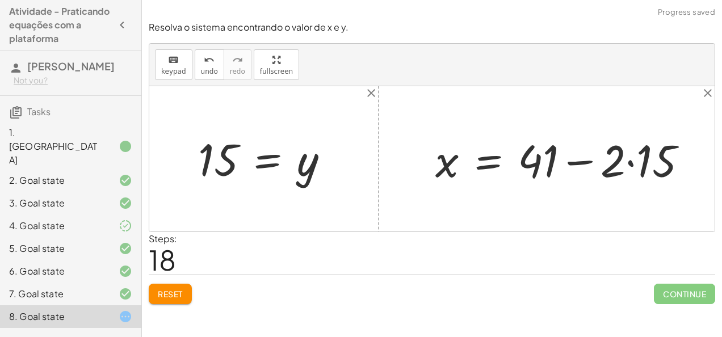
click at [634, 154] on div at bounding box center [566, 159] width 272 height 58
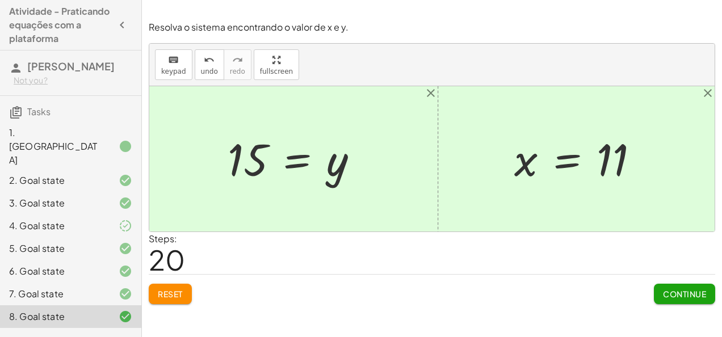
click at [684, 295] on span "Continue" at bounding box center [684, 294] width 43 height 10
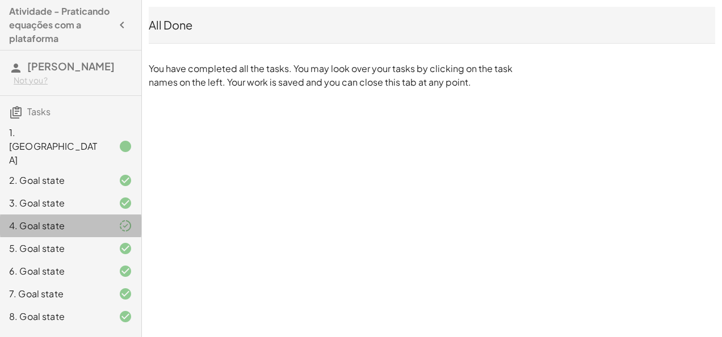
click at [116, 219] on div at bounding box center [116, 226] width 32 height 14
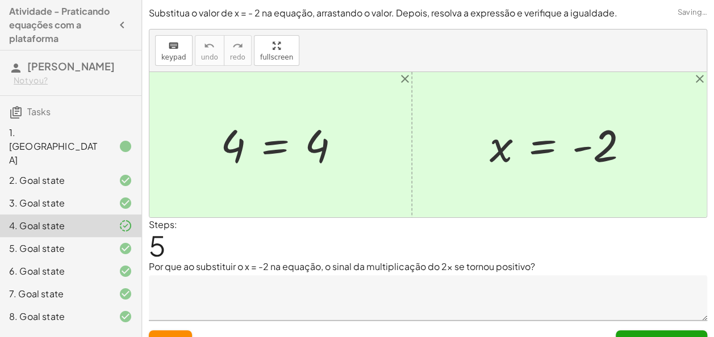
click at [116, 219] on div at bounding box center [116, 226] width 32 height 14
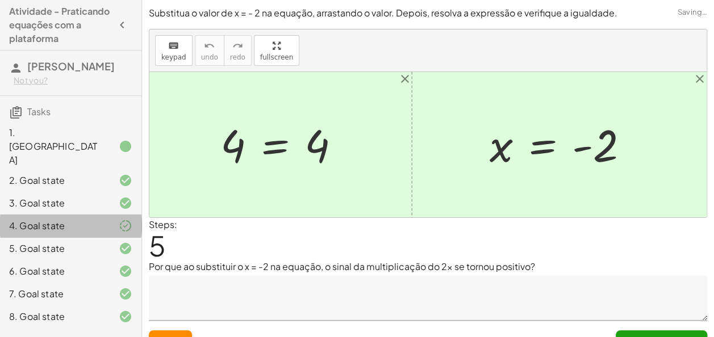
click at [116, 219] on div at bounding box center [116, 226] width 32 height 14
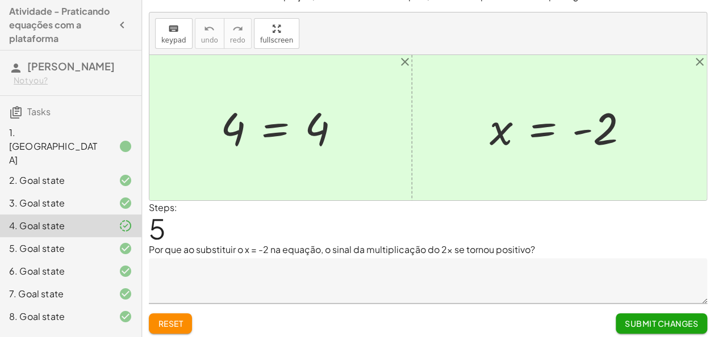
scroll to position [19, 0]
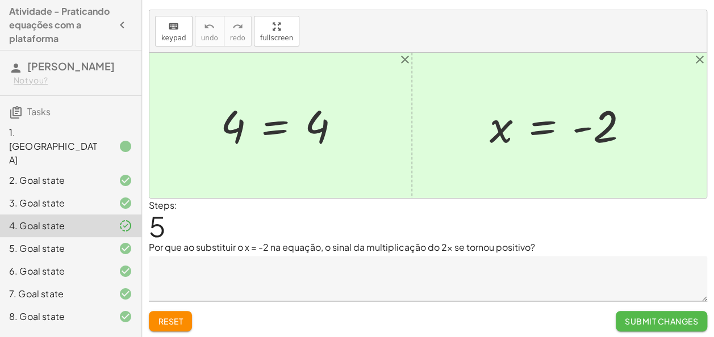
click at [670, 316] on span "Submit Changes" at bounding box center [660, 321] width 73 height 10
click at [670, 316] on span "Continue" at bounding box center [676, 321] width 43 height 10
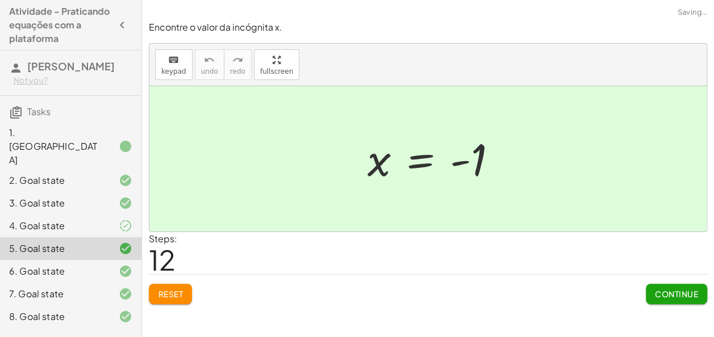
scroll to position [0, 0]
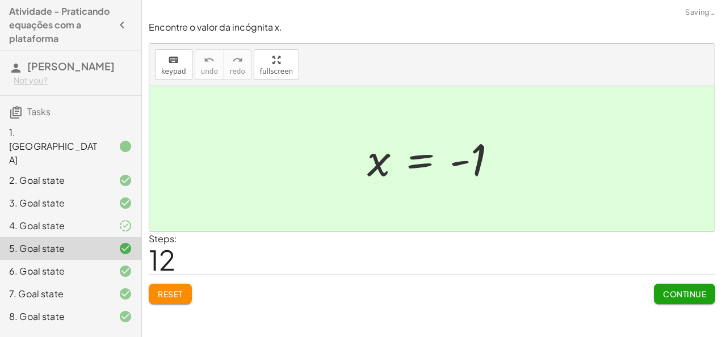
click at [670, 314] on div "Encontre o valor da incógnita x manipulando a equação. insert select one: Math …" at bounding box center [432, 168] width 580 height 337
click at [677, 293] on span "Continue" at bounding box center [684, 294] width 43 height 10
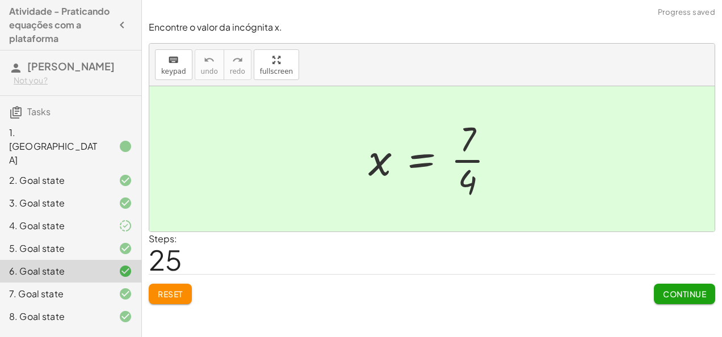
click at [677, 293] on span "Continue" at bounding box center [684, 294] width 43 height 10
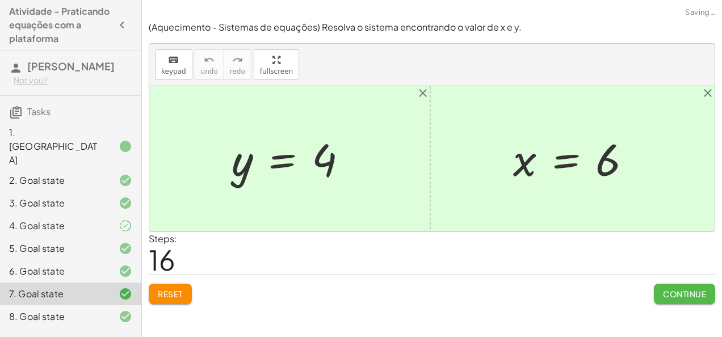
click at [677, 293] on span "Continue" at bounding box center [684, 294] width 43 height 10
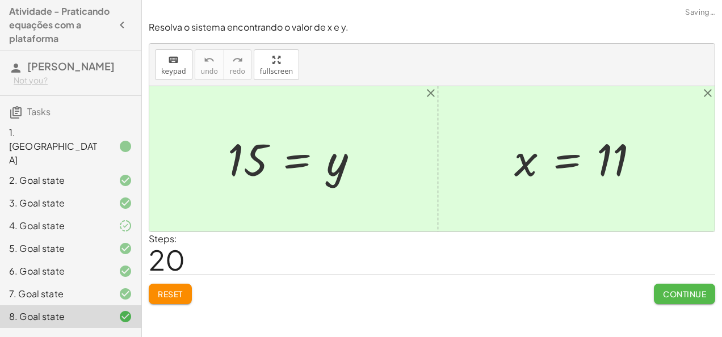
click at [677, 293] on span "Continue" at bounding box center [684, 294] width 43 height 10
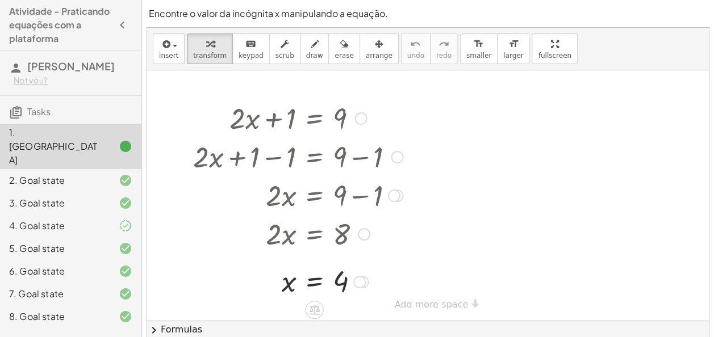
click at [209, 257] on div "+ · 2 · x + 1 = 9 + · 2 · x + 1 − 1 = + 9 − 1 + · 2 · x + 0 = + 9 − 1 · 2 · x =…" at bounding box center [293, 198] width 235 height 207
drag, startPoint x: 211, startPoint y: 299, endPoint x: 224, endPoint y: 298, distance: 12.5
click at [224, 298] on div "+ · 2 · x + 1 = 9 + · 2 · x + 1 − 1 = + 9 − 1 + · 2 · x + 0 = + 9 − 1 · 2 · x =…" at bounding box center [293, 198] width 235 height 207
click at [224, 298] on div at bounding box center [297, 280] width 221 height 37
